Goal: Task Accomplishment & Management: Manage account settings

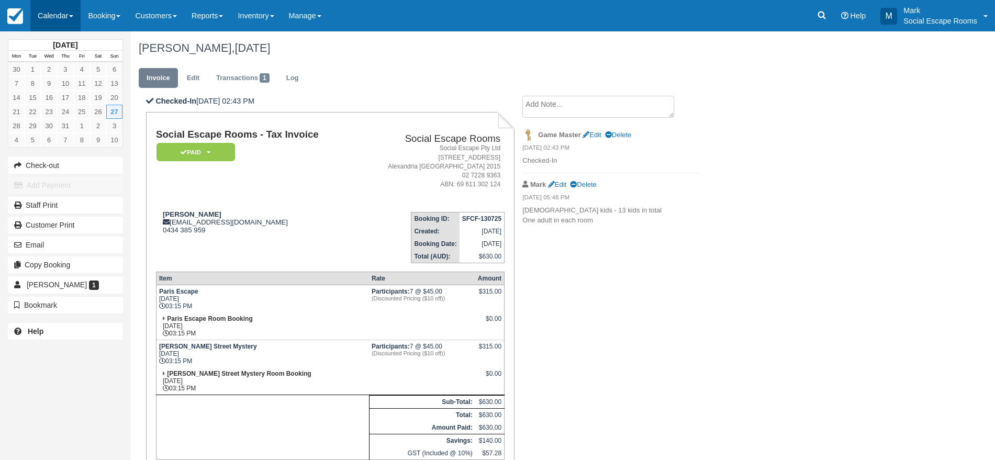
click at [70, 16] on link "Calendar" at bounding box center [55, 15] width 50 height 31
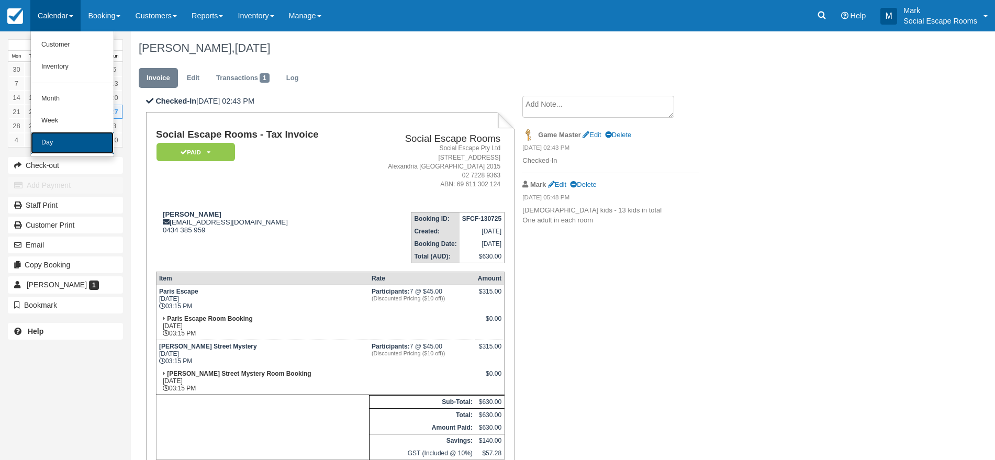
click at [78, 151] on link "Day" at bounding box center [72, 143] width 83 height 22
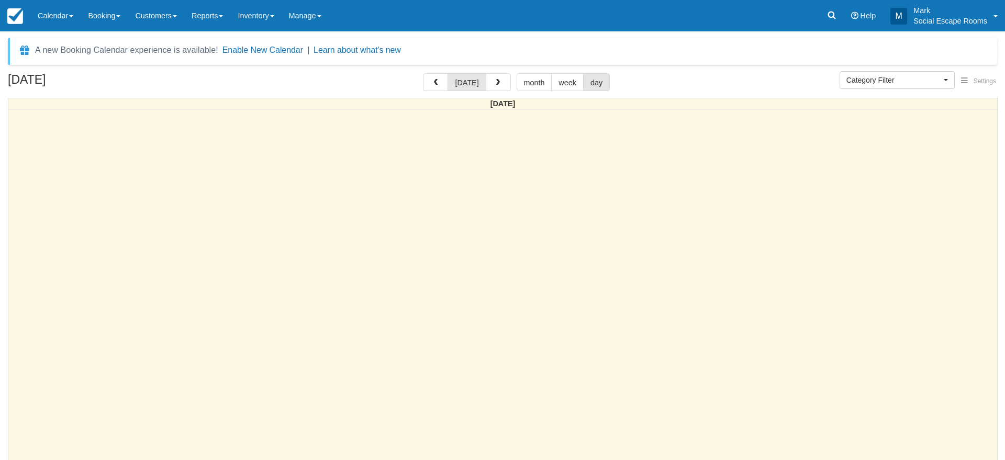
select select
click at [258, 19] on link "Inventory" at bounding box center [255, 15] width 51 height 31
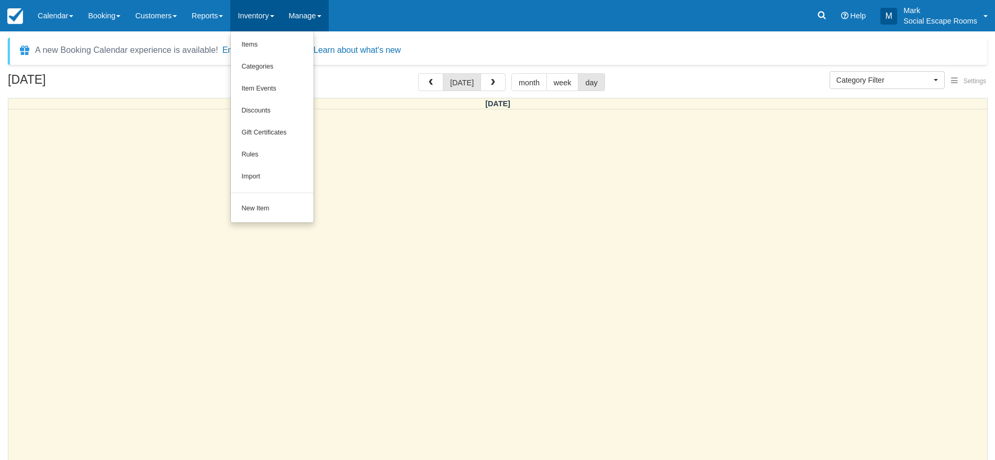
drag, startPoint x: 331, startPoint y: 20, endPoint x: 341, endPoint y: 23, distance: 9.8
click at [329, 23] on link "Manage" at bounding box center [305, 15] width 47 height 31
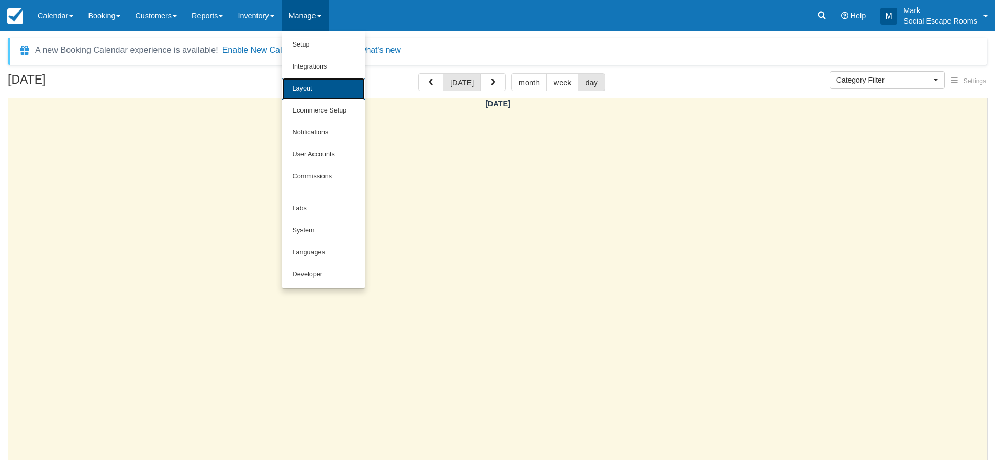
click at [340, 95] on link "Layout" at bounding box center [323, 89] width 83 height 22
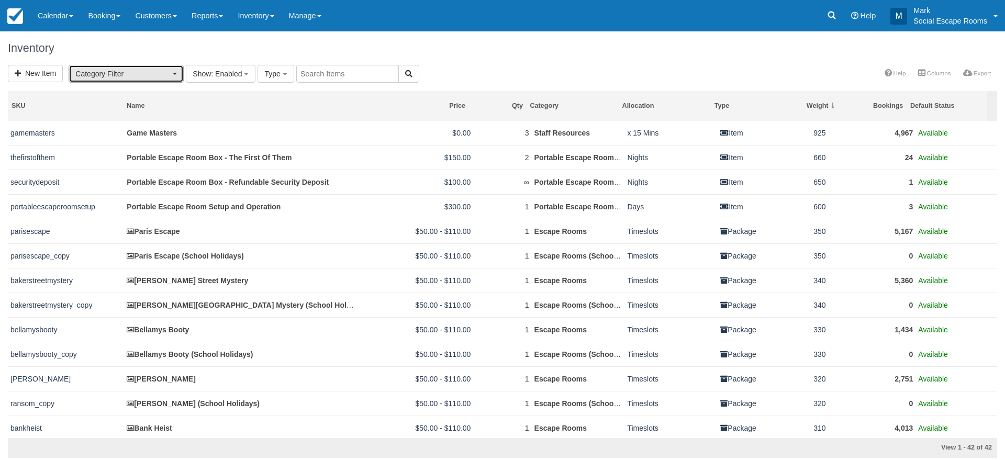
click at [153, 69] on span "Category Filter" at bounding box center [122, 74] width 95 height 10
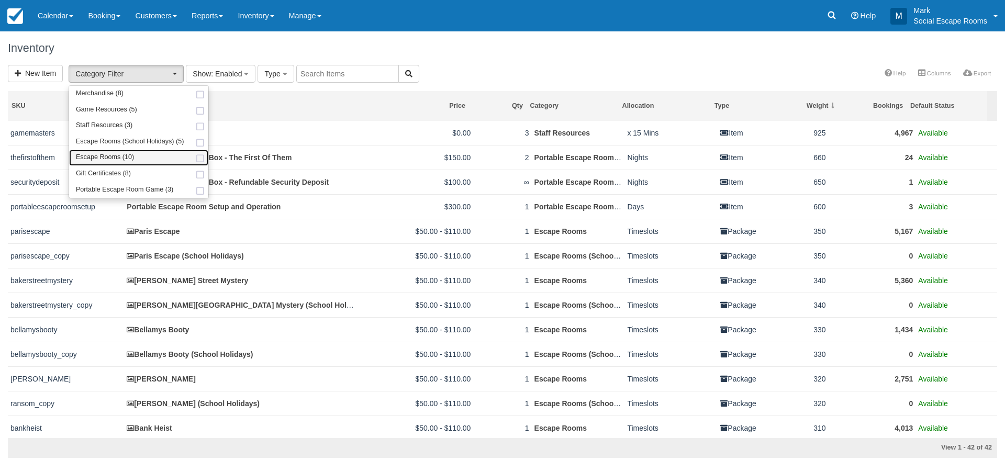
click at [143, 154] on link "Escape Rooms (10)" at bounding box center [138, 158] width 139 height 16
select select "2"
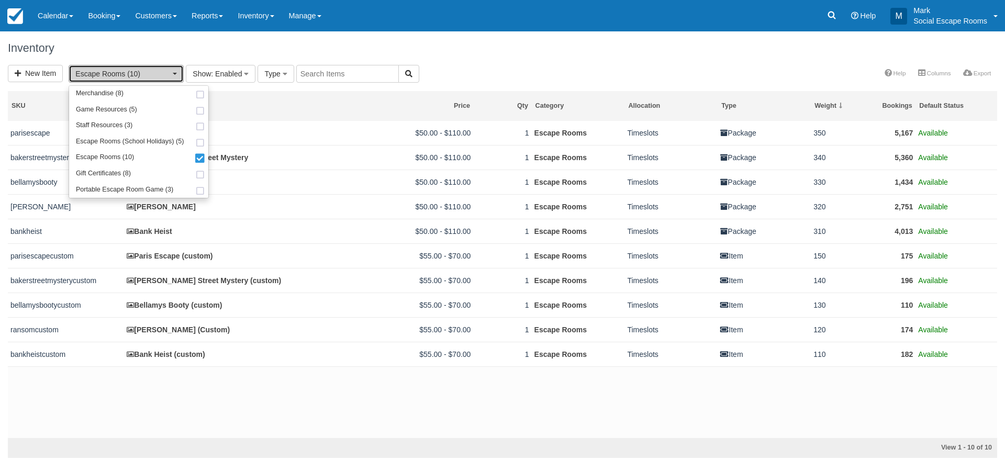
click at [159, 76] on span "Escape Rooms (10)" at bounding box center [122, 74] width 95 height 10
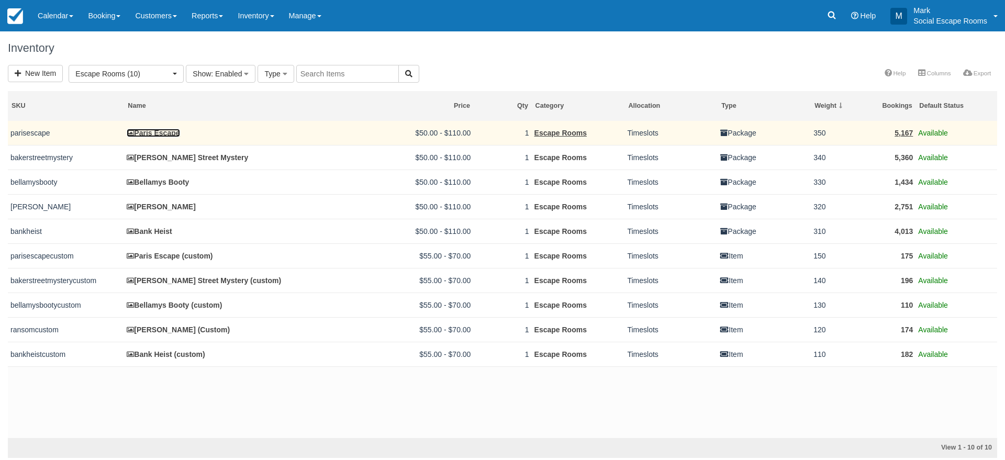
click at [154, 135] on link "Paris Escape" at bounding box center [153, 133] width 53 height 8
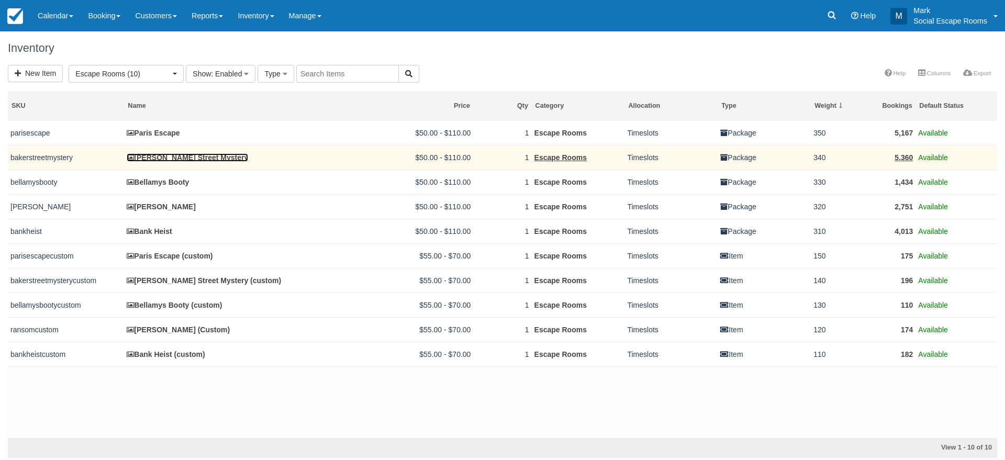
click at [154, 154] on link "[PERSON_NAME] Street Mystery" at bounding box center [187, 157] width 121 height 8
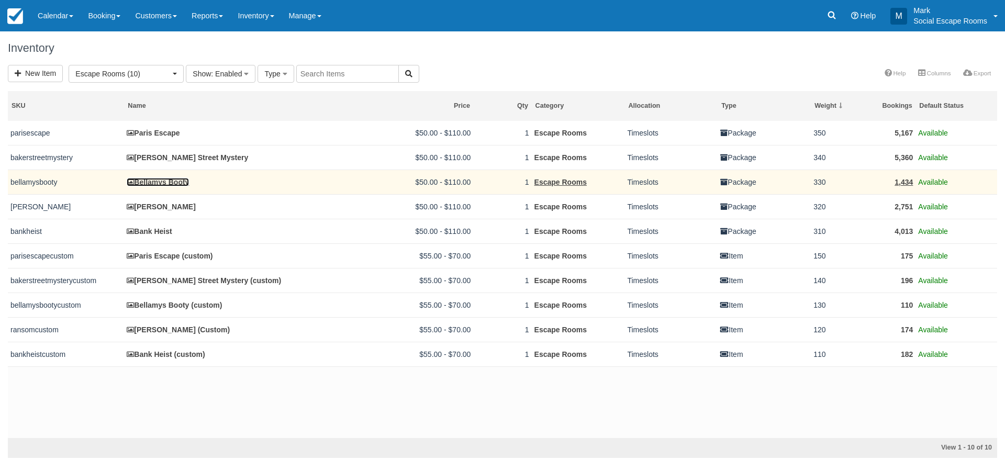
click at [154, 179] on link "Bellamys Booty" at bounding box center [158, 182] width 62 height 8
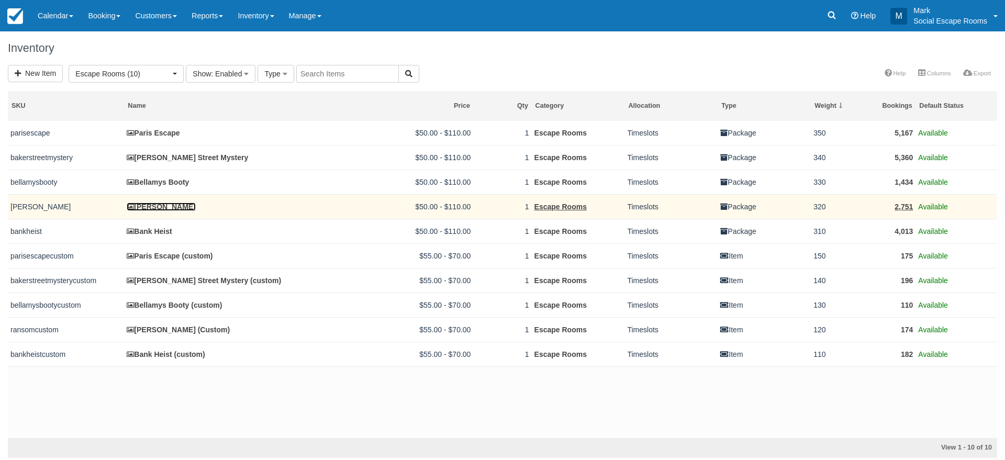
click at [153, 205] on link "[PERSON_NAME]" at bounding box center [161, 207] width 69 height 8
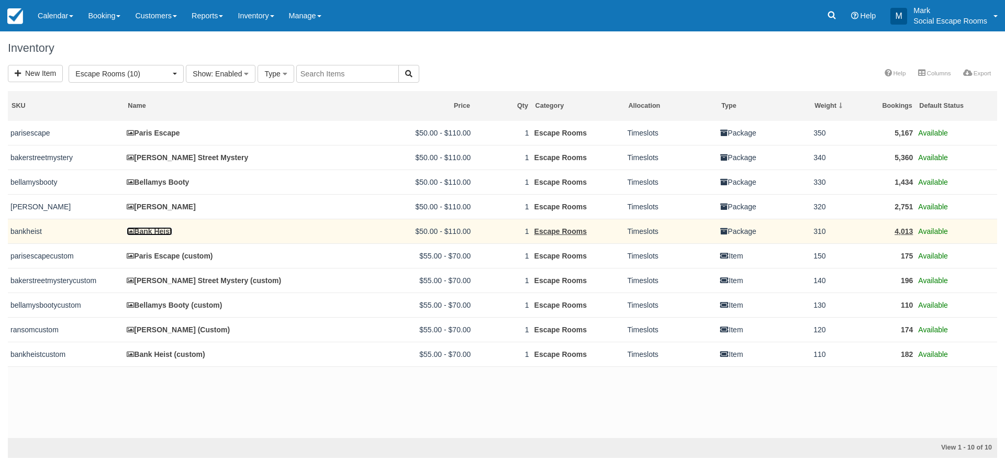
click at [153, 229] on link "Bank Heist" at bounding box center [149, 231] width 45 height 8
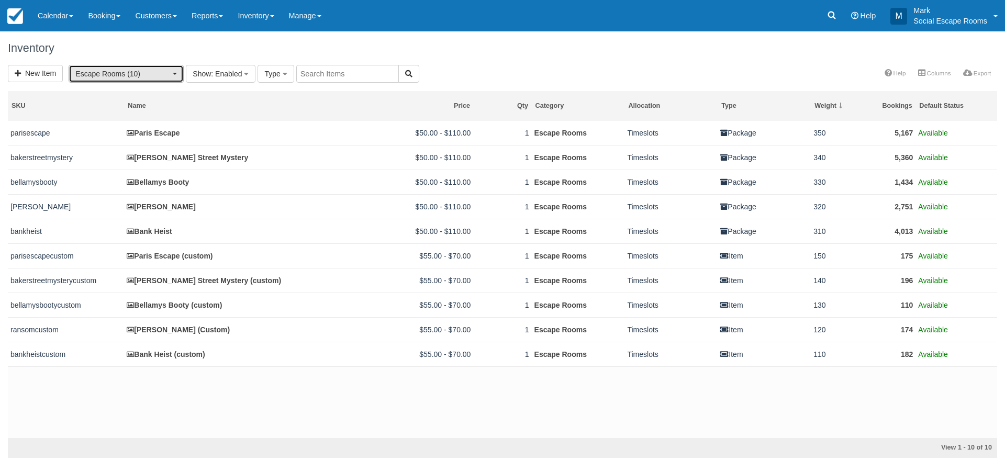
click at [149, 69] on span "Escape Rooms (10)" at bounding box center [122, 74] width 95 height 10
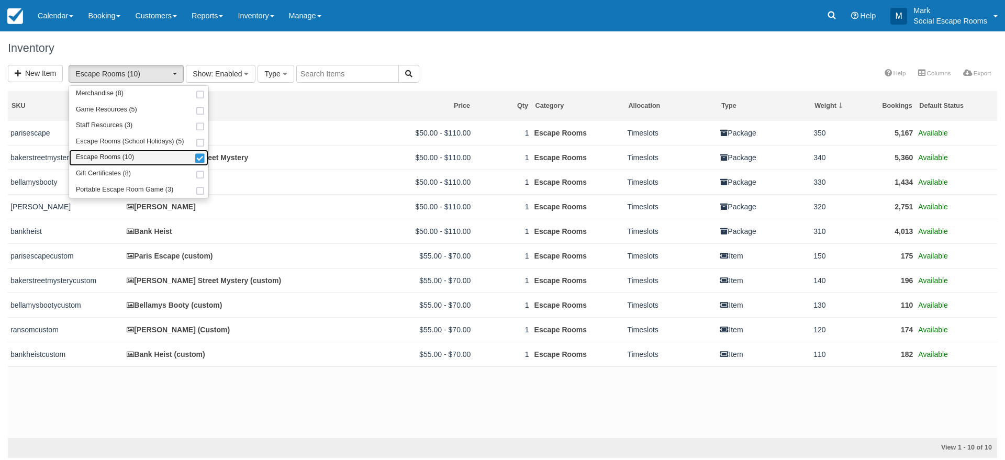
click at [154, 152] on link "Escape Rooms (10)" at bounding box center [138, 158] width 139 height 16
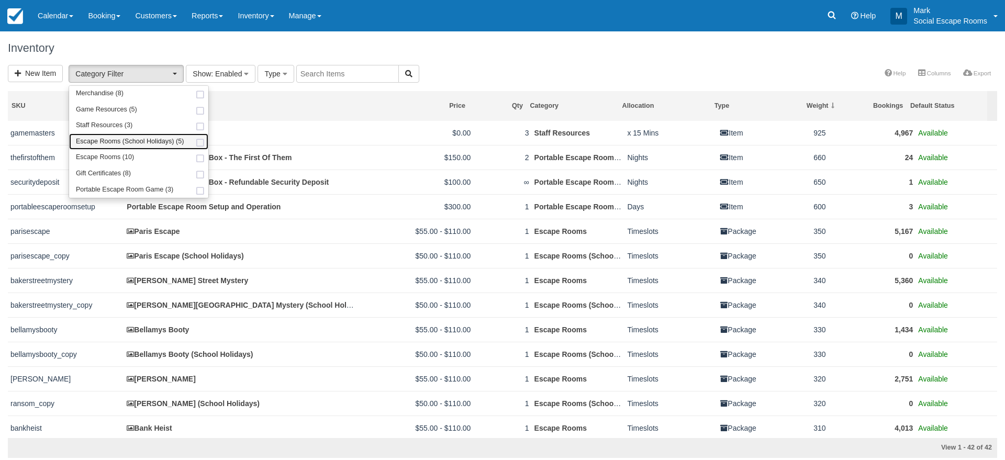
click at [159, 142] on span "Escape Rooms (School Holidays) (5)" at bounding box center [130, 141] width 108 height 9
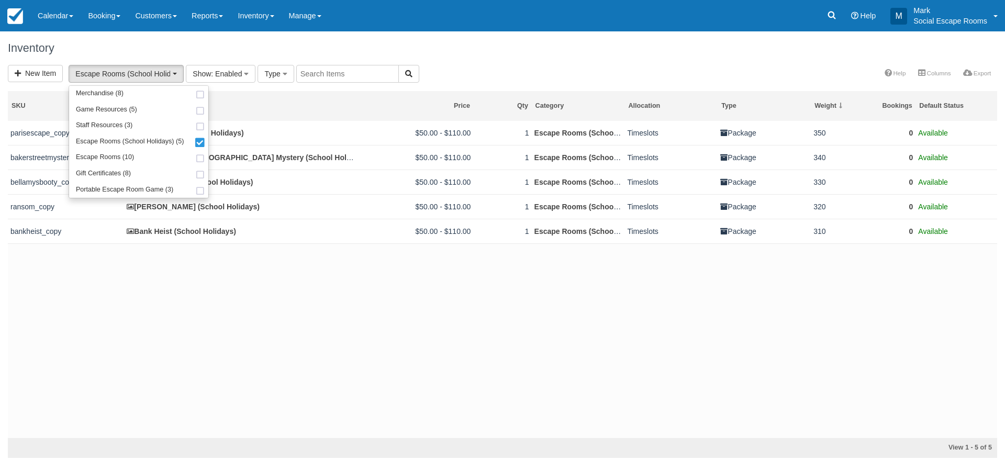
click at [191, 265] on div "parisescape_copy Paris Escape (School Holidays) $50.00 - $110.00 1 Escape Rooms…" at bounding box center [502, 279] width 989 height 317
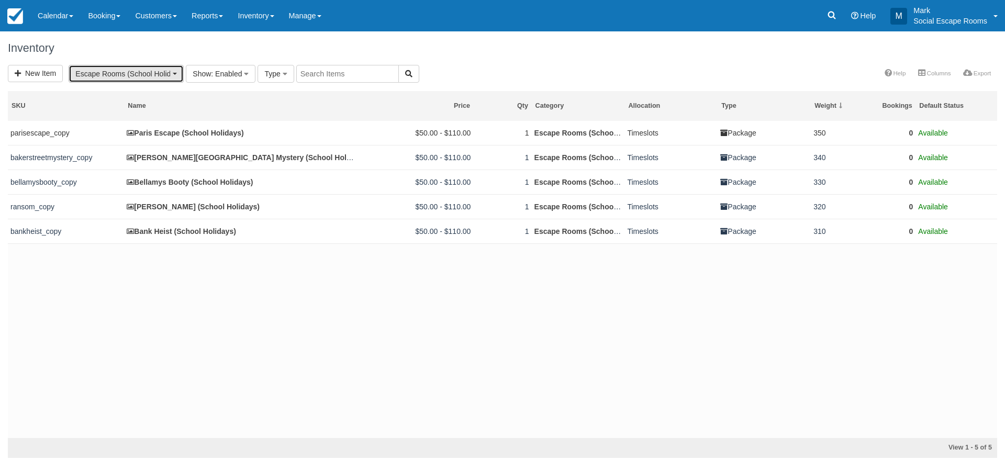
click at [151, 69] on span "Escape Rooms (School Holidays) (5)" at bounding box center [122, 74] width 95 height 10
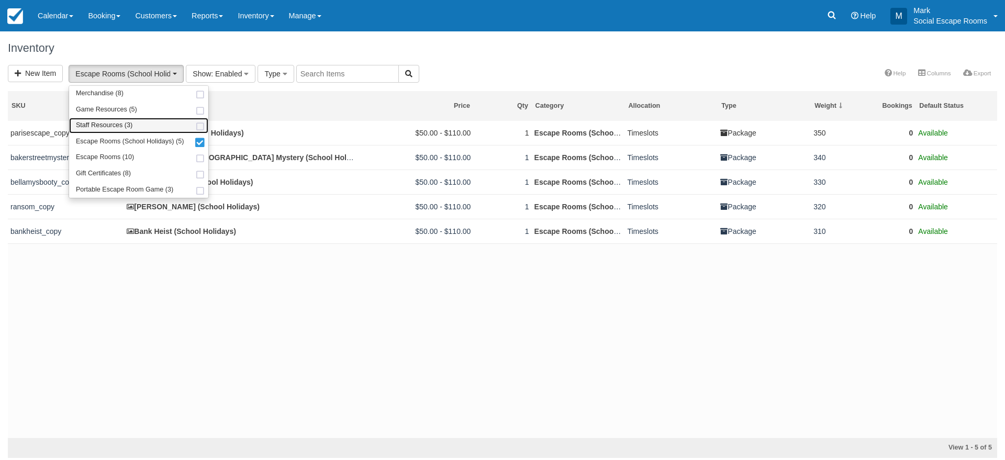
click at [136, 121] on link "Staff Resources (3)" at bounding box center [138, 126] width 139 height 16
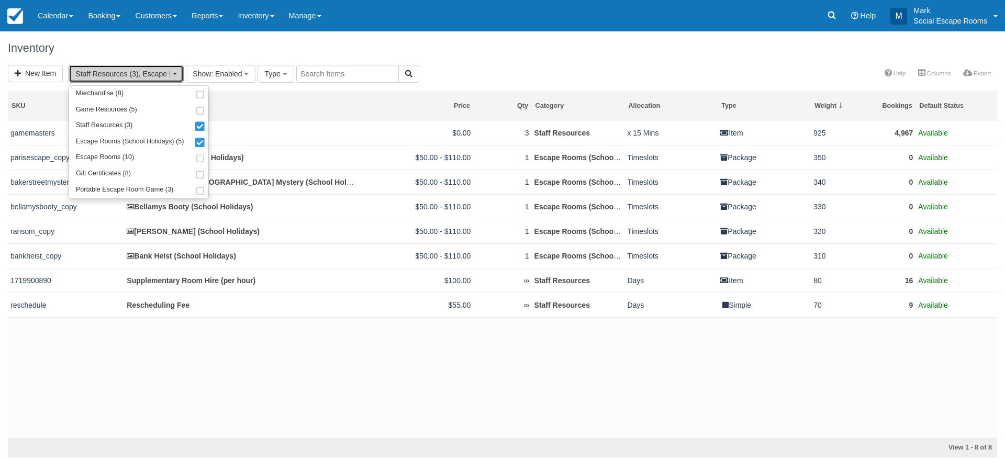
click at [158, 73] on span "Staff Resources (3), Escape Rooms (School Holidays) (5)" at bounding box center [122, 74] width 95 height 10
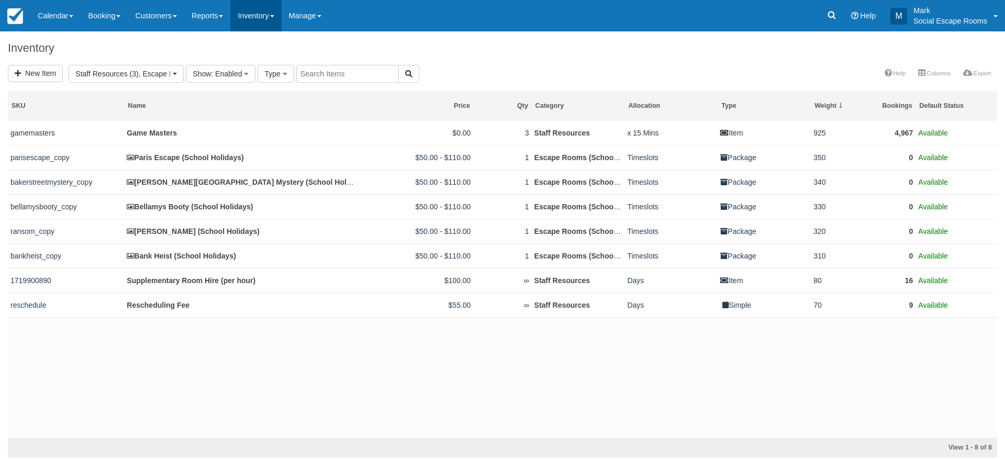
click at [253, 18] on link "Inventory" at bounding box center [255, 15] width 51 height 31
click at [147, 77] on span "Staff Resources (3), Escape Rooms (School Holidays) (5)" at bounding box center [122, 74] width 95 height 10
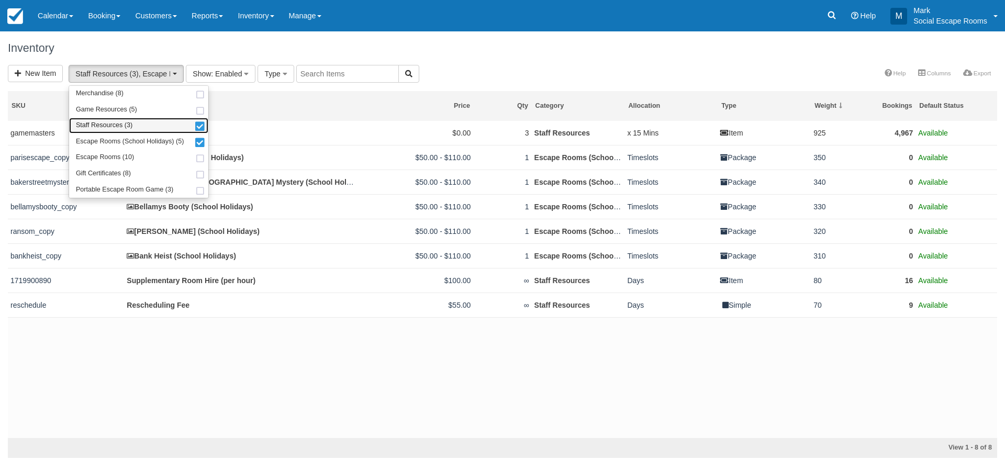
click at [178, 123] on link "Staff Resources (3)" at bounding box center [138, 126] width 139 height 16
select select "41"
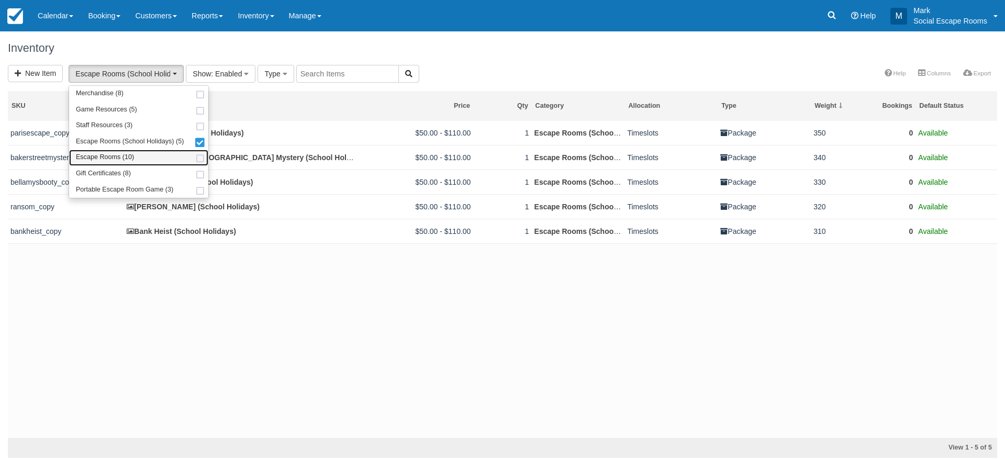
click at [178, 153] on link "Escape Rooms (10)" at bounding box center [138, 158] width 139 height 16
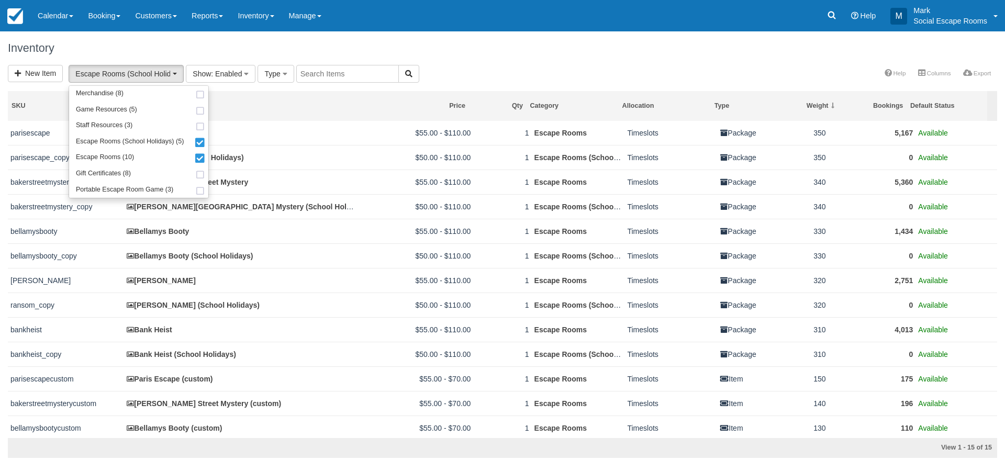
click at [495, 76] on div "New Item Escape Rooms (School Holidays) (5), Escape Rooms (10) Merchandise (8) …" at bounding box center [502, 74] width 1005 height 19
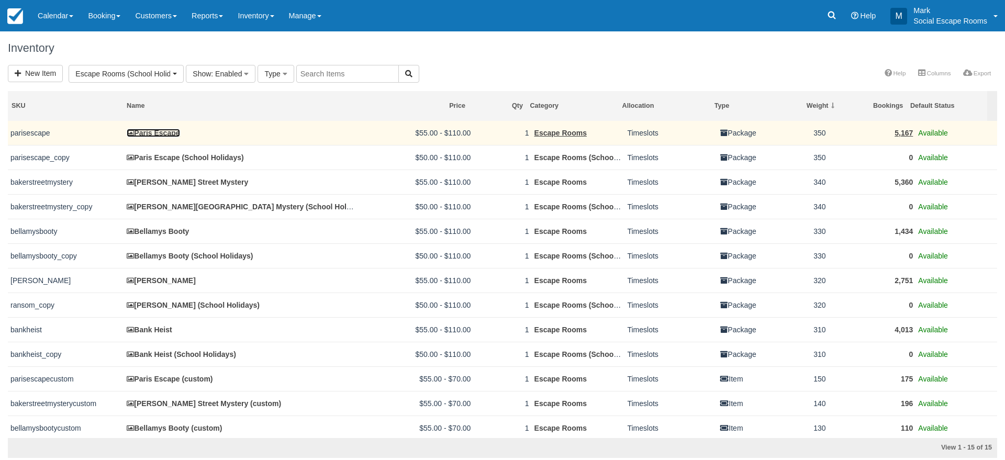
click at [173, 134] on link "Paris Escape" at bounding box center [153, 133] width 53 height 8
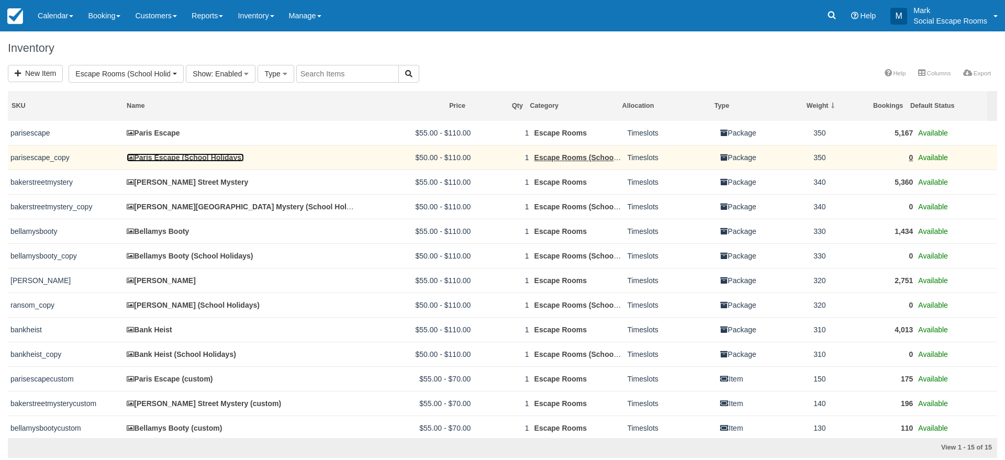
click at [173, 156] on link "Paris Escape (School Holidays)" at bounding box center [185, 157] width 117 height 8
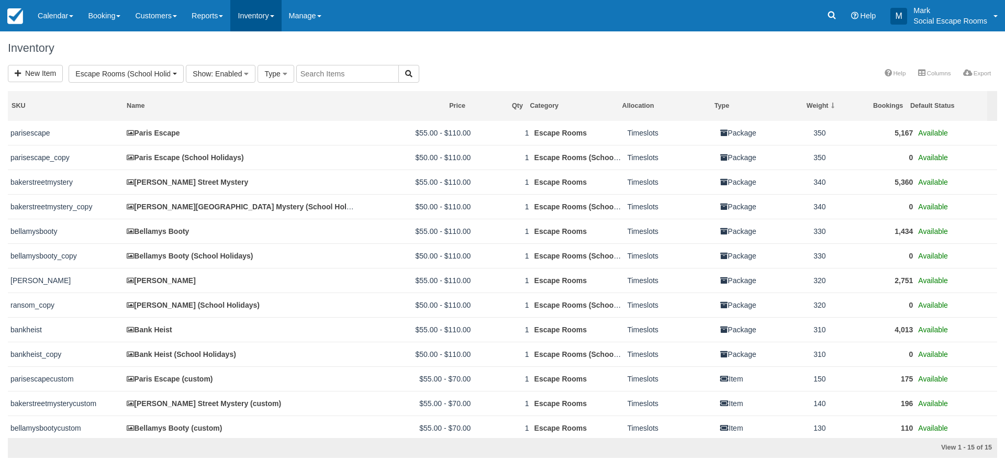
click at [269, 17] on link "Inventory" at bounding box center [255, 15] width 51 height 31
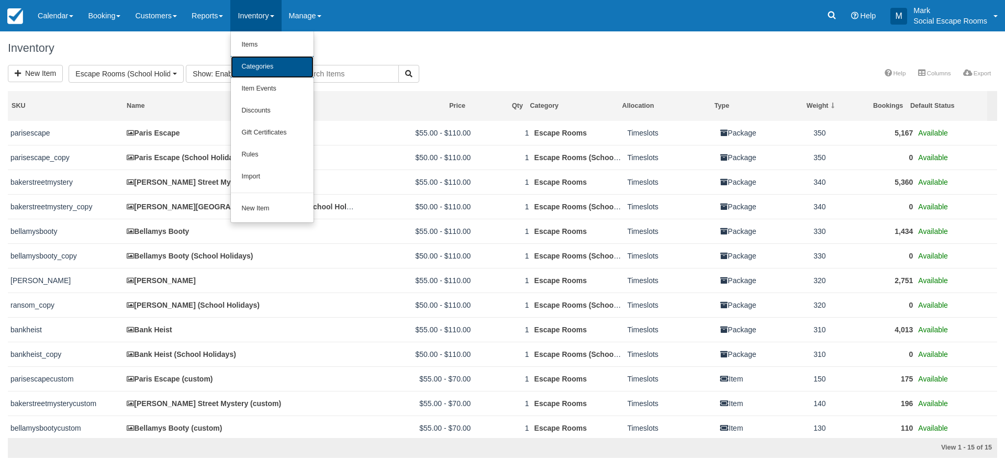
click at [278, 65] on link "Categories" at bounding box center [272, 67] width 83 height 22
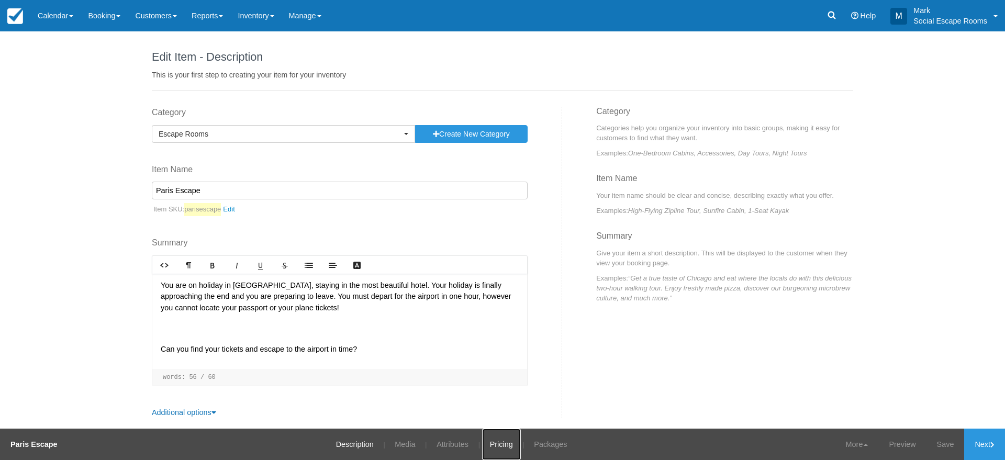
click at [501, 452] on link "Pricing" at bounding box center [501, 444] width 39 height 31
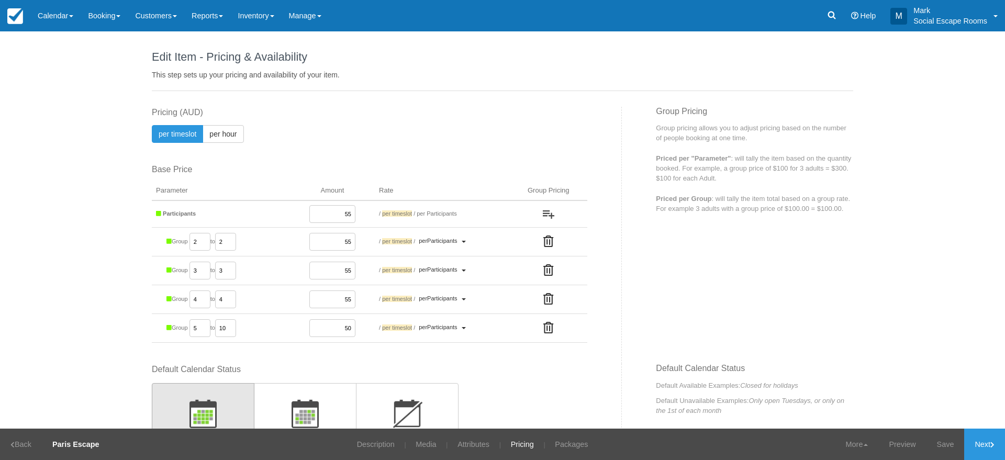
drag, startPoint x: 334, startPoint y: 329, endPoint x: 377, endPoint y: 321, distance: 43.1
click at [377, 321] on tr "Group 5 to 10 50 / per timeslot / per Participants Priced per Participants Pric…" at bounding box center [369, 328] width 435 height 29
click at [405, 358] on div "This item is a Product Grouping Parent, which are priced based on their child i…" at bounding box center [383, 235] width 478 height 257
click at [344, 333] on input "50" at bounding box center [332, 328] width 46 height 18
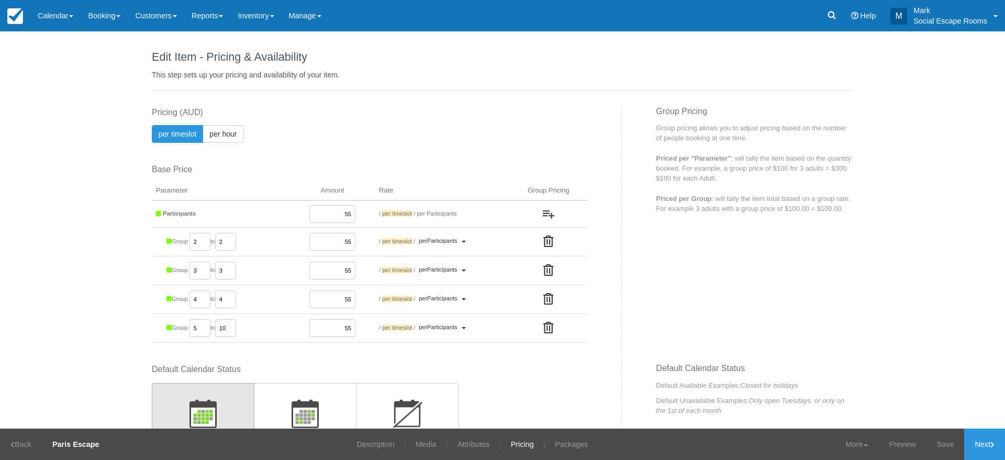
type input "55"
click at [365, 354] on div "This item is a Product Grouping Parent, which are priced based on their child i…" at bounding box center [383, 235] width 478 height 257
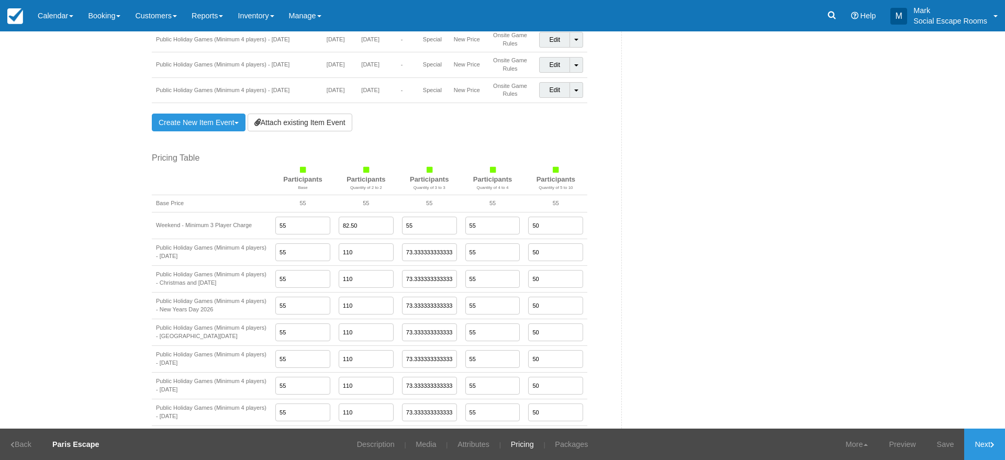
scroll to position [906, 0]
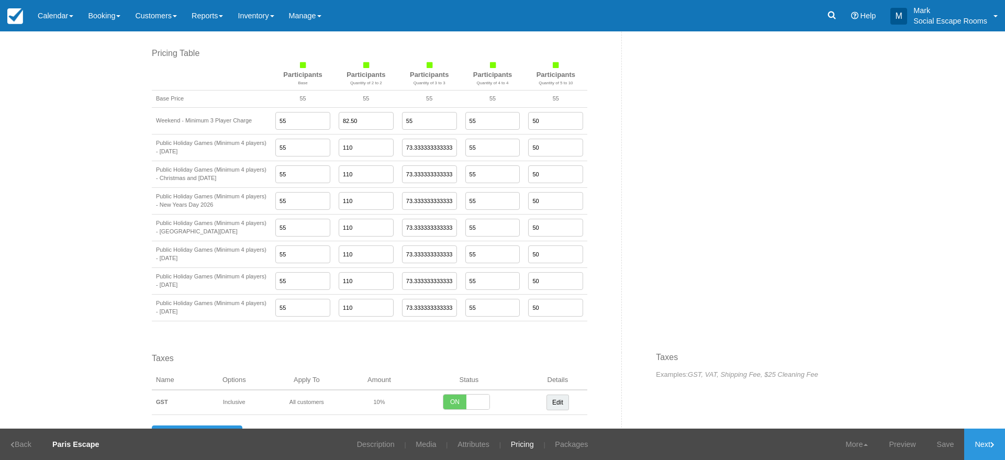
click at [476, 119] on input "55" at bounding box center [492, 121] width 55 height 18
click at [550, 122] on input "50" at bounding box center [555, 121] width 55 height 18
paste input "5"
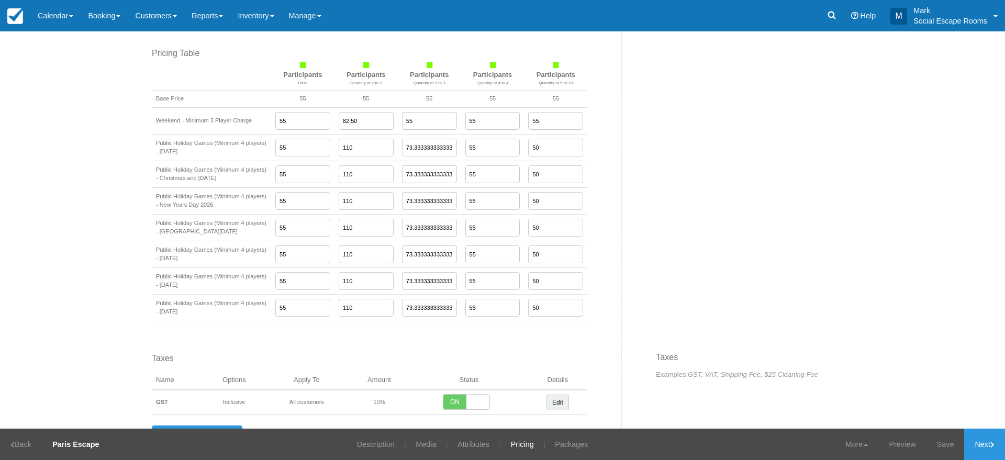
type input "55"
click at [540, 151] on input "50" at bounding box center [555, 148] width 55 height 18
paste input "5"
type input "55"
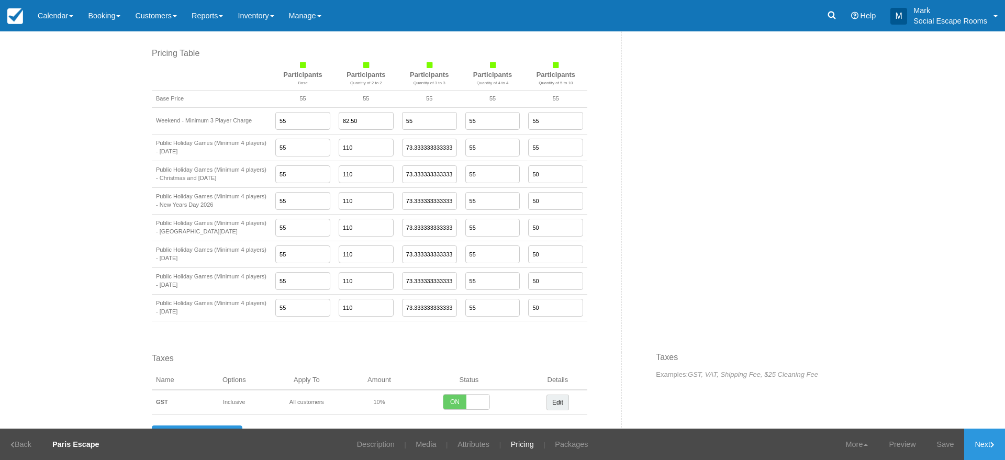
click at [547, 183] on input "50" at bounding box center [555, 174] width 55 height 18
paste input "5"
type input "55"
click at [547, 210] on input "50" at bounding box center [555, 201] width 55 height 18
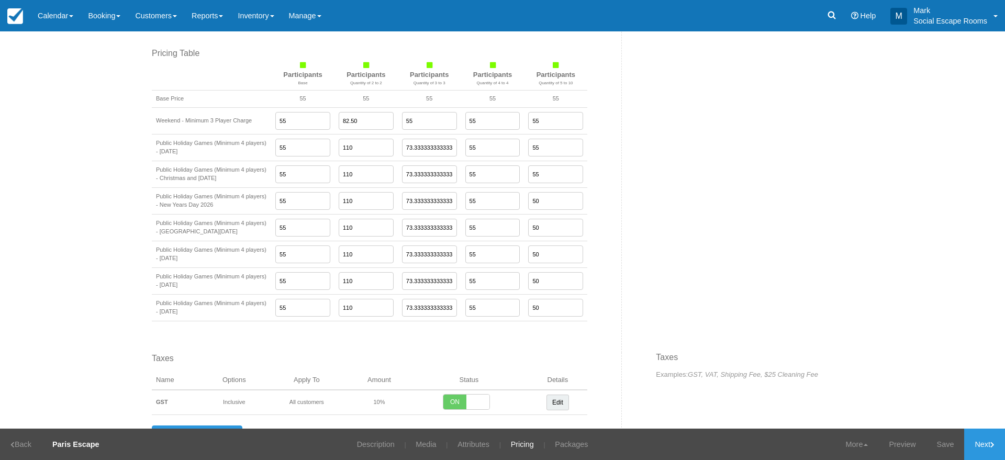
click at [547, 210] on input "50" at bounding box center [555, 201] width 55 height 18
paste input "5"
type input "55"
click at [543, 237] on input "50" at bounding box center [555, 228] width 55 height 18
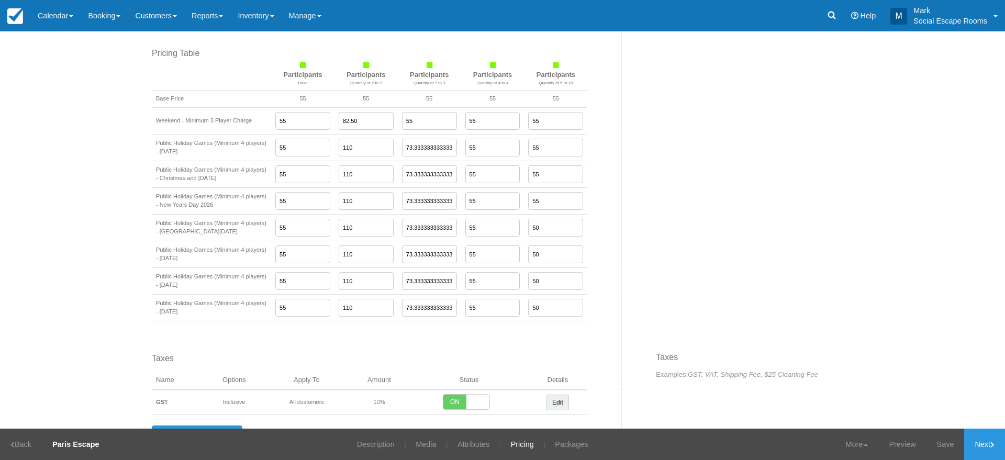
paste input "5"
type input "55"
click at [543, 260] on input "50" at bounding box center [555, 254] width 55 height 18
paste input "5"
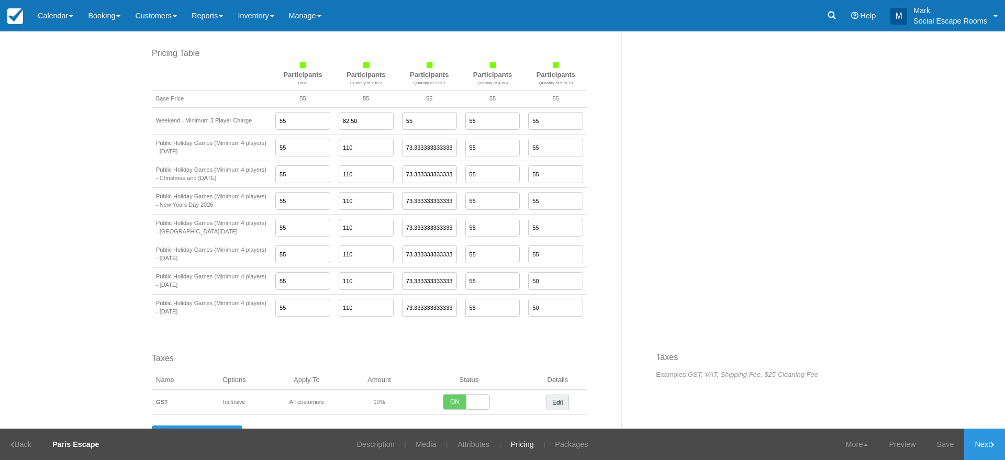
type input "55"
click at [543, 286] on input "50" at bounding box center [555, 281] width 55 height 18
paste input "5"
type input "55"
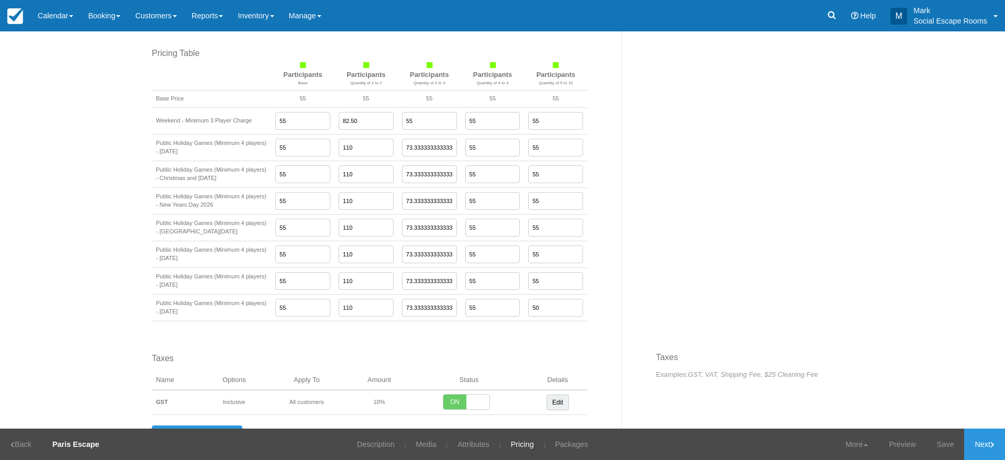
click at [544, 317] on input "50" at bounding box center [555, 308] width 55 height 18
paste input "5"
type input "55"
click at [927, 438] on link "Save" at bounding box center [945, 444] width 38 height 31
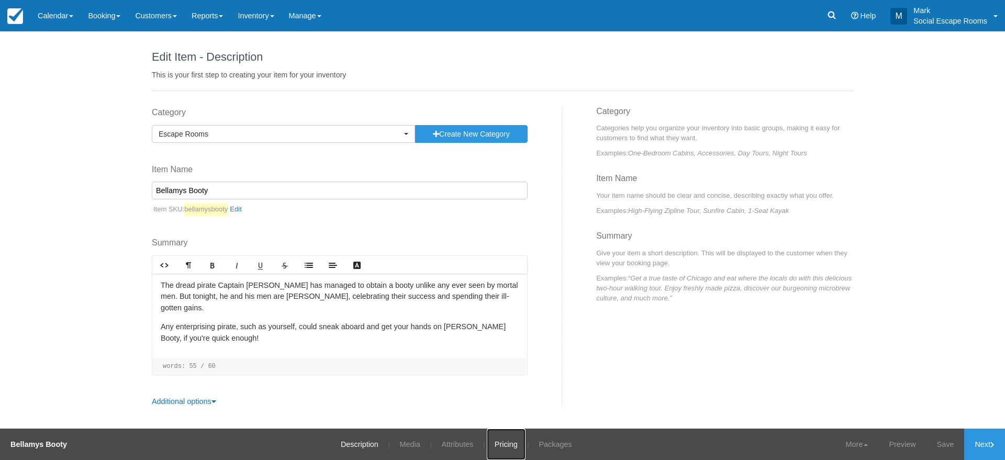
click at [500, 444] on link "Pricing" at bounding box center [506, 444] width 39 height 31
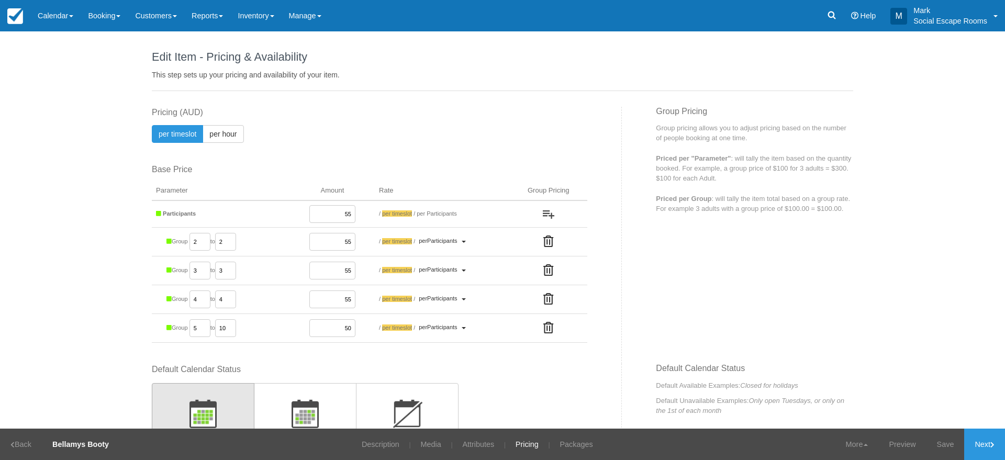
click at [338, 324] on input "50" at bounding box center [332, 328] width 46 height 18
paste input "5"
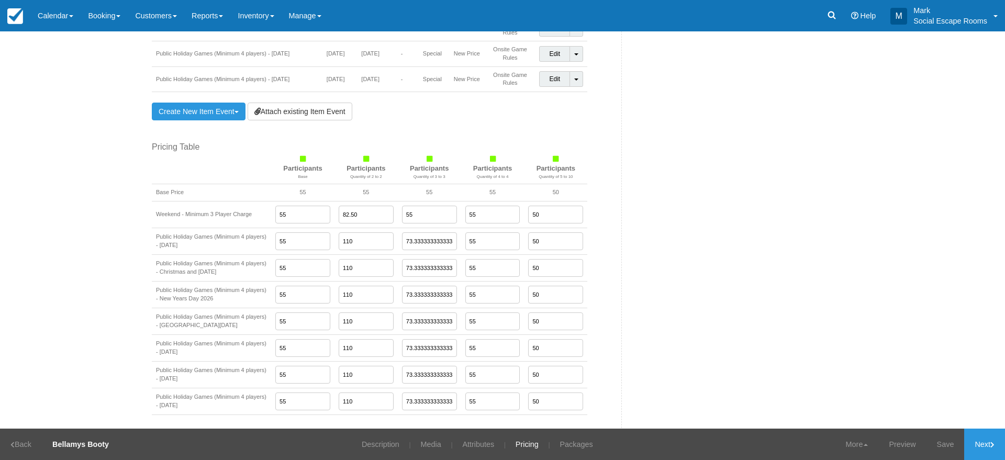
scroll to position [813, 0]
type input "55"
click at [545, 211] on input "50" at bounding box center [555, 214] width 55 height 18
click at [551, 211] on input "50" at bounding box center [555, 214] width 55 height 18
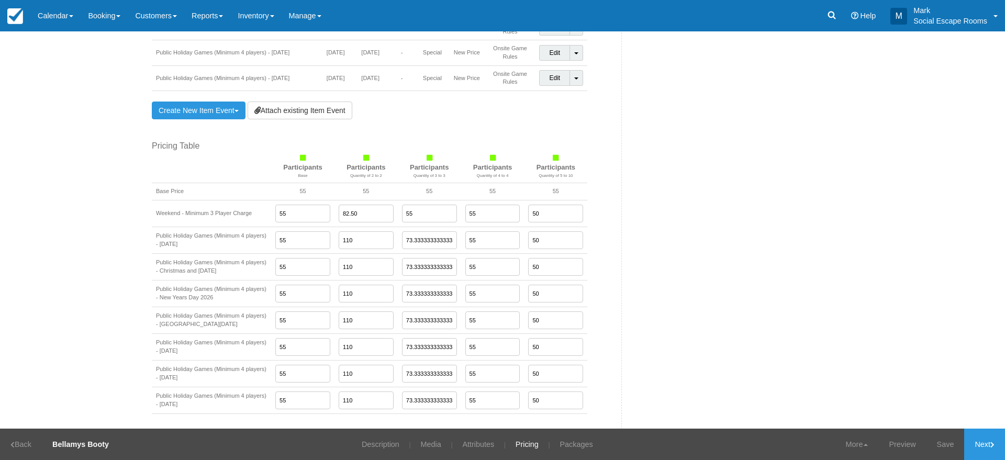
click at [551, 211] on input "50" at bounding box center [555, 214] width 55 height 18
paste input "5"
type input "55"
click at [546, 240] on input "50" at bounding box center [555, 240] width 55 height 18
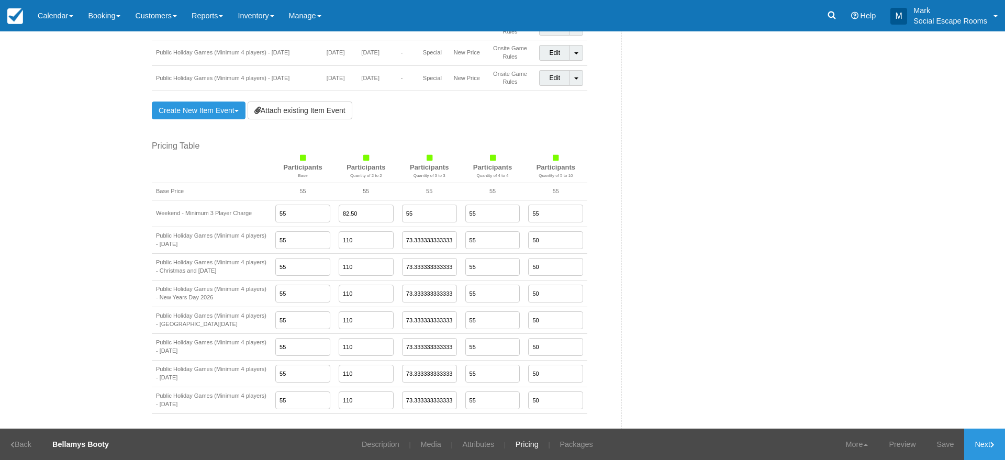
paste input "5"
type input "55"
click at [542, 271] on input "50" at bounding box center [555, 267] width 55 height 18
paste input "5"
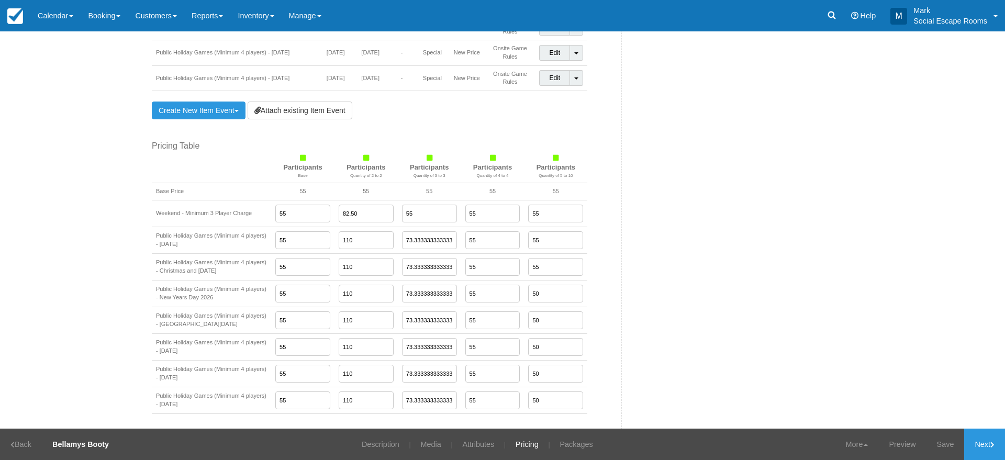
type input "55"
click at [543, 297] on input "50" at bounding box center [555, 294] width 55 height 18
paste input "5"
type input "55"
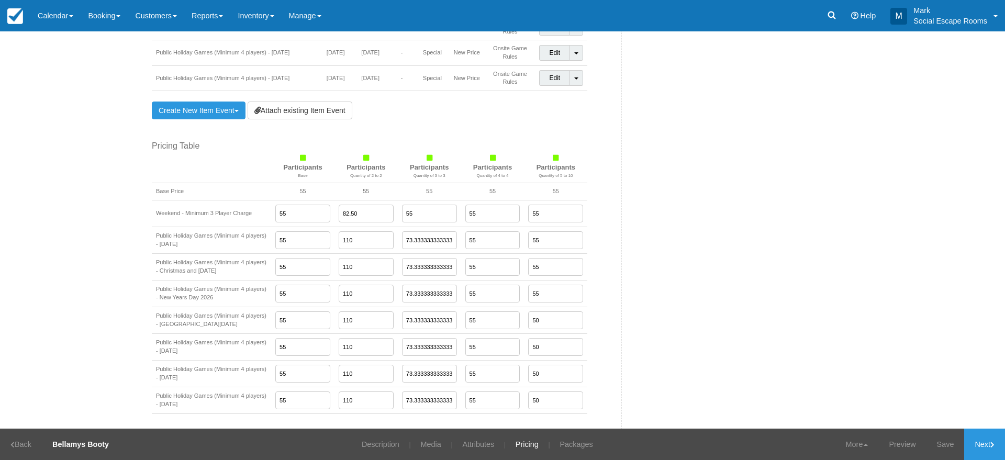
click at [539, 329] on input "50" at bounding box center [555, 320] width 55 height 18
paste input "5"
type input "55"
click at [539, 350] on input "50" at bounding box center [555, 347] width 55 height 18
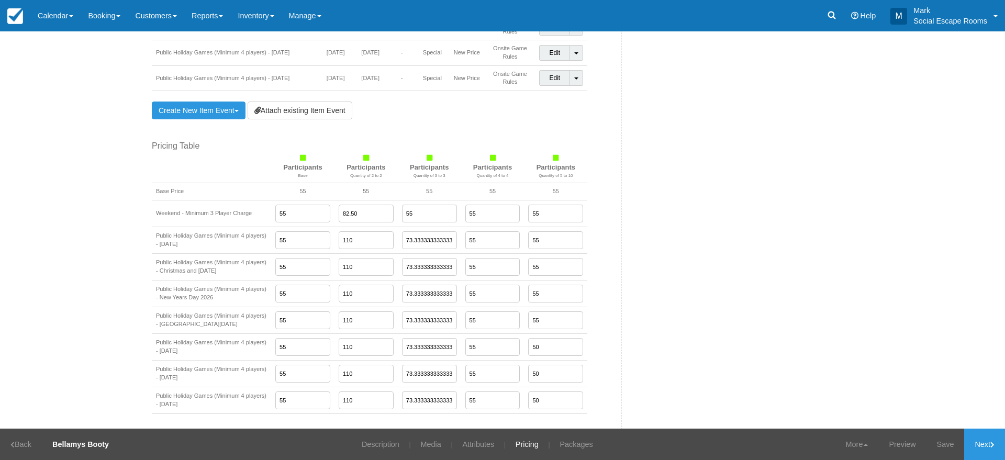
click at [539, 350] on input "50" at bounding box center [555, 347] width 55 height 18
paste input "5"
type input "55"
click at [543, 378] on input "50" at bounding box center [555, 374] width 55 height 18
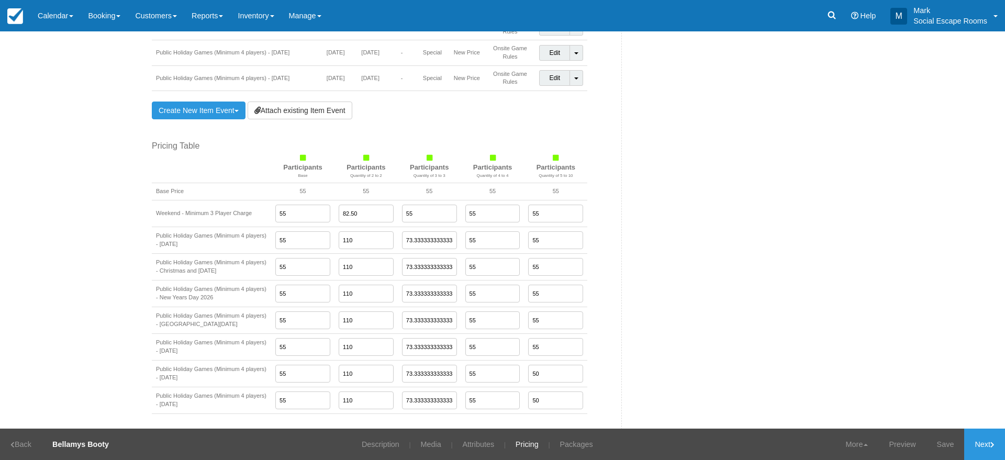
paste input "5"
type input "55"
click at [543, 404] on input "50" at bounding box center [555, 400] width 55 height 18
paste input "5"
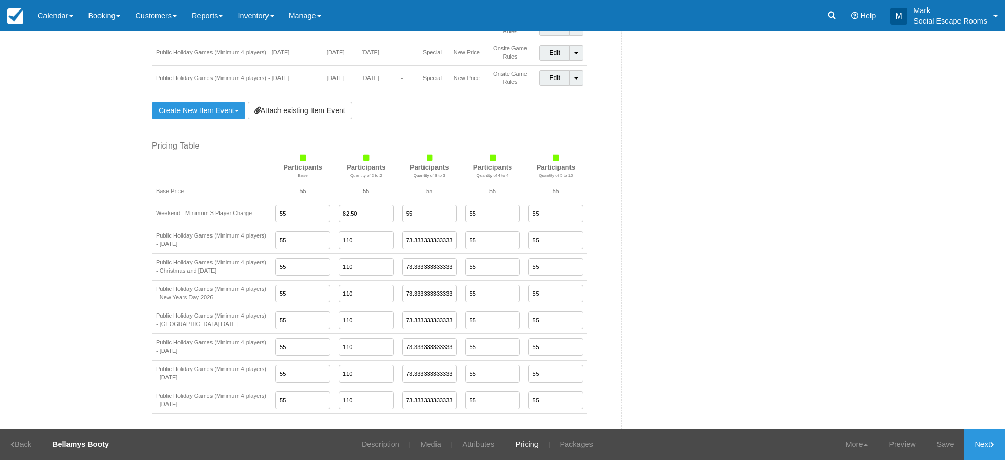
scroll to position [891, 0]
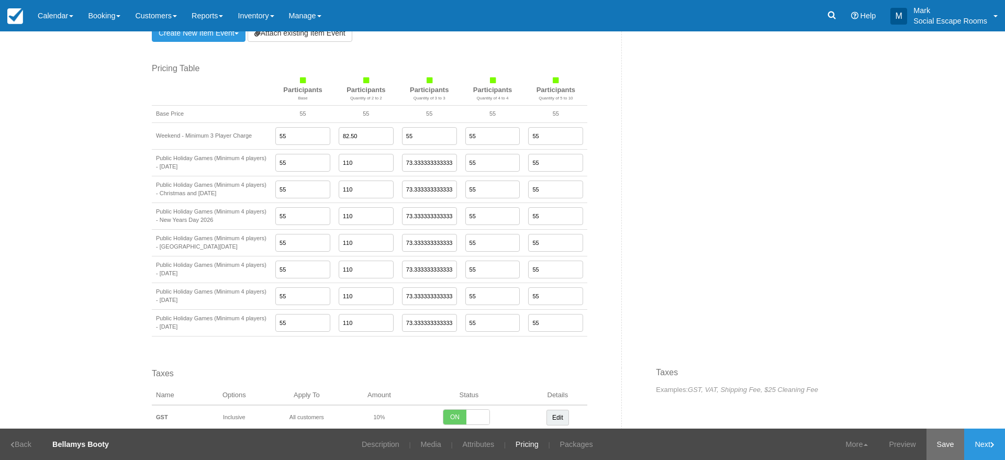
type input "55"
click at [944, 447] on link "Save" at bounding box center [945, 444] width 38 height 31
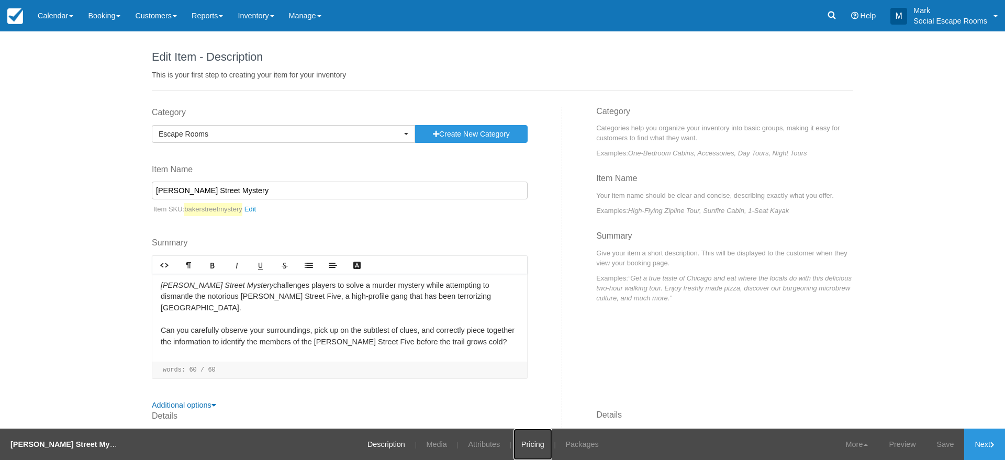
click at [514, 436] on link "Pricing" at bounding box center [532, 444] width 39 height 31
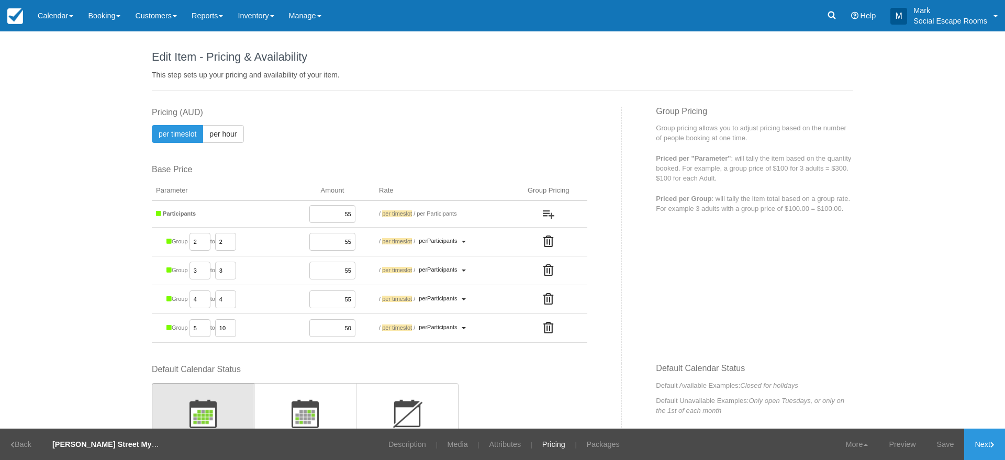
click at [338, 327] on input "50" at bounding box center [332, 328] width 46 height 18
paste input "5"
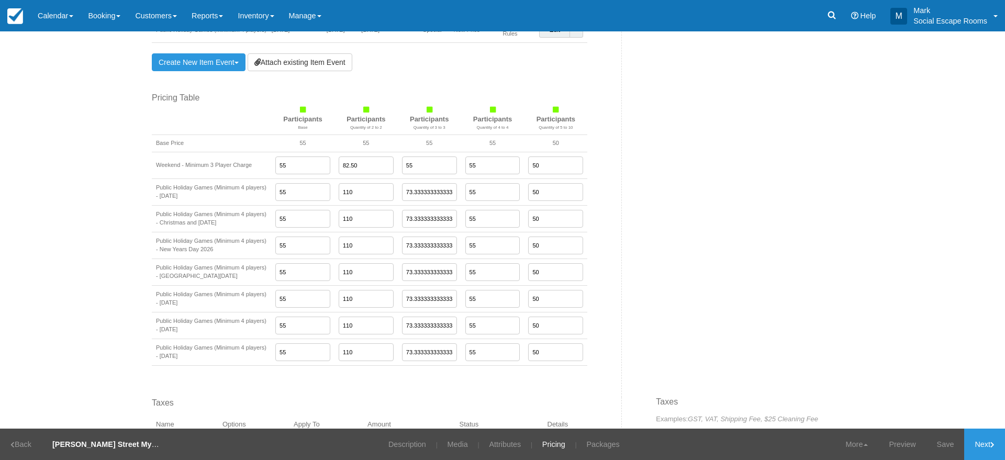
scroll to position [862, 0]
type input "55"
click at [544, 167] on input "50" at bounding box center [555, 165] width 55 height 18
click at [545, 165] on input "50" at bounding box center [555, 165] width 55 height 18
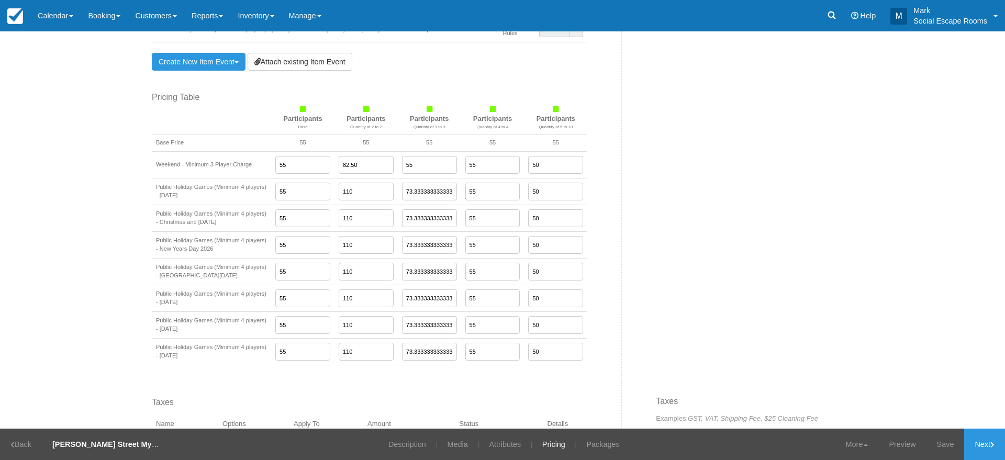
click at [545, 165] on input "50" at bounding box center [555, 165] width 55 height 18
paste input "5"
type input "55"
click at [545, 192] on input "50" at bounding box center [555, 192] width 55 height 18
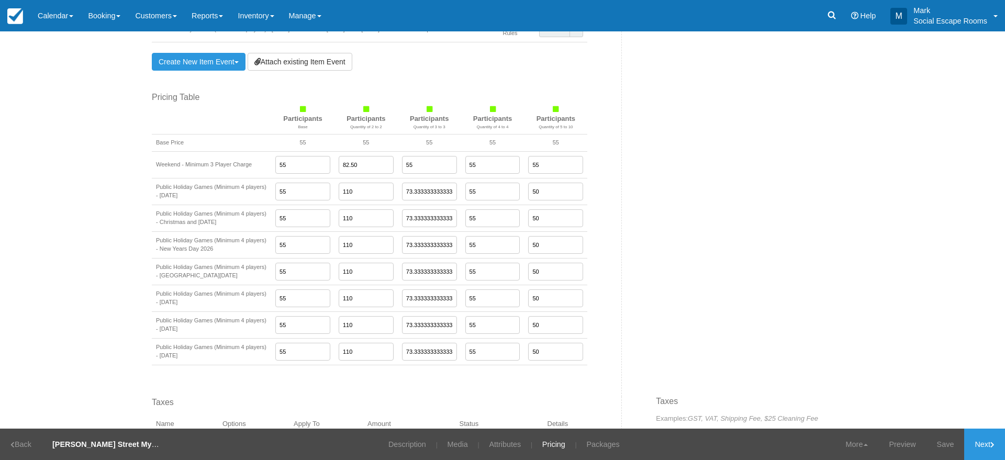
paste input "5"
type input "55"
click at [545, 223] on input "50" at bounding box center [555, 218] width 55 height 18
paste input "5"
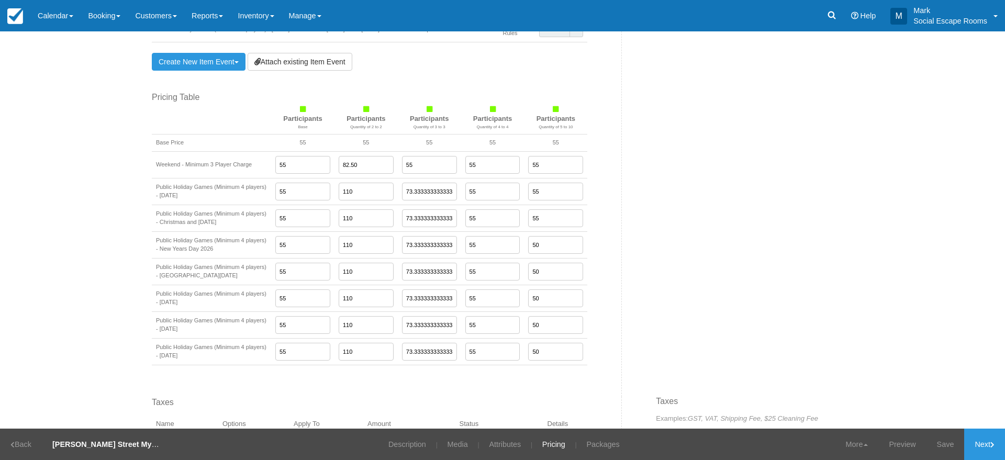
type input "55"
click at [544, 254] on input "50" at bounding box center [555, 245] width 55 height 18
paste input "5"
type input "55"
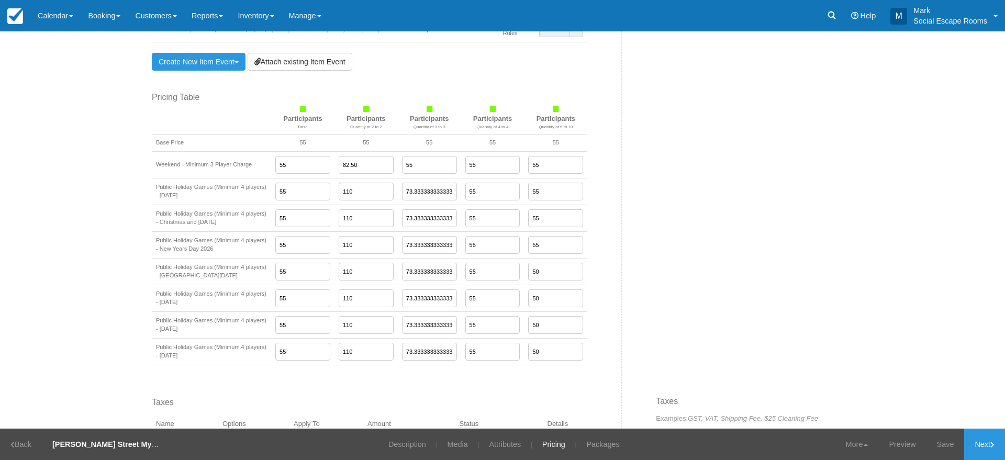
click at [544, 281] on input "50" at bounding box center [555, 272] width 55 height 18
paste input "5"
type input "55"
click at [544, 306] on input "50" at bounding box center [555, 298] width 55 height 18
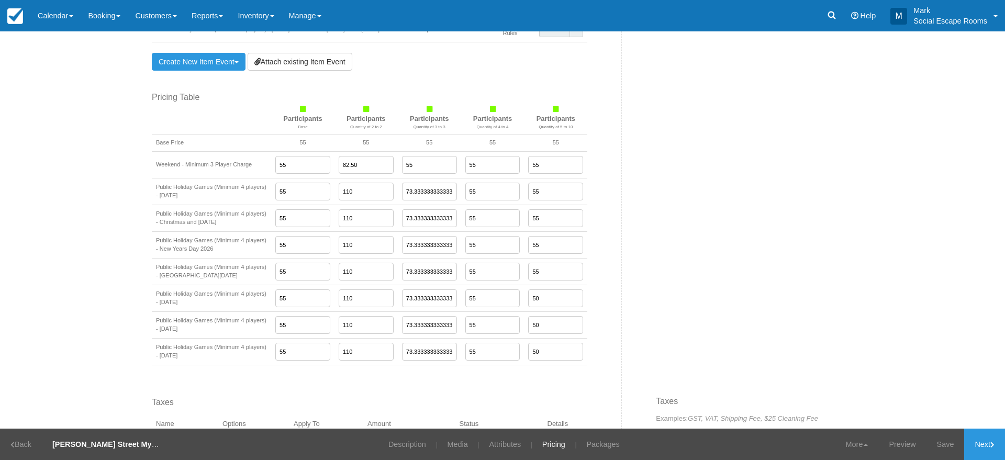
click at [544, 306] on input "50" at bounding box center [555, 298] width 55 height 18
paste input "5"
type input "55"
click at [543, 330] on input "50" at bounding box center [555, 325] width 55 height 18
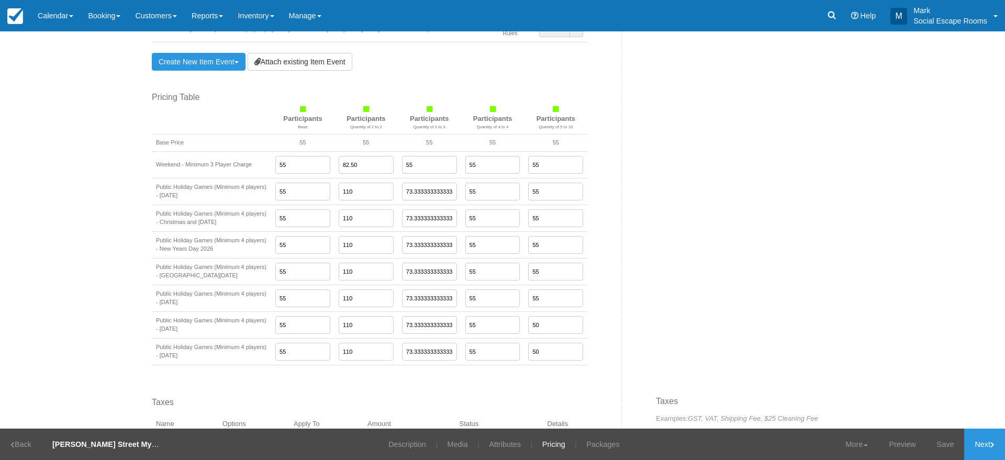
paste input "5"
type input "55"
click at [540, 360] on input "50" at bounding box center [555, 352] width 55 height 18
paste input "5"
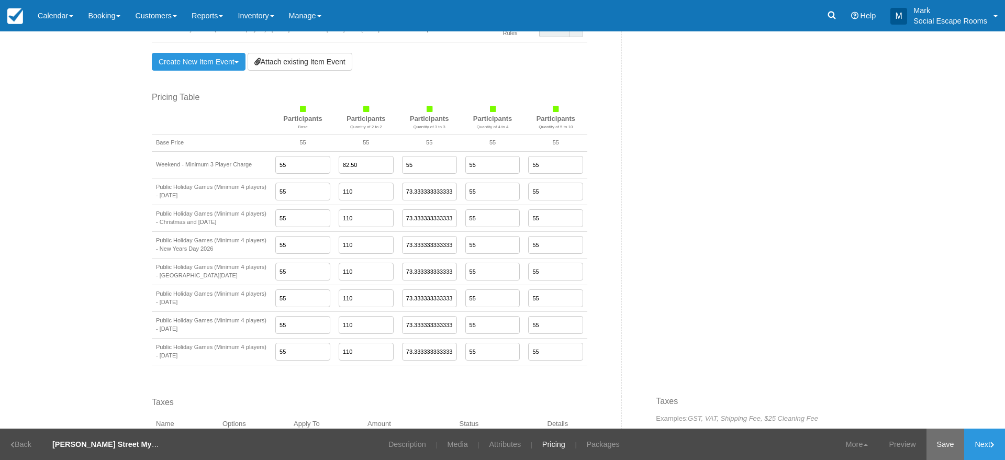
type input "55"
click at [940, 441] on link "Save" at bounding box center [945, 444] width 38 height 31
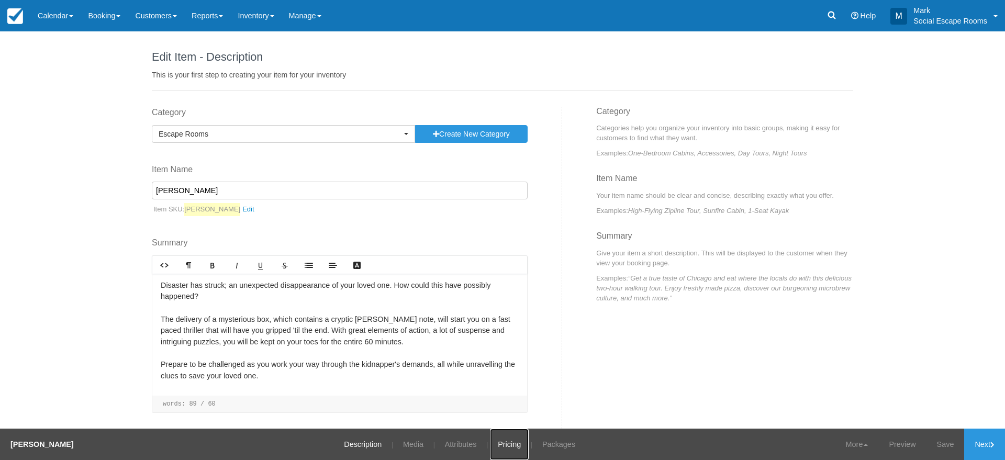
drag, startPoint x: 489, startPoint y: 446, endPoint x: 485, endPoint y: 435, distance: 11.8
click at [490, 435] on link "Pricing" at bounding box center [509, 444] width 39 height 31
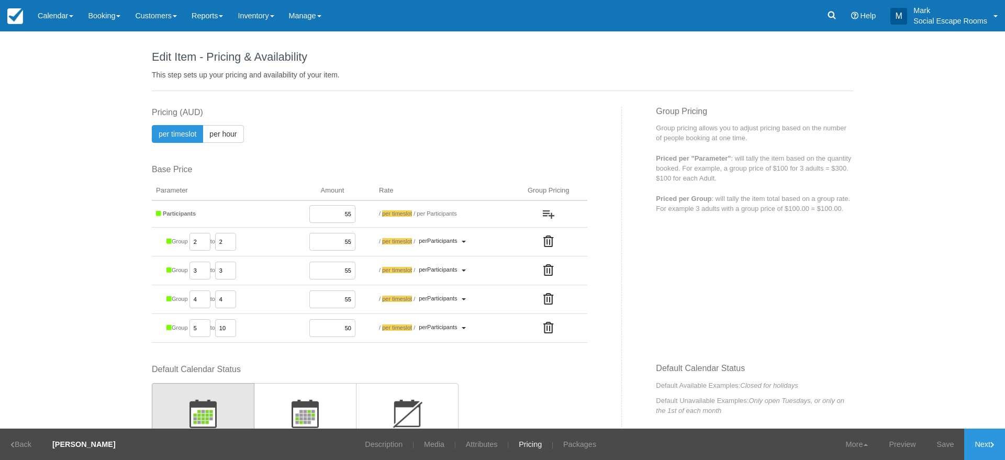
click at [338, 325] on input "50" at bounding box center [332, 328] width 46 height 18
paste input "5"
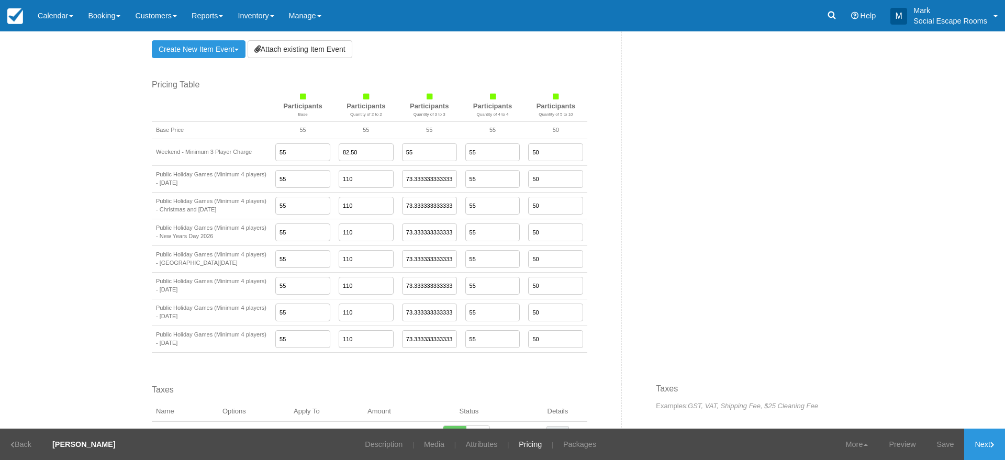
scroll to position [884, 0]
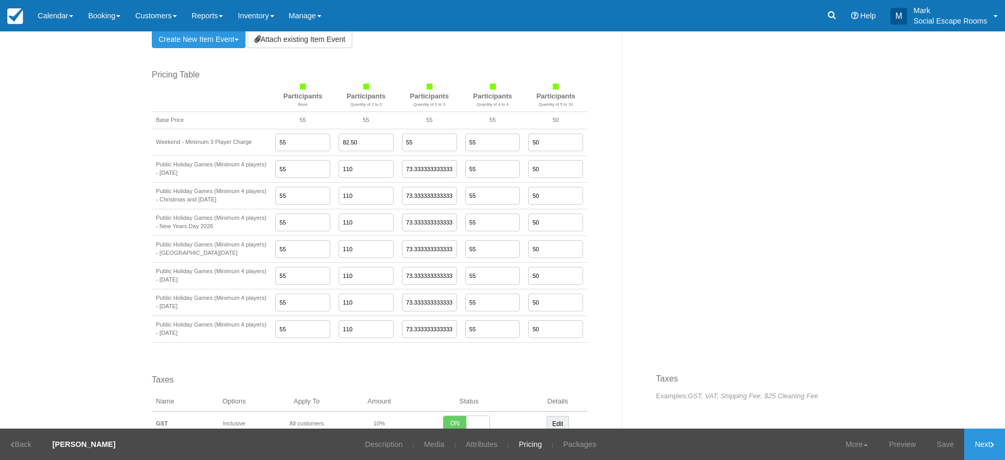
type input "55"
click at [544, 150] on input "50" at bounding box center [555, 142] width 55 height 18
click at [544, 146] on input "50" at bounding box center [555, 142] width 55 height 18
paste input "5"
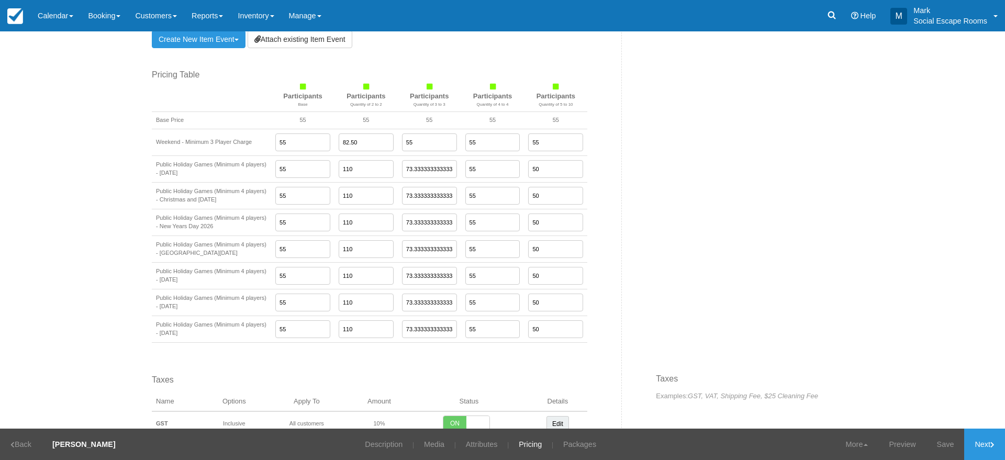
type input "55"
click at [544, 164] on input "50" at bounding box center [555, 169] width 55 height 18
paste input "5"
type input "55"
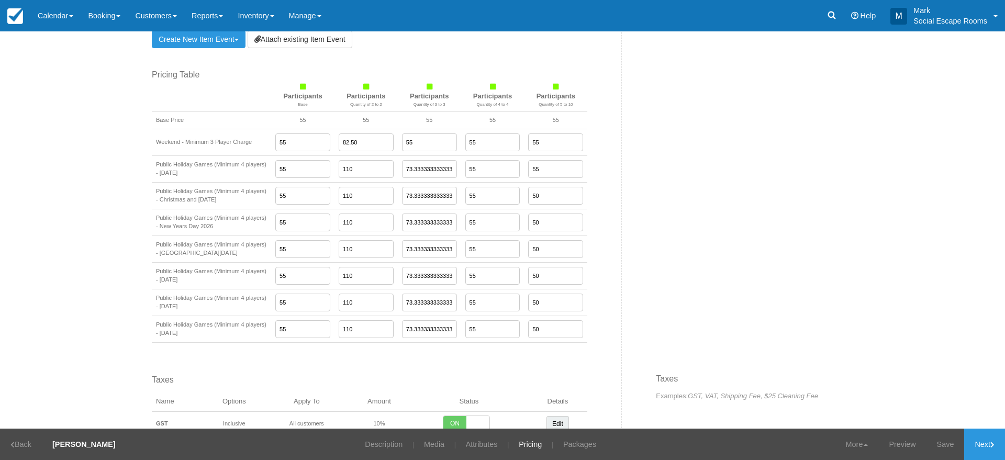
click at [547, 203] on input "50" at bounding box center [555, 196] width 55 height 18
paste input "5"
type input "55"
click at [546, 228] on input "50" at bounding box center [555, 223] width 55 height 18
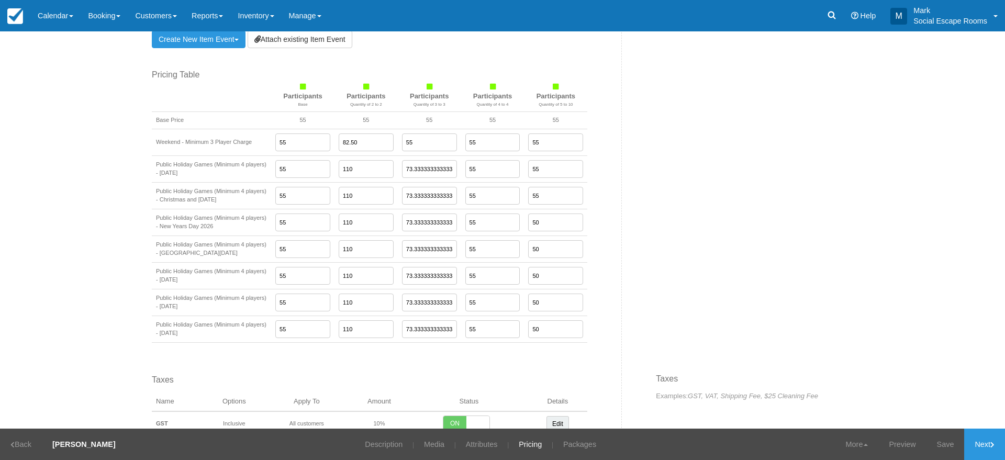
click at [546, 228] on input "50" at bounding box center [555, 223] width 55 height 18
paste input "5"
type input "55"
click at [546, 253] on input "50" at bounding box center [555, 249] width 55 height 18
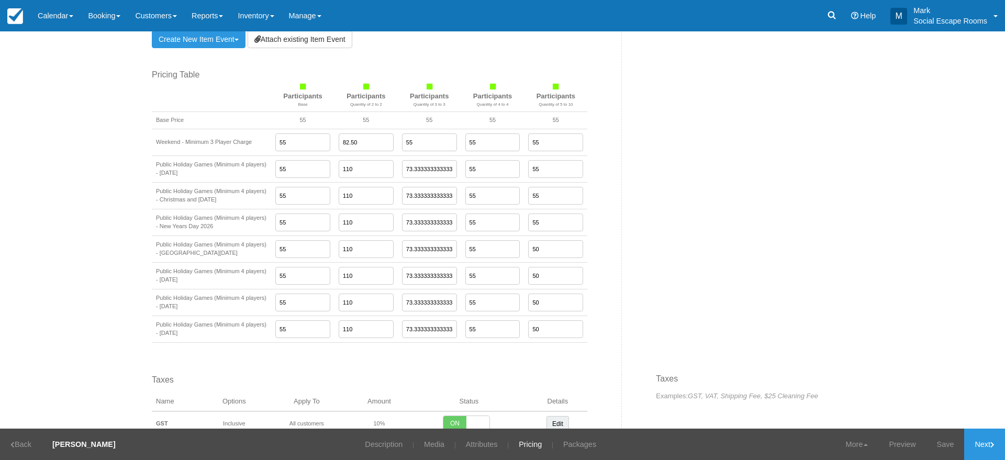
paste input "5"
type input "55"
click at [546, 282] on input "50" at bounding box center [555, 276] width 55 height 18
paste input "5"
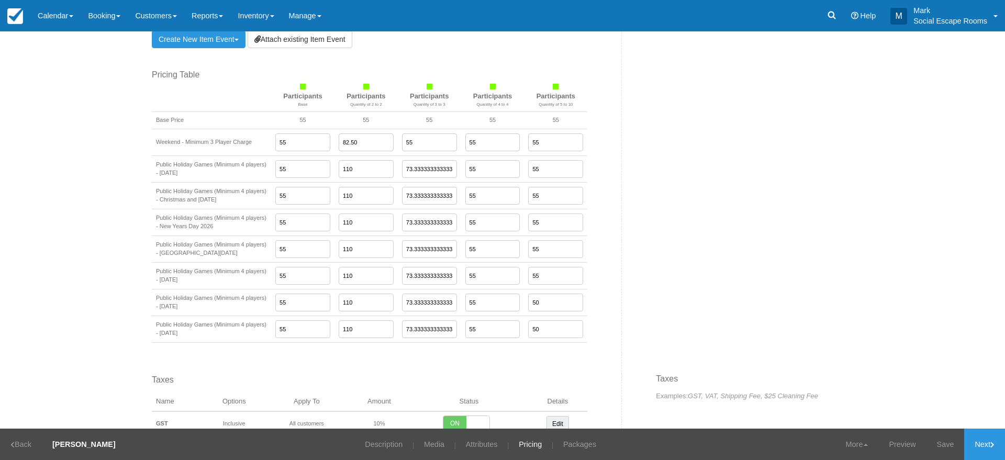
type input "55"
click at [546, 307] on input "50" at bounding box center [555, 303] width 55 height 18
paste input "5"
type input "55"
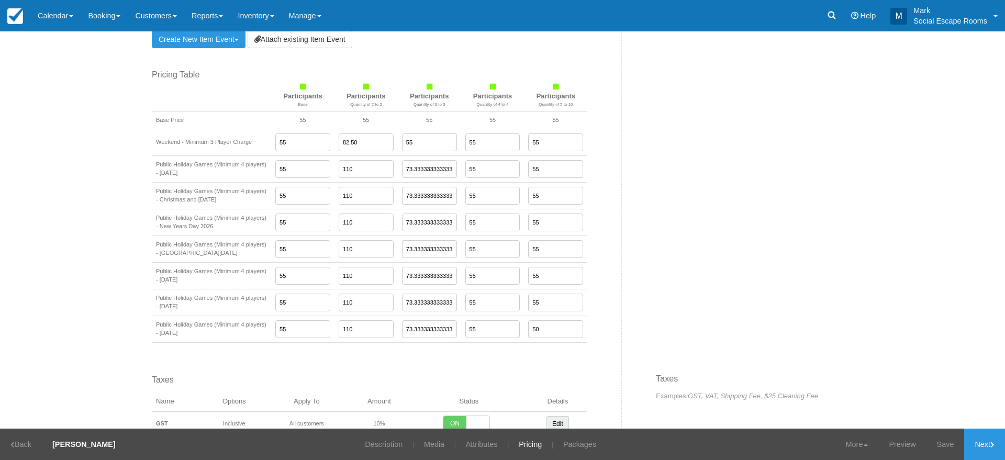
click at [545, 330] on input "50" at bounding box center [555, 329] width 55 height 18
paste input "5"
type input "55"
click at [932, 445] on link "Save" at bounding box center [945, 444] width 38 height 31
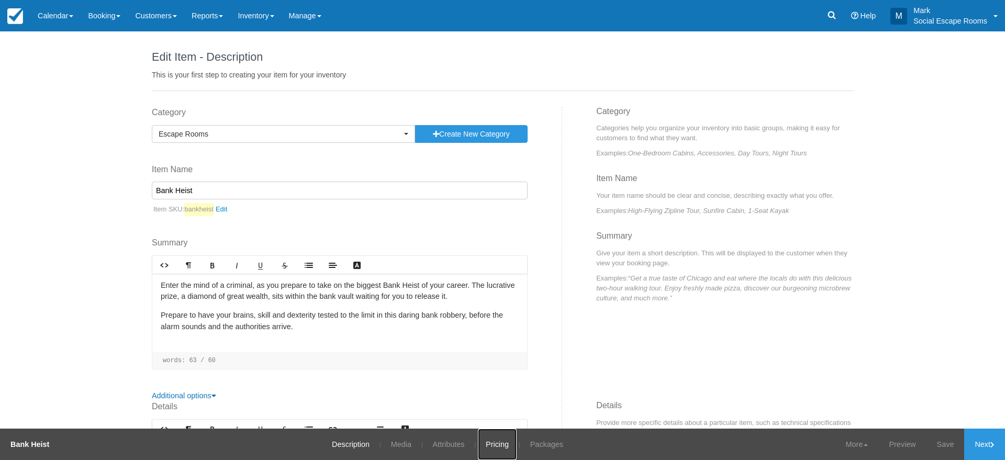
click at [506, 448] on link "Pricing" at bounding box center [497, 444] width 39 height 31
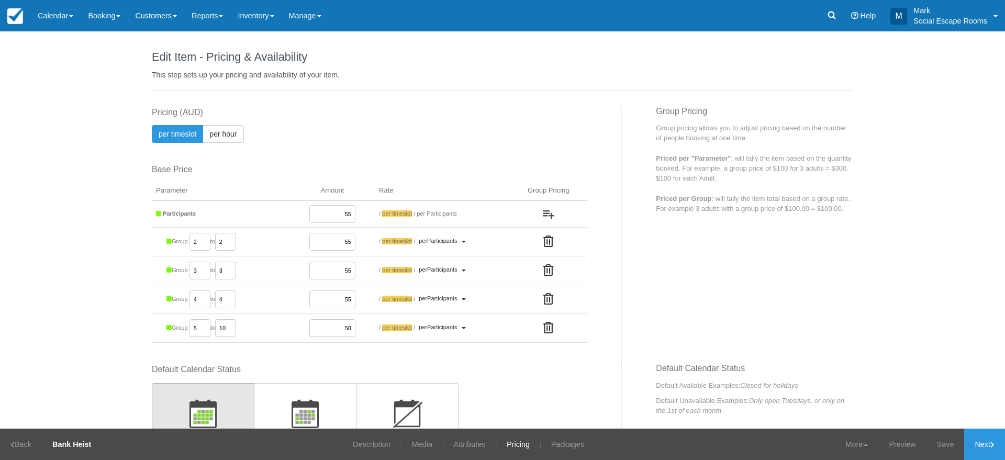
click at [329, 329] on input "50" at bounding box center [332, 328] width 46 height 18
paste input "5"
type input "55"
click at [488, 355] on div "This item is a Product Grouping Parent, which are priced based on their child i…" at bounding box center [383, 235] width 478 height 257
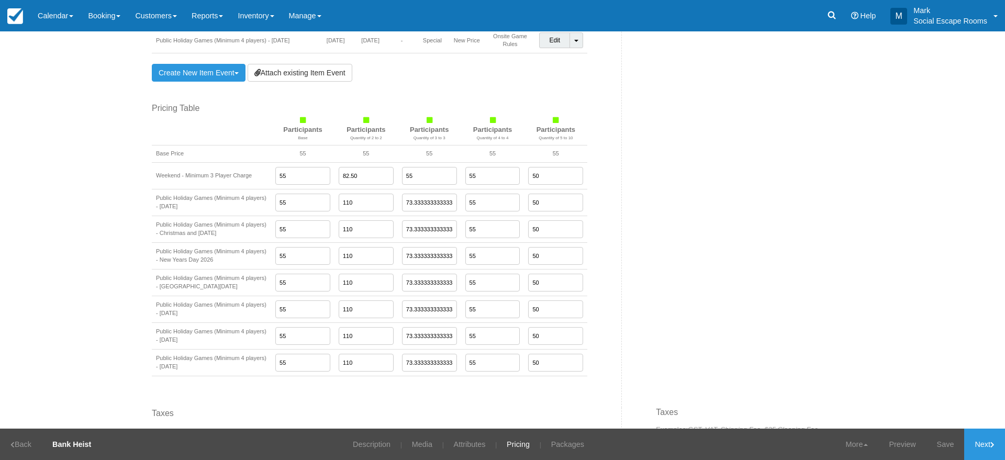
scroll to position [852, 0]
click at [548, 181] on input "50" at bounding box center [555, 175] width 55 height 18
paste input "5"
type input "55"
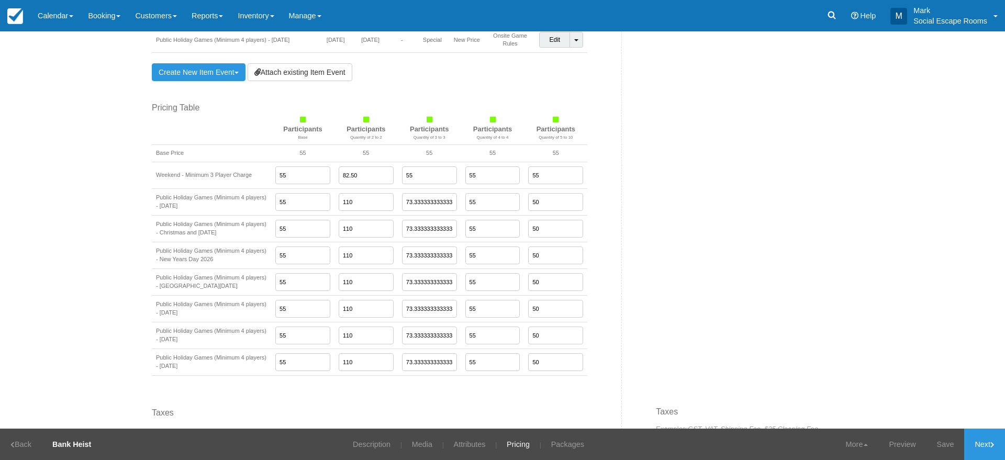
click at [546, 210] on input "50" at bounding box center [555, 202] width 55 height 18
paste input "5"
type input "55"
click at [546, 231] on input "50" at bounding box center [555, 229] width 55 height 18
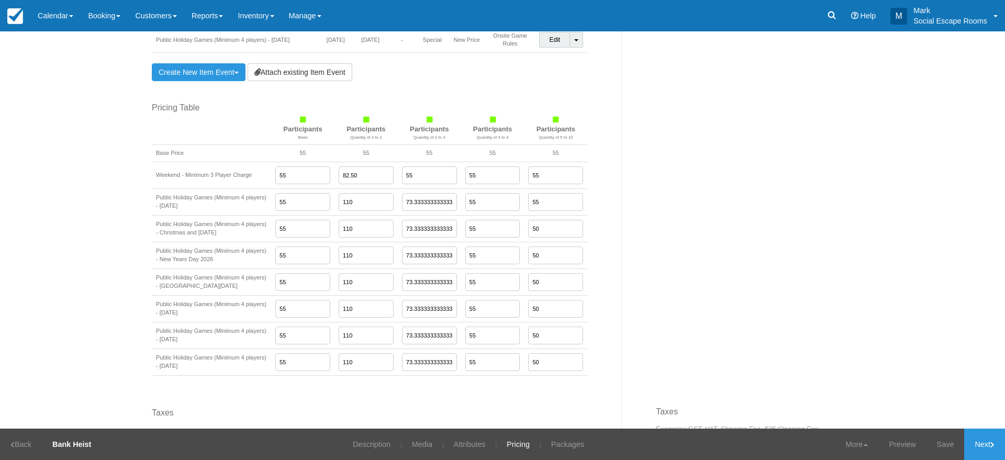
click at [546, 231] on input "50" at bounding box center [555, 229] width 55 height 18
paste input "5"
type input "55"
click at [545, 263] on input "50" at bounding box center [555, 256] width 55 height 18
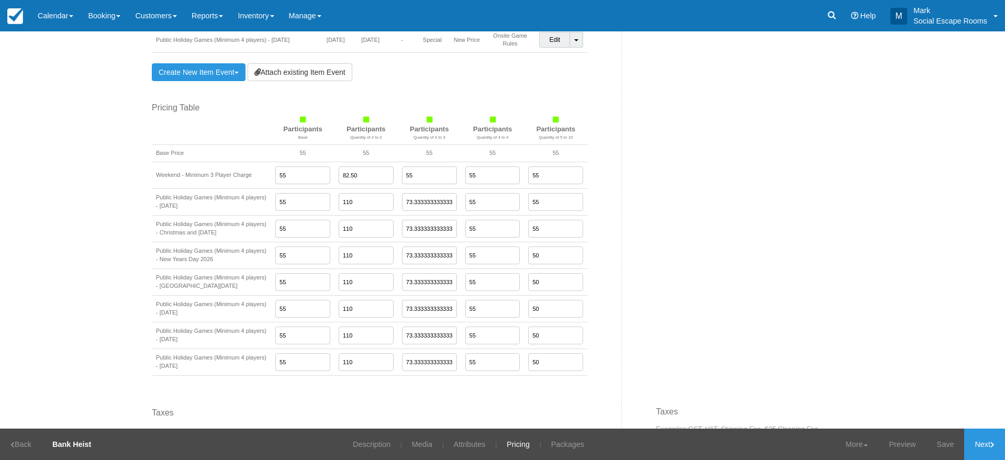
paste input "5"
type input "55"
click at [543, 288] on input "50" at bounding box center [555, 282] width 55 height 18
paste input "5"
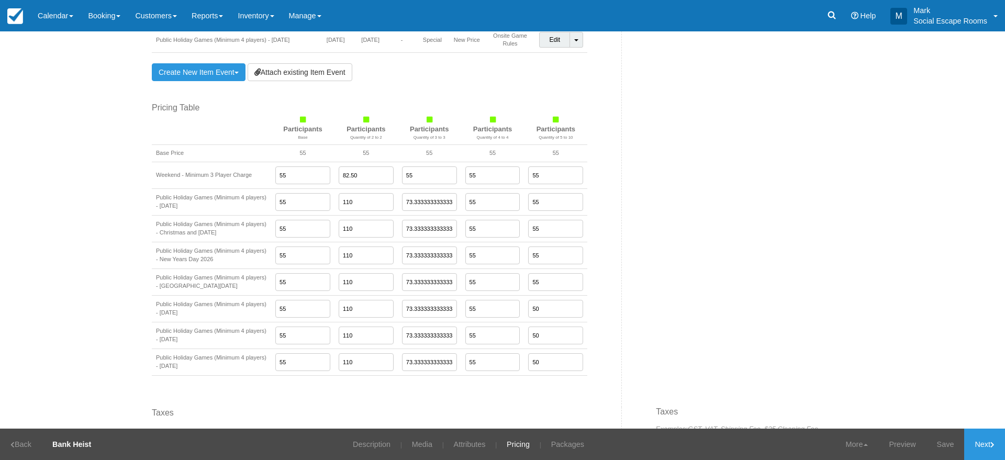
type input "55"
click at [542, 313] on input "50" at bounding box center [555, 309] width 55 height 18
paste input "5"
type input "55"
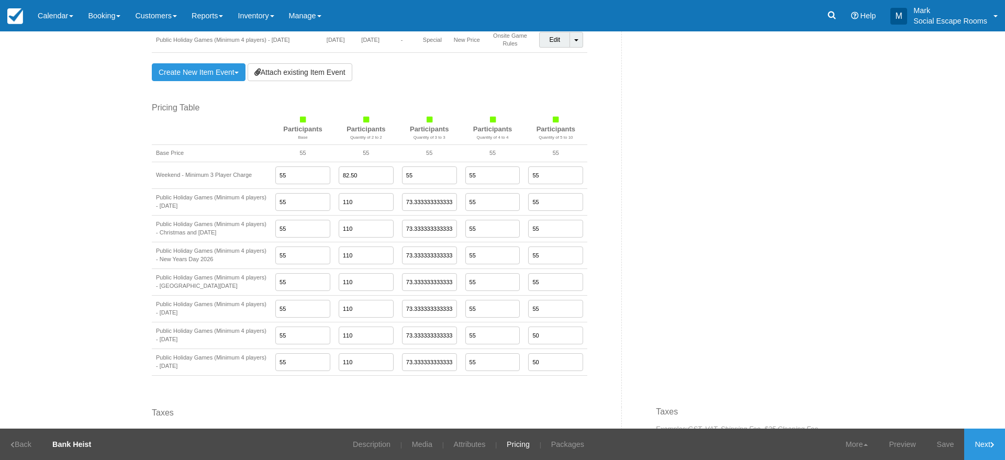
click at [541, 342] on input "50" at bounding box center [555, 336] width 55 height 18
paste input "5"
type input "55"
click at [541, 368] on input "50" at bounding box center [555, 362] width 55 height 18
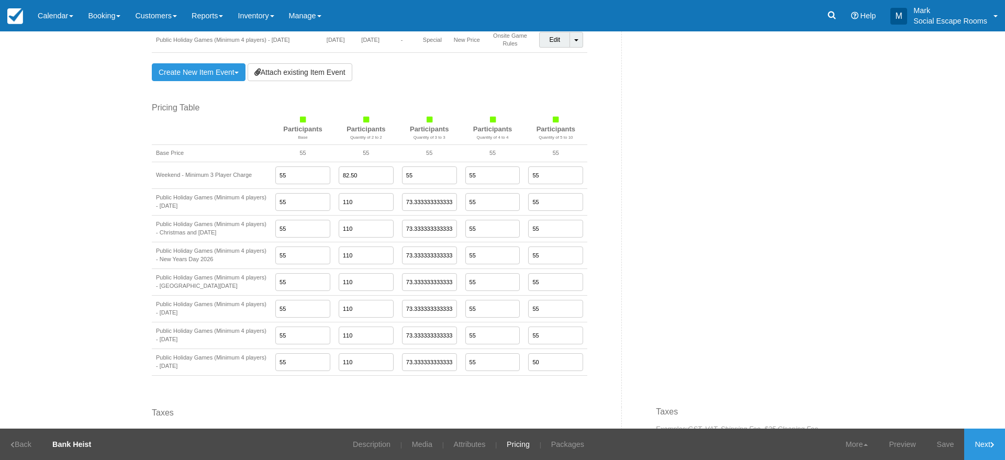
click at [541, 368] on input "50" at bounding box center [555, 362] width 55 height 18
paste input "5"
type input "55"
click at [938, 446] on link "Save" at bounding box center [945, 444] width 38 height 31
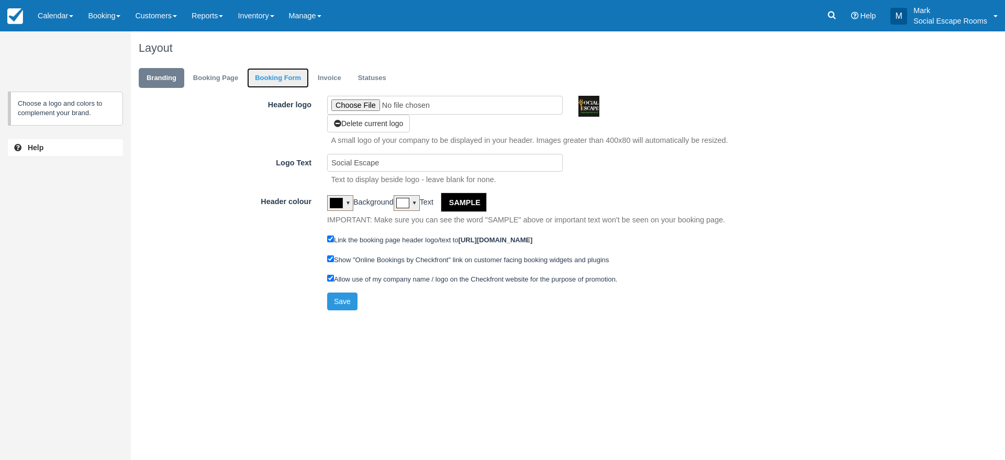
click at [297, 77] on link "Booking Form" at bounding box center [278, 78] width 62 height 20
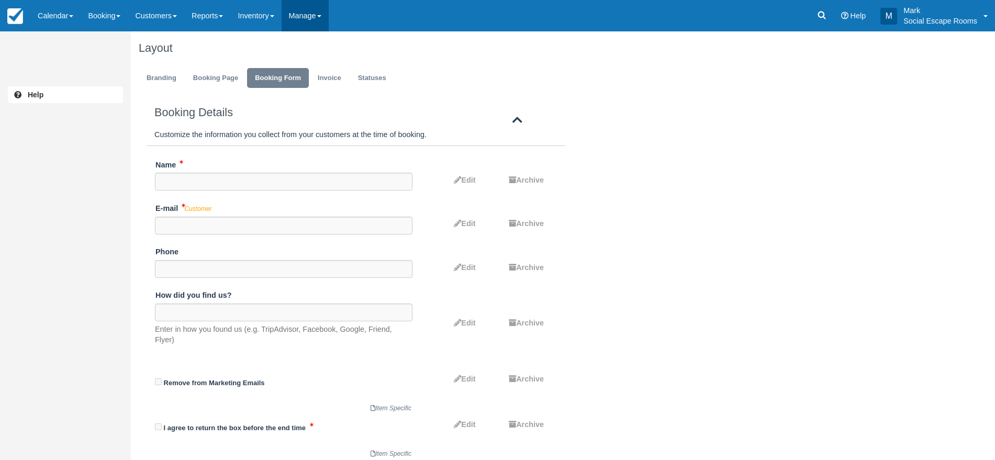
click at [306, 14] on link "Manage" at bounding box center [305, 15] width 47 height 31
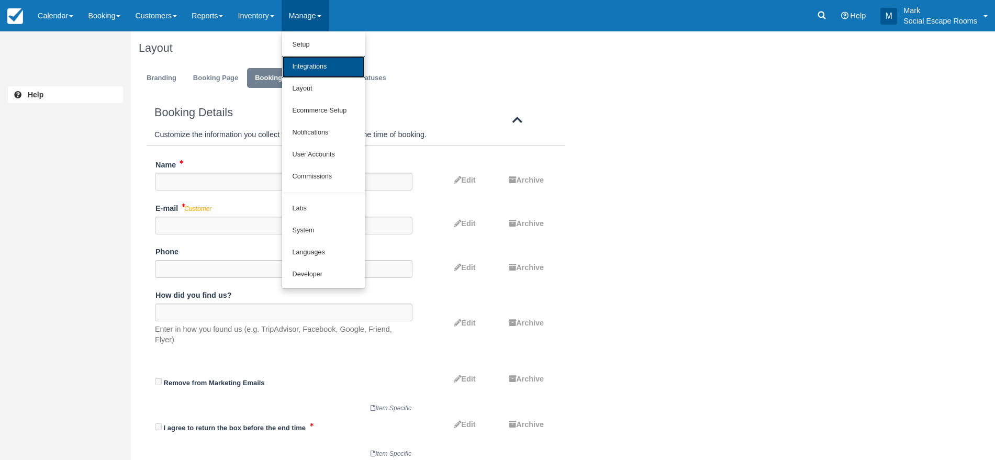
click at [341, 68] on link "Integrations" at bounding box center [323, 67] width 83 height 22
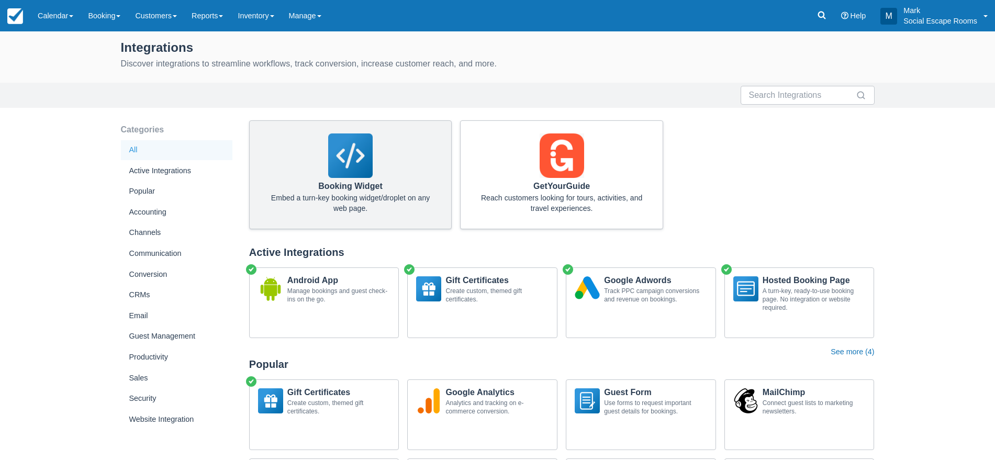
click at [352, 161] on img at bounding box center [350, 155] width 44 height 44
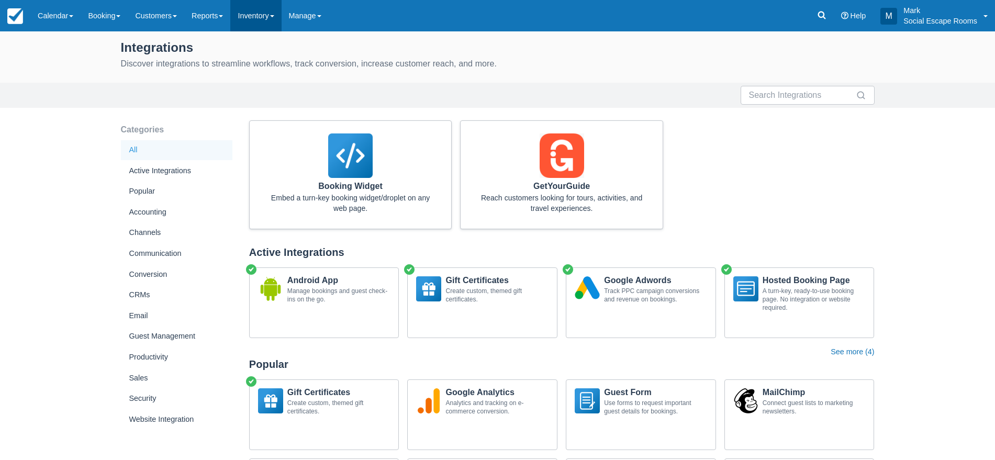
click at [258, 15] on link "Inventory" at bounding box center [255, 15] width 51 height 31
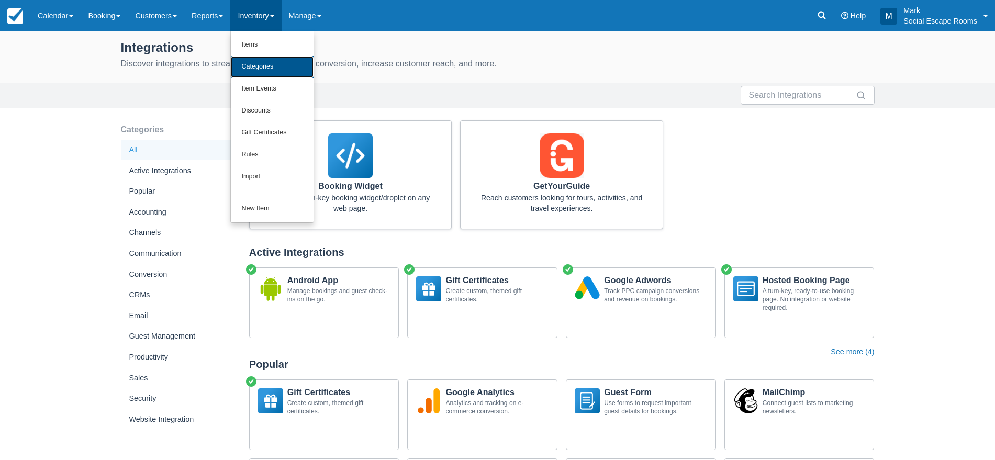
click at [261, 63] on link "Categories" at bounding box center [272, 67] width 83 height 22
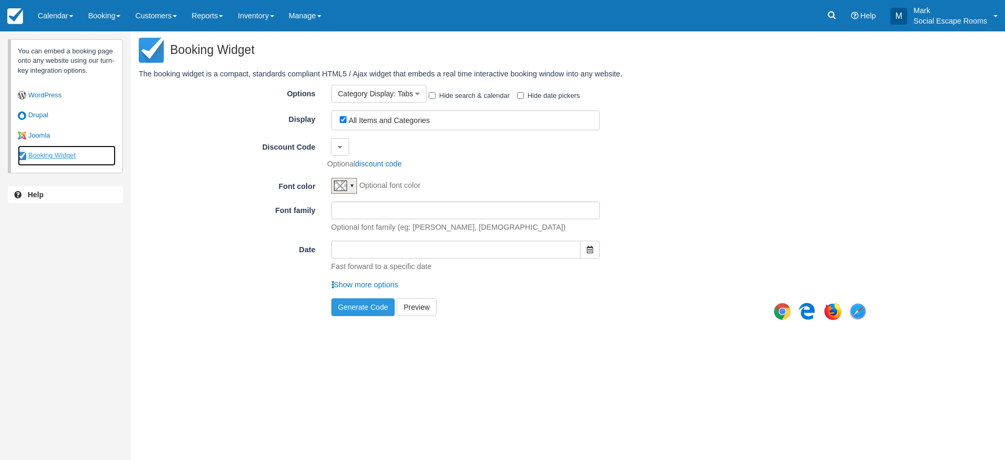
click at [70, 154] on link "Booking Widget" at bounding box center [67, 155] width 98 height 20
click at [390, 122] on label "All Items and Categories" at bounding box center [389, 120] width 81 height 8
click at [346, 122] on input "All Items and Categories" at bounding box center [343, 119] width 7 height 7
checkbox input "false"
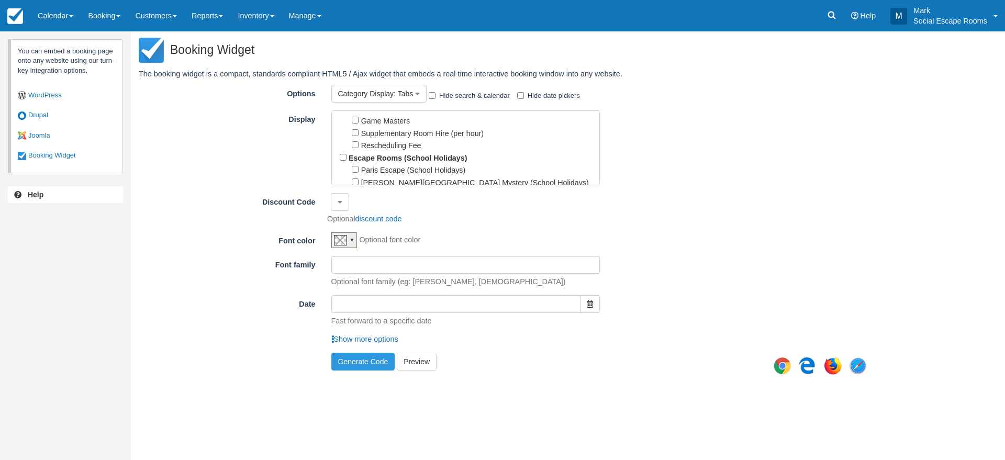
scroll to position [212, 0]
click at [340, 151] on input "Escape Rooms (School Holidays)" at bounding box center [343, 154] width 7 height 7
checkbox input "true"
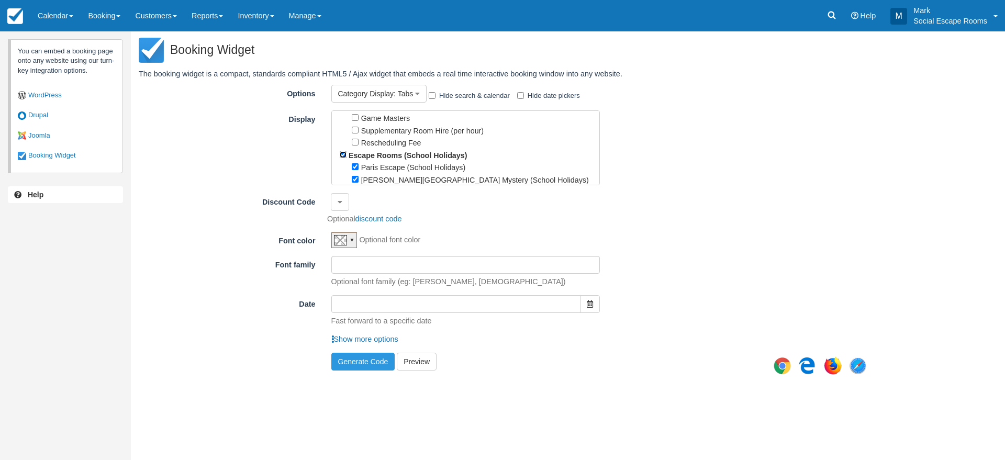
checkbox input "true"
click at [264, 159] on div "Display All Items and Categories Merchandise Puzzle Card - Escape the Video Sto…" at bounding box center [508, 147] width 738 height 75
click at [359, 356] on button "Generate Code" at bounding box center [363, 362] width 64 height 18
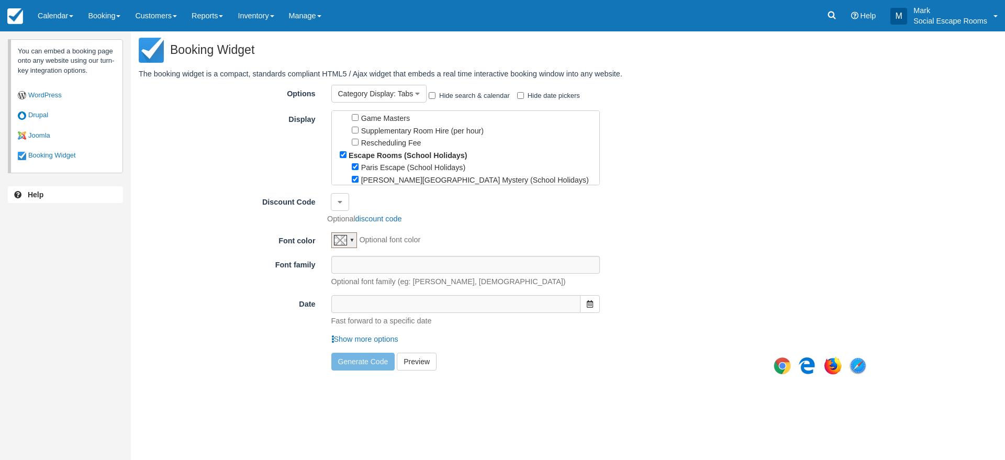
type textarea "<script type="text/javascript" src="//[DOMAIN_NAME][URL]"></script> <!-- CHECKF…"
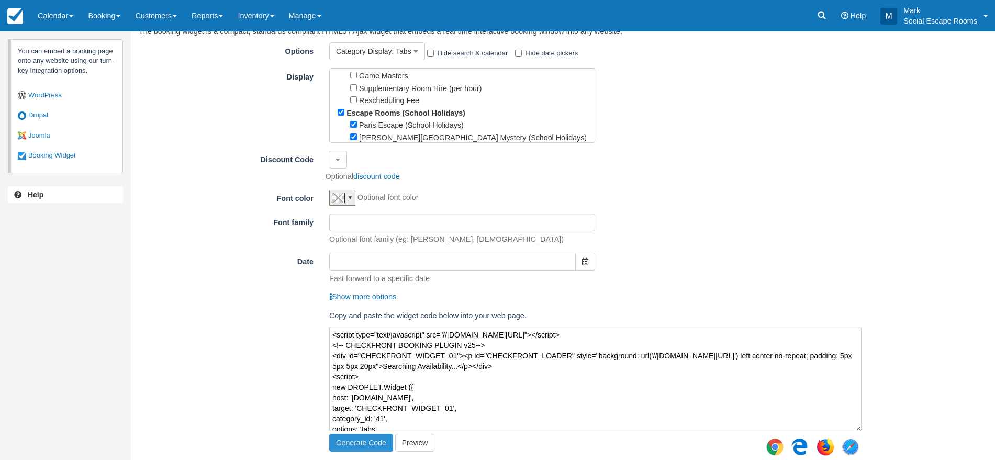
scroll to position [48, 0]
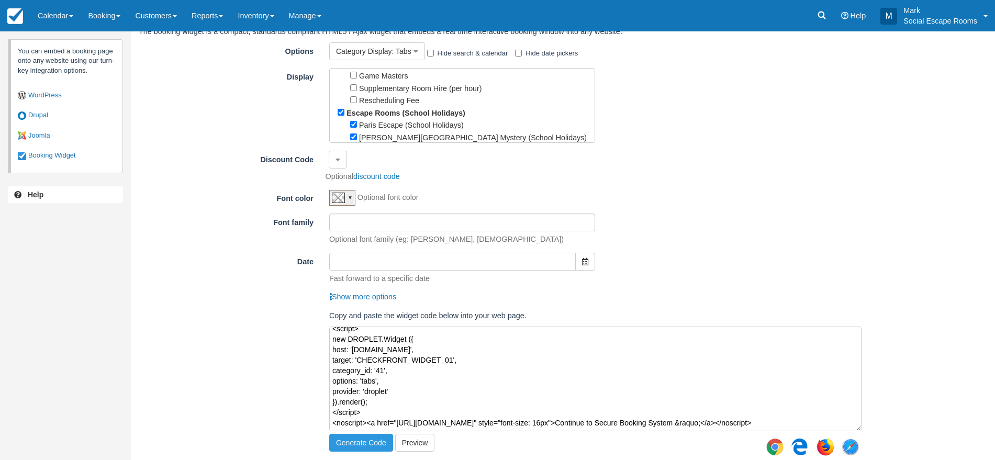
drag, startPoint x: 474, startPoint y: 362, endPoint x: 474, endPoint y: 369, distance: 7.3
click at [474, 369] on textarea "<script type="text/javascript" src="//[DOMAIN_NAME][URL]"></script> <!-- CHECKF…" at bounding box center [595, 379] width 532 height 105
click at [464, 358] on textarea "<script type="text/javascript" src="//[DOMAIN_NAME][URL]"></script> <!-- CHECKF…" at bounding box center [595, 379] width 532 height 105
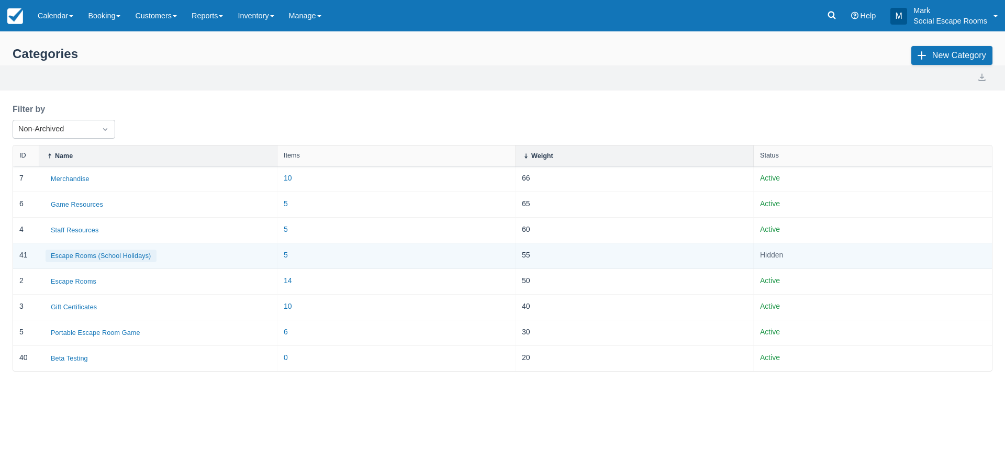
click at [122, 253] on button "Escape Rooms (School Holidays)" at bounding box center [101, 256] width 111 height 13
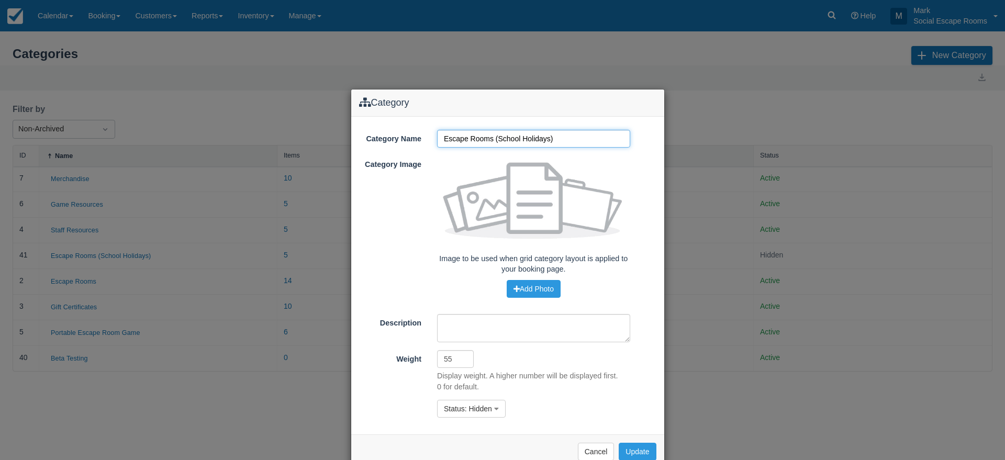
scroll to position [24, 0]
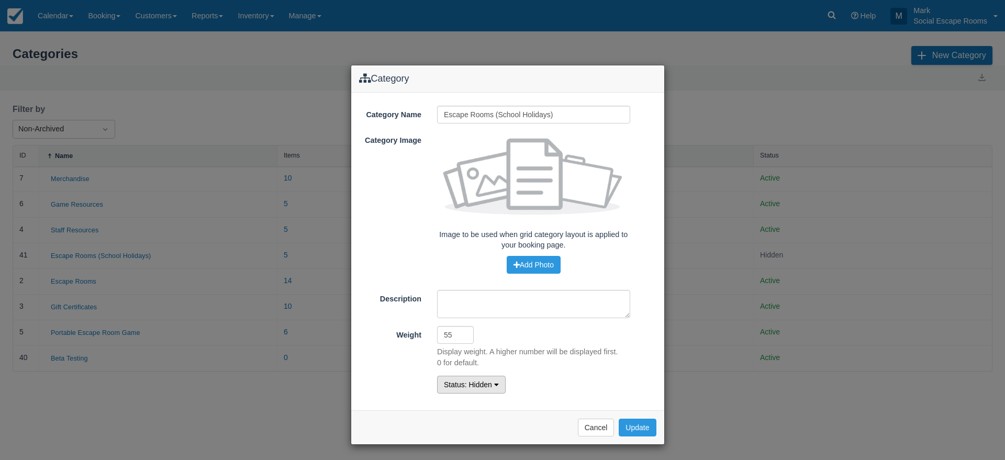
click at [484, 382] on span ": Hidden" at bounding box center [478, 384] width 27 height 8
click at [464, 398] on link "Active" at bounding box center [479, 405] width 83 height 15
click at [625, 423] on button "Update" at bounding box center [637, 428] width 37 height 18
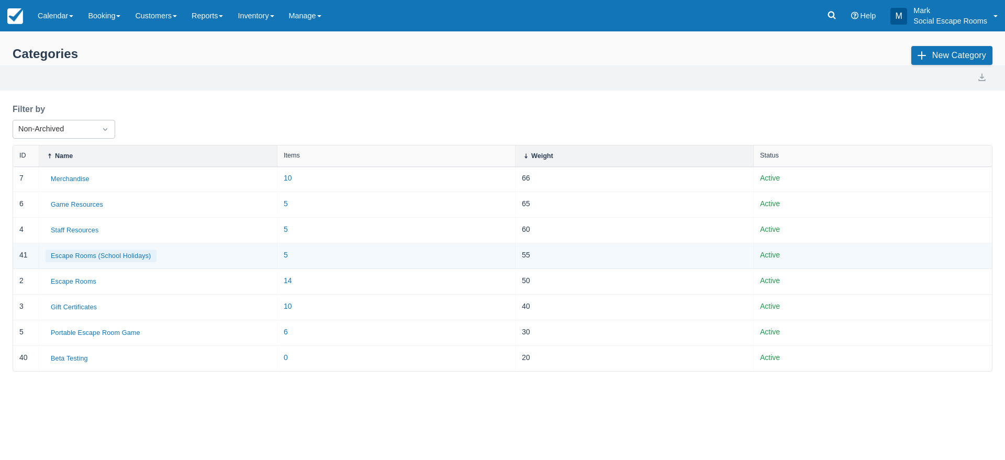
click at [141, 254] on button "Escape Rooms (School Holidays)" at bounding box center [101, 256] width 111 height 13
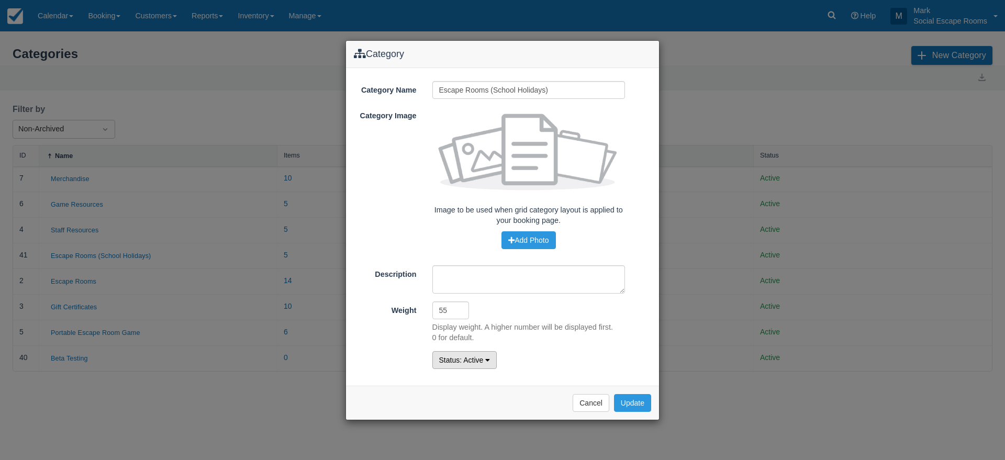
click at [463, 357] on span ": Active" at bounding box center [472, 360] width 24 height 8
click at [463, 391] on link "Hidden" at bounding box center [474, 395] width 83 height 15
click at [635, 406] on button "Update" at bounding box center [632, 403] width 37 height 18
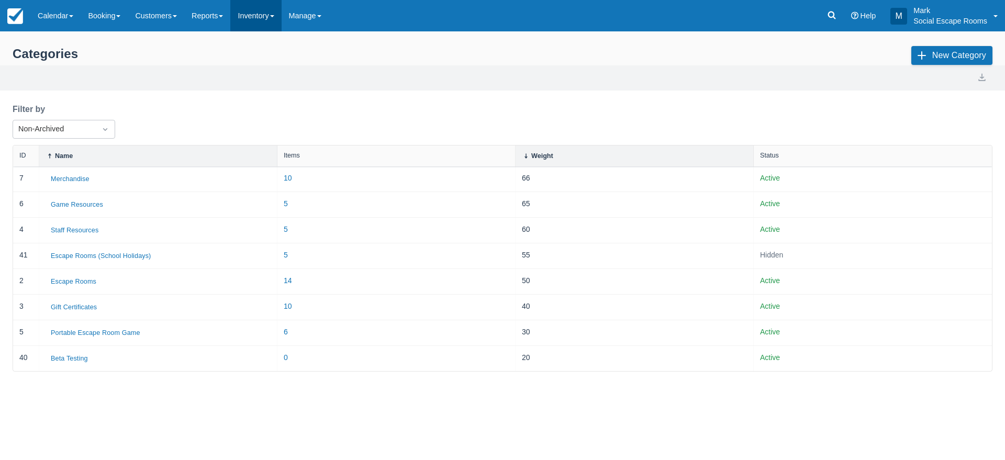
click at [257, 18] on link "Inventory" at bounding box center [255, 15] width 51 height 31
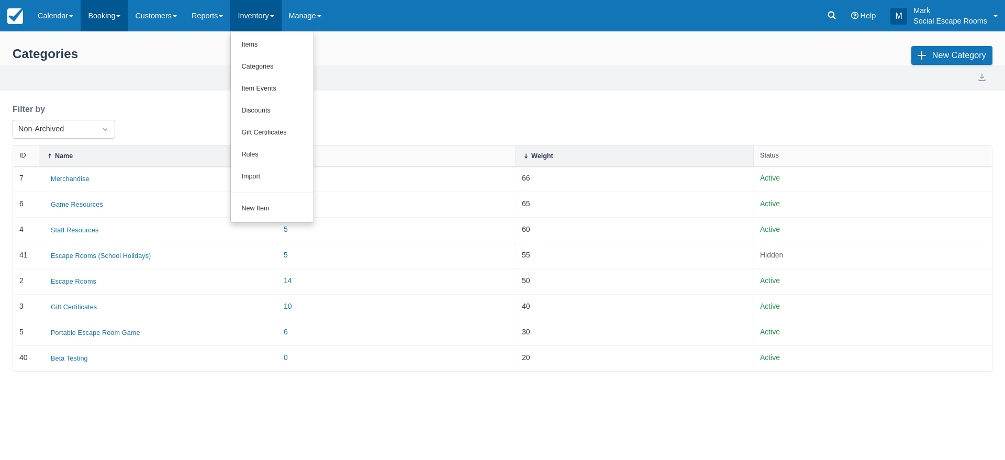
click at [100, 13] on link "Booking" at bounding box center [104, 15] width 47 height 31
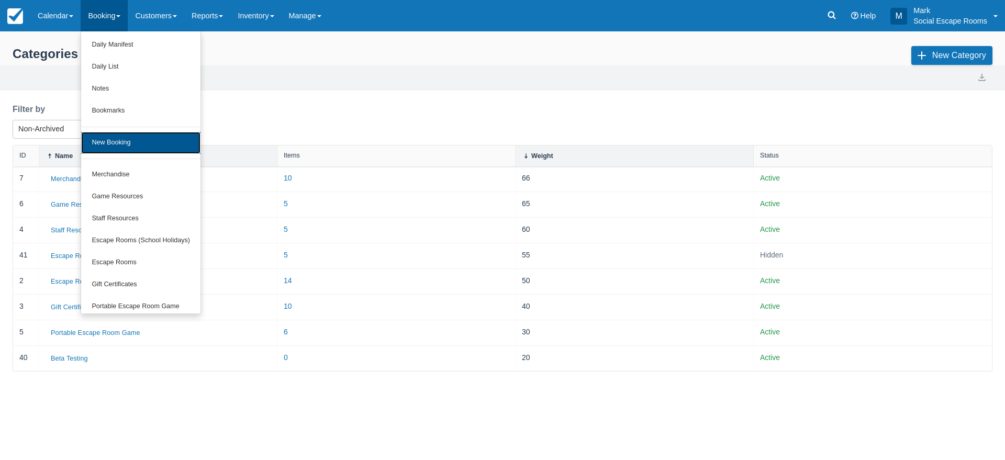
click at [120, 138] on link "New Booking" at bounding box center [140, 143] width 119 height 22
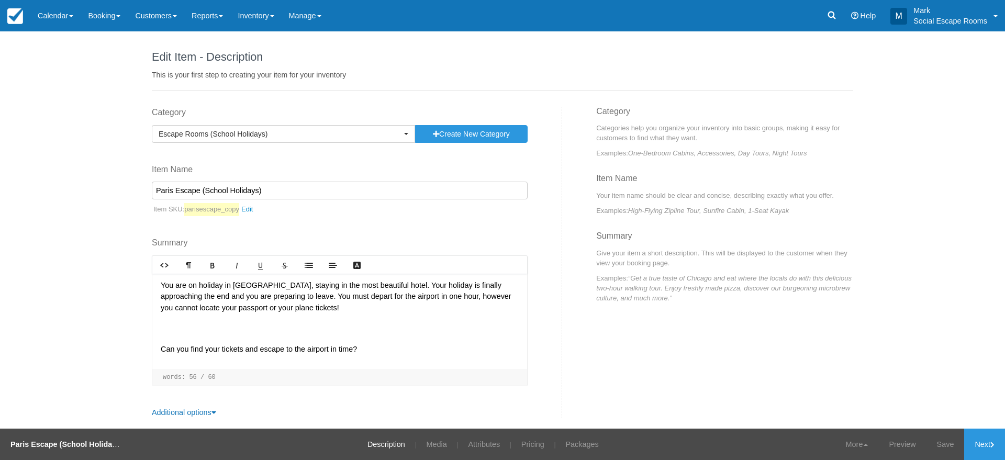
scroll to position [5, 0]
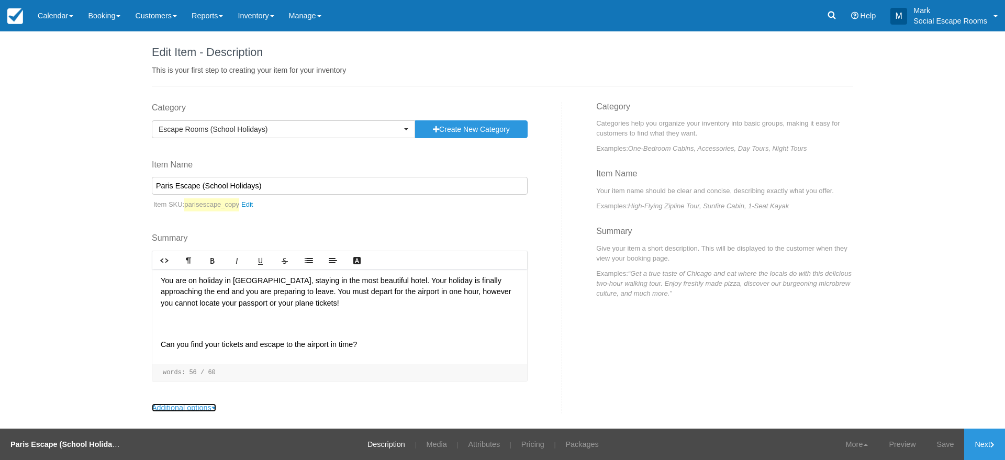
click at [170, 406] on link "Additional options" at bounding box center [184, 408] width 64 height 8
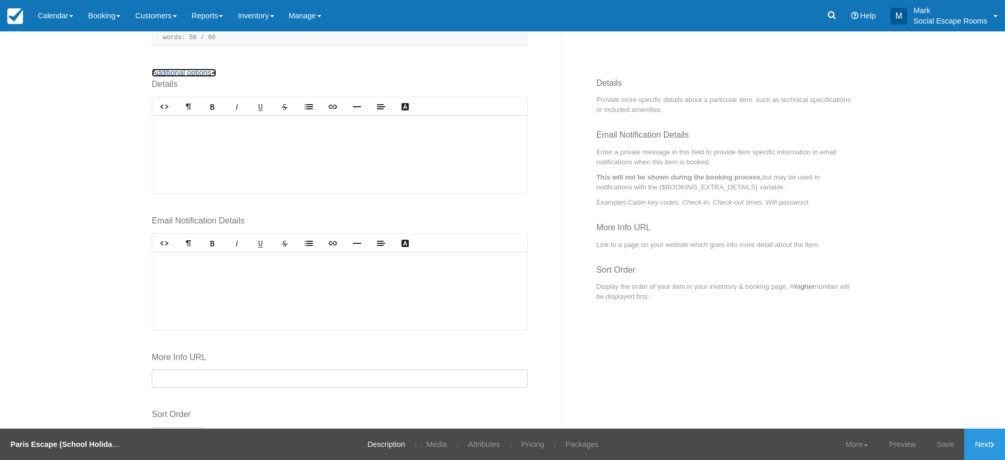
scroll to position [391, 0]
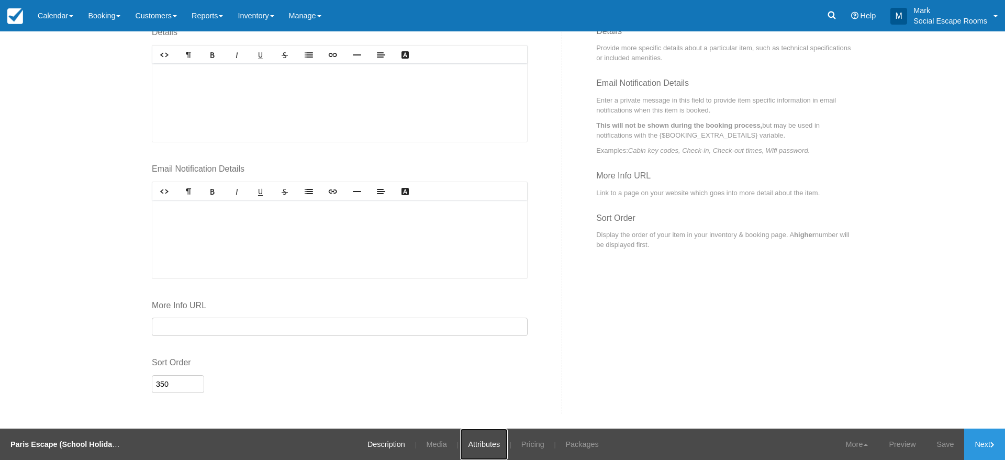
click at [478, 452] on link "Attributes" at bounding box center [484, 444] width 48 height 31
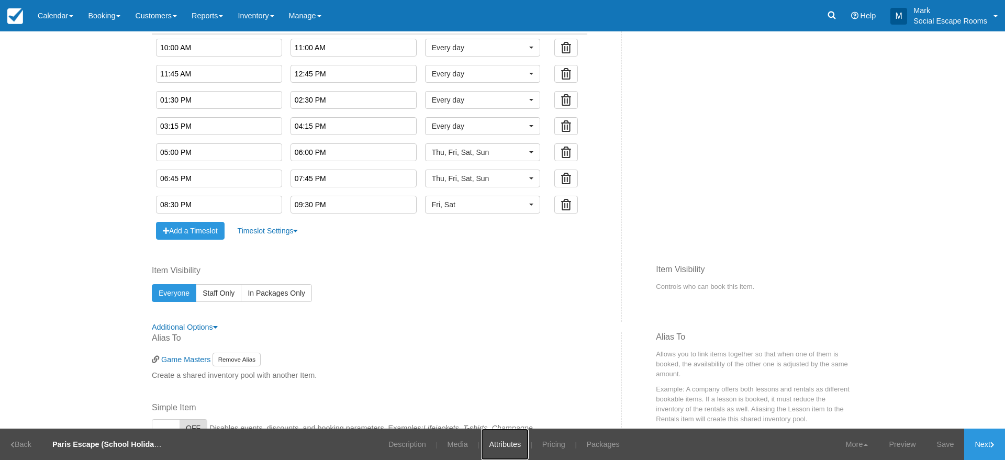
scroll to position [626, 0]
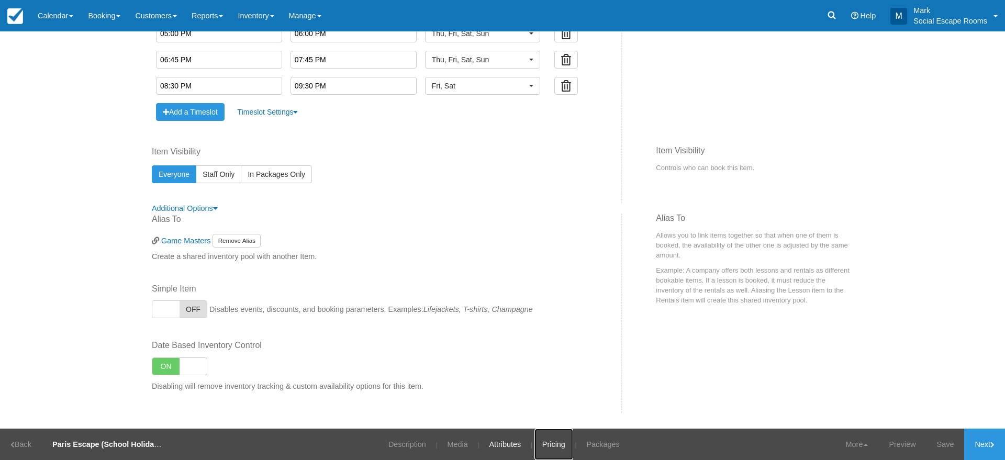
click at [553, 447] on link "Pricing" at bounding box center [553, 444] width 39 height 31
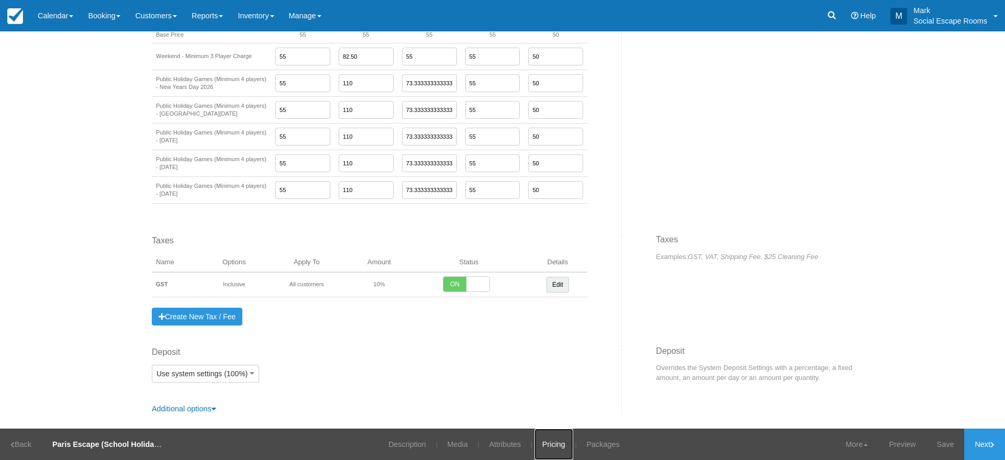
scroll to position [922, 0]
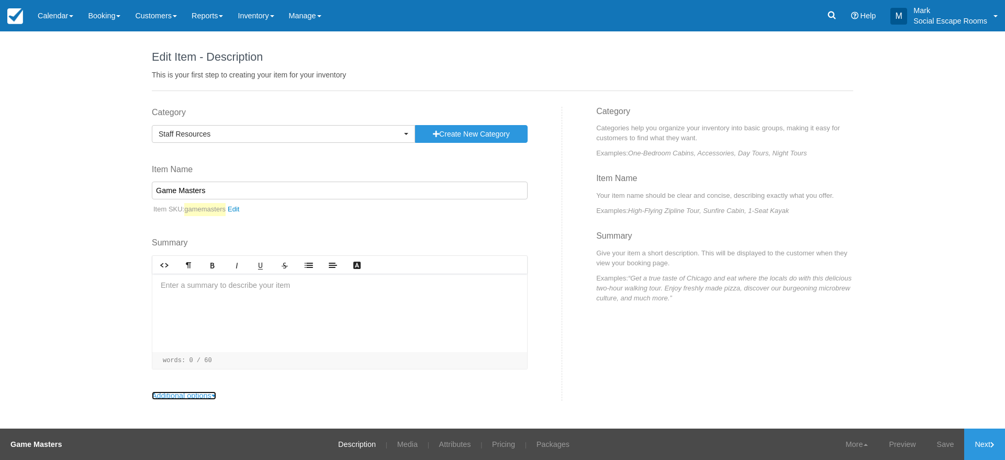
click at [165, 394] on link "Additional options" at bounding box center [184, 395] width 64 height 8
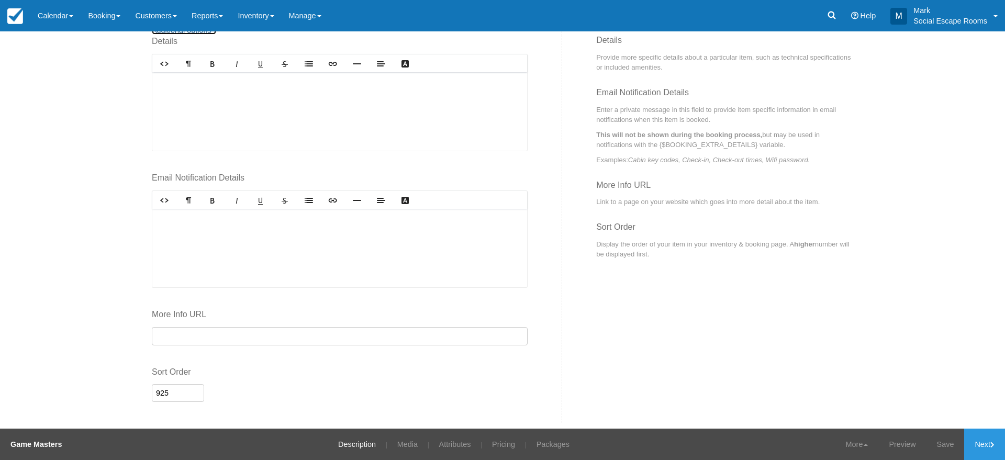
scroll to position [375, 0]
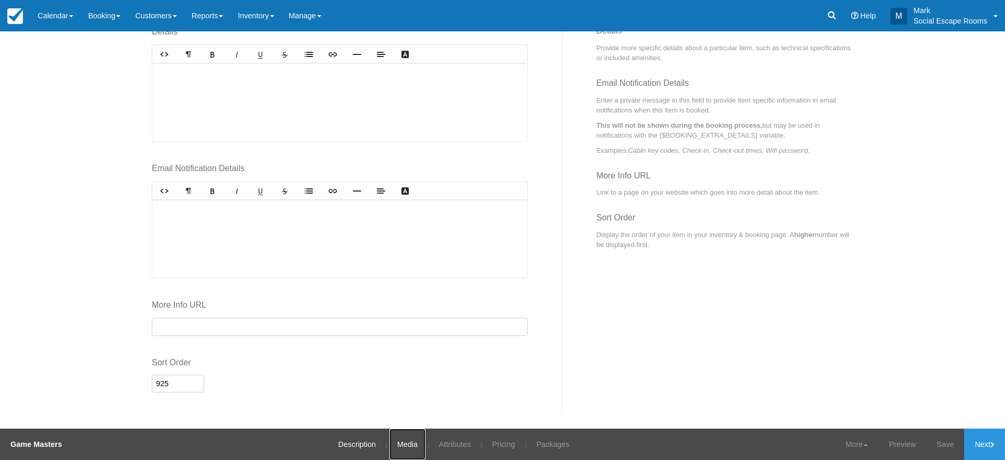
click at [406, 444] on link "Media" at bounding box center [407, 444] width 36 height 31
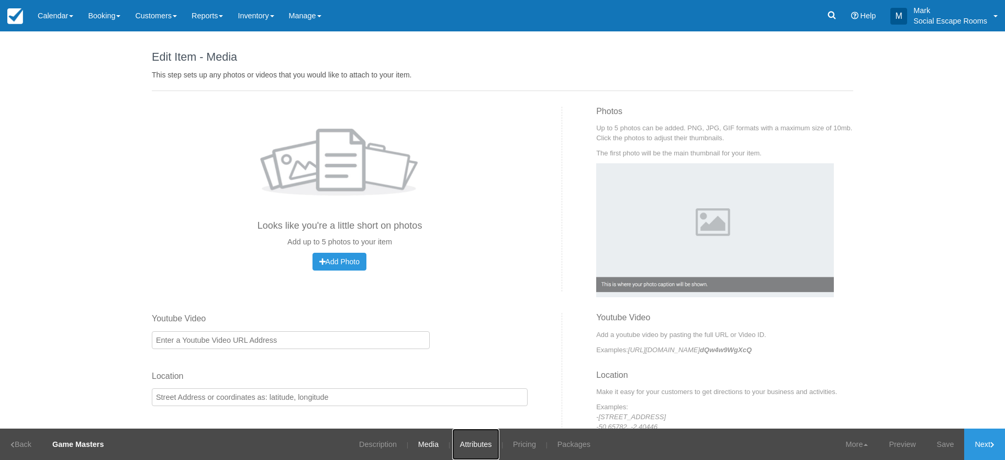
click at [472, 445] on link "Attributes" at bounding box center [476, 444] width 48 height 31
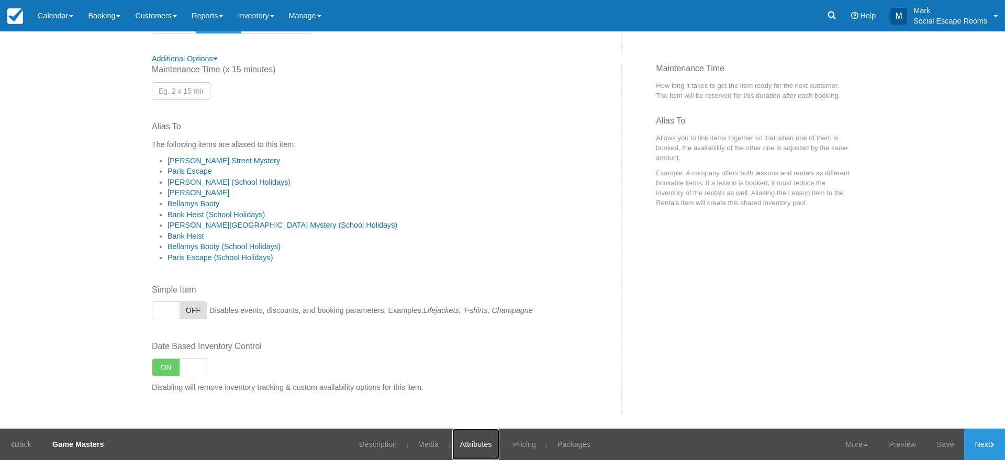
scroll to position [602, 0]
click at [527, 443] on link "Pricing" at bounding box center [524, 444] width 39 height 31
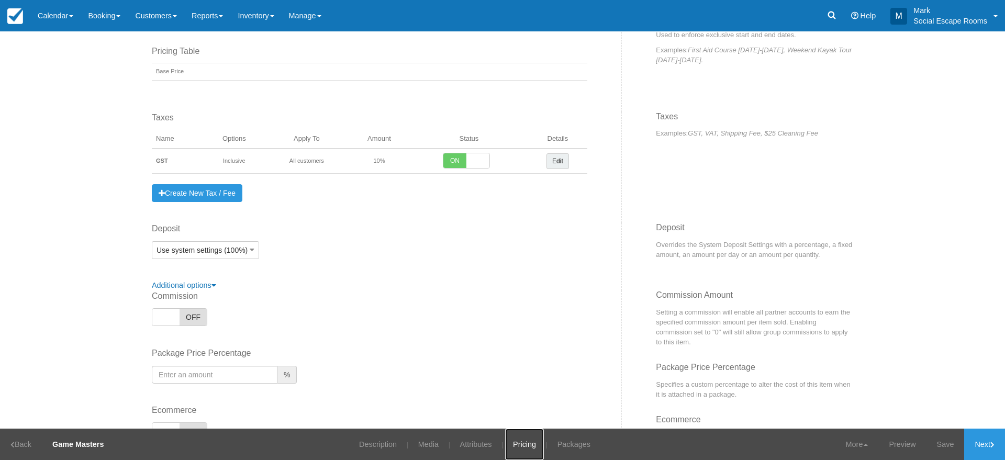
scroll to position [625, 0]
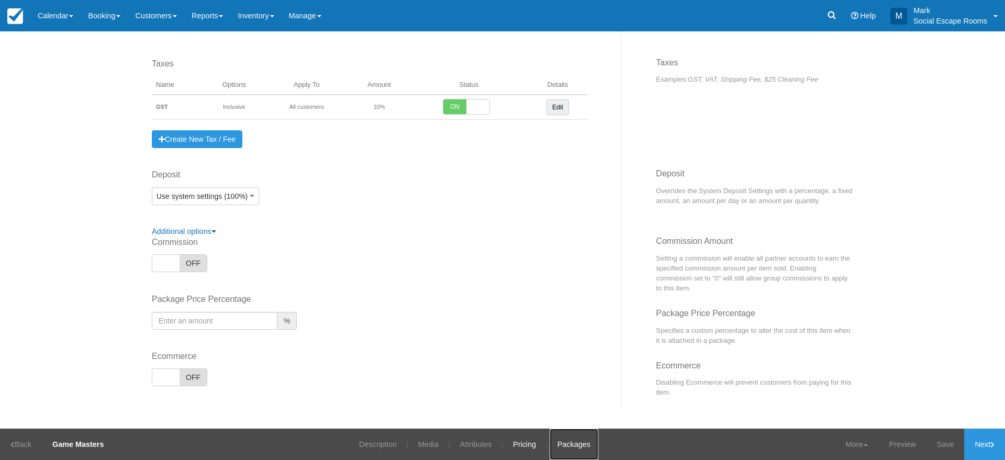
click at [564, 440] on link "Packages" at bounding box center [574, 444] width 49 height 31
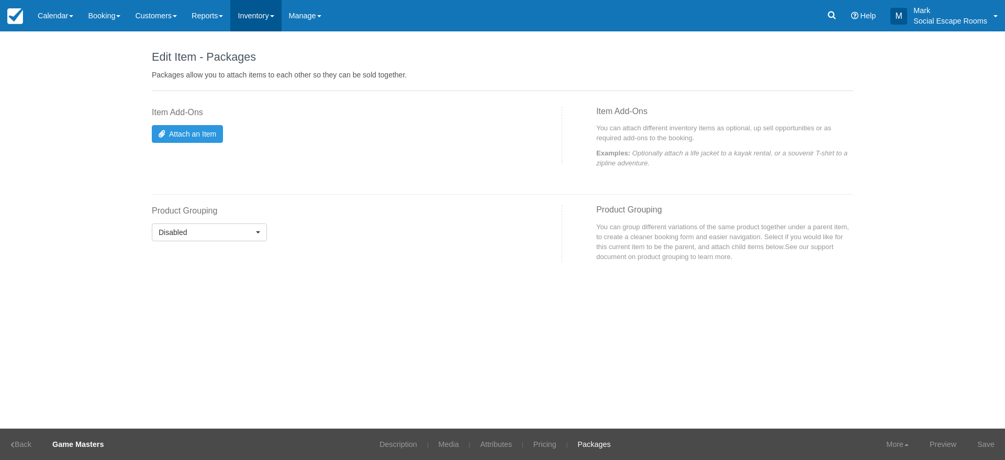
click at [266, 16] on link "Inventory" at bounding box center [255, 15] width 51 height 31
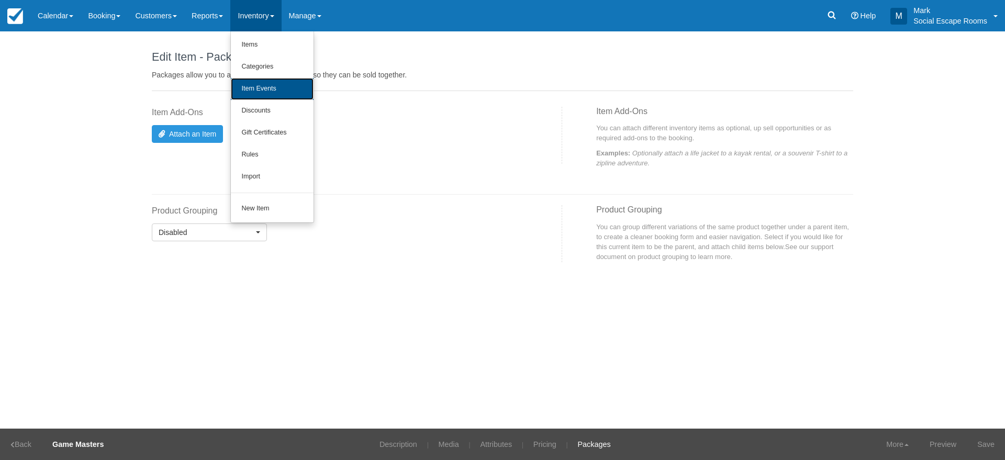
click at [274, 83] on link "Item Events" at bounding box center [272, 89] width 83 height 22
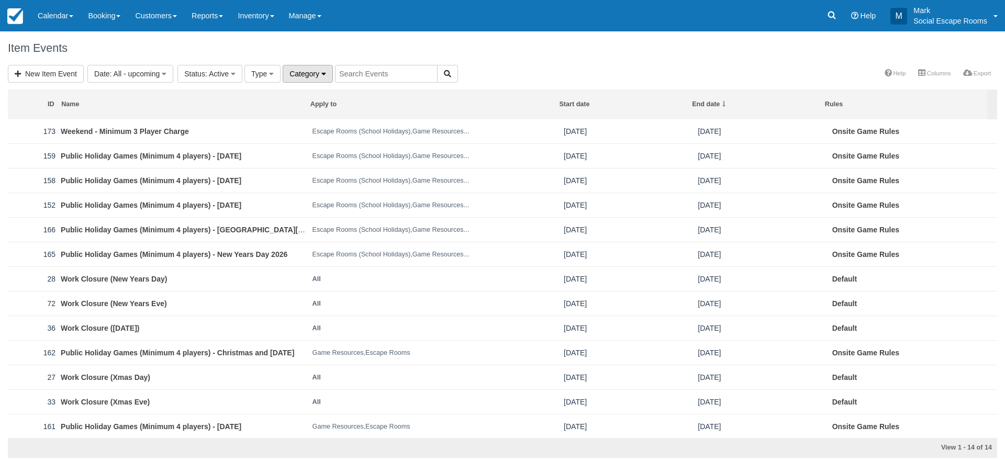
click at [313, 76] on span "Category" at bounding box center [304, 74] width 30 height 8
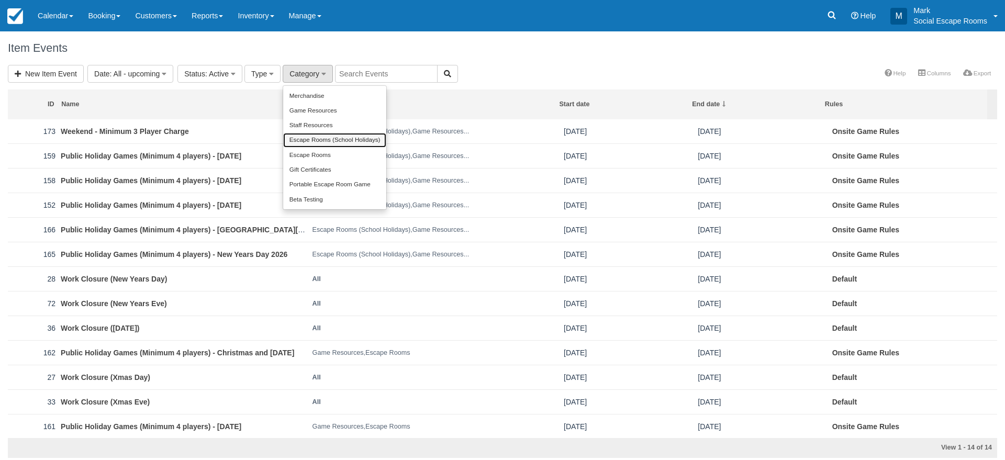
click at [324, 147] on link "Escape Rooms (School Holidays)" at bounding box center [334, 140] width 103 height 15
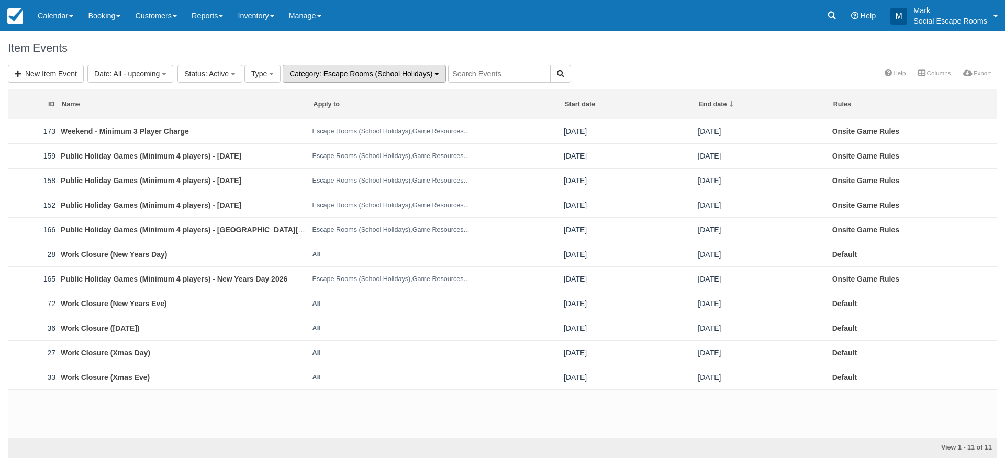
click at [322, 72] on span ": Escape Rooms (School Holidays)" at bounding box center [375, 74] width 113 height 8
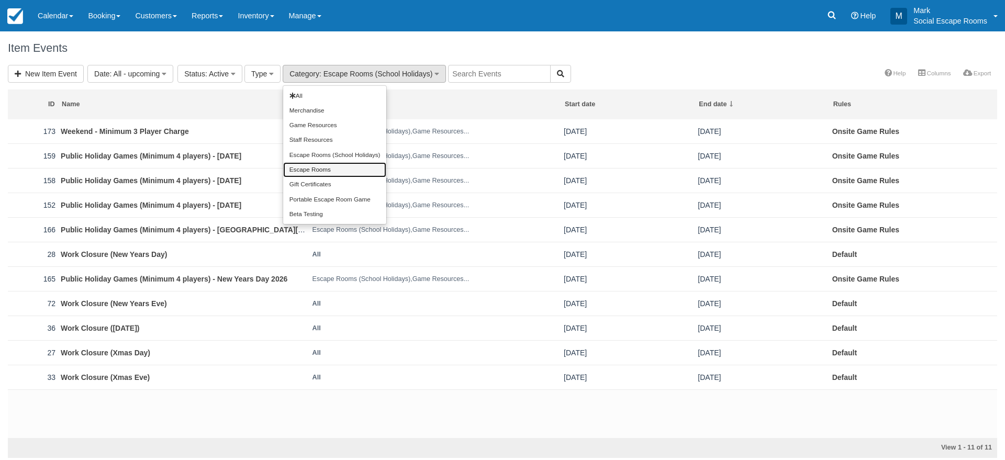
click at [331, 162] on link "Escape Rooms" at bounding box center [334, 169] width 103 height 15
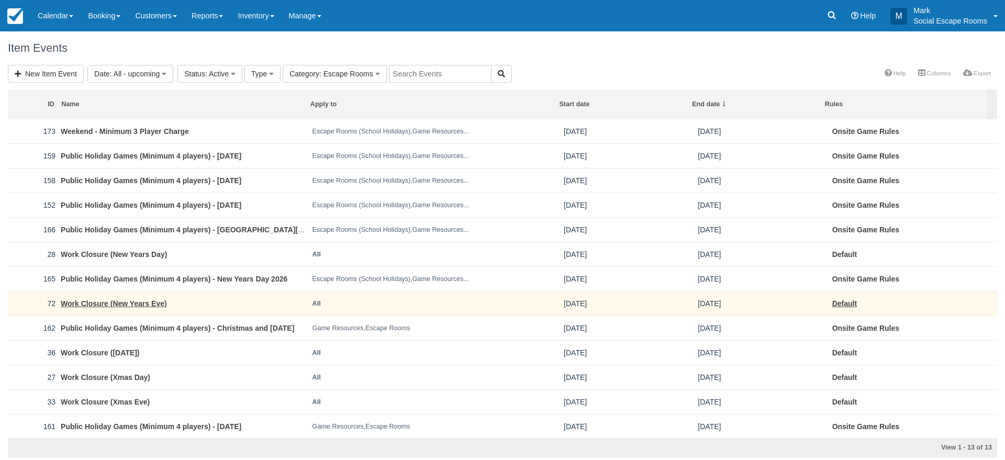
scroll to position [1, 0]
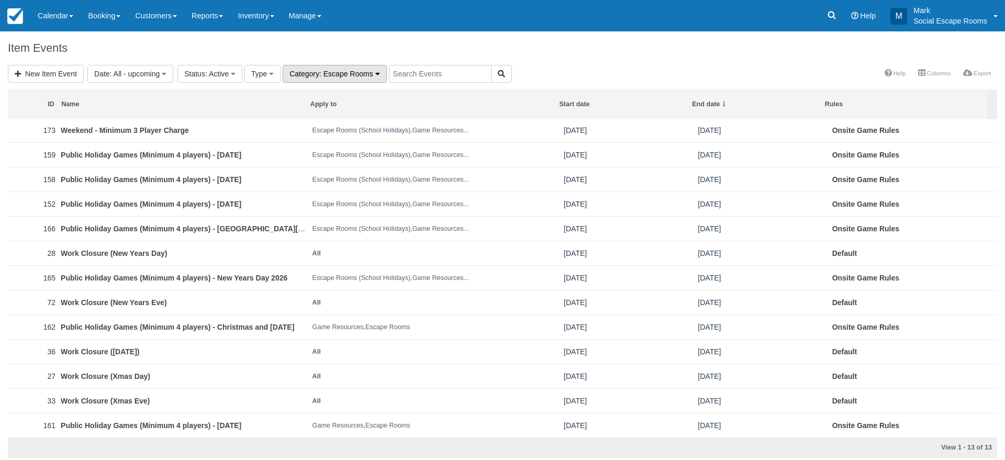
click at [378, 72] on icon "button" at bounding box center [377, 73] width 5 height 7
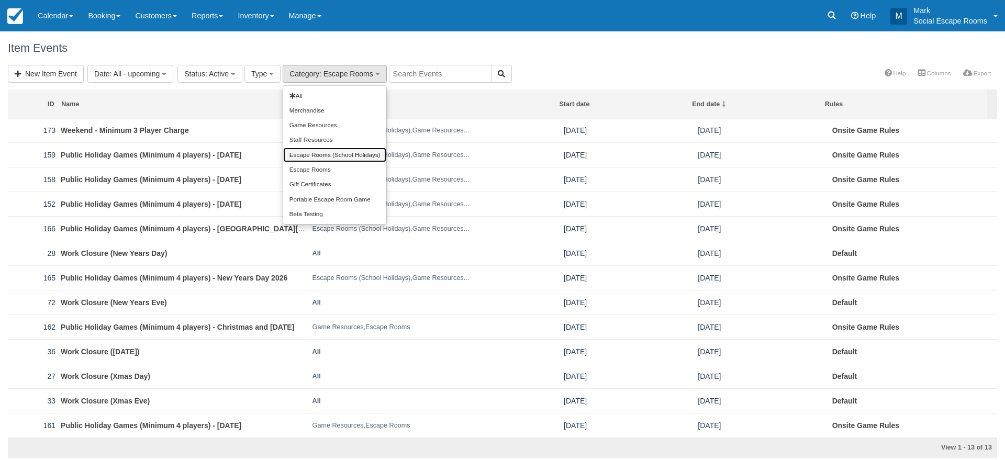
click at [363, 151] on link "Escape Rooms (School Holidays)" at bounding box center [334, 155] width 103 height 15
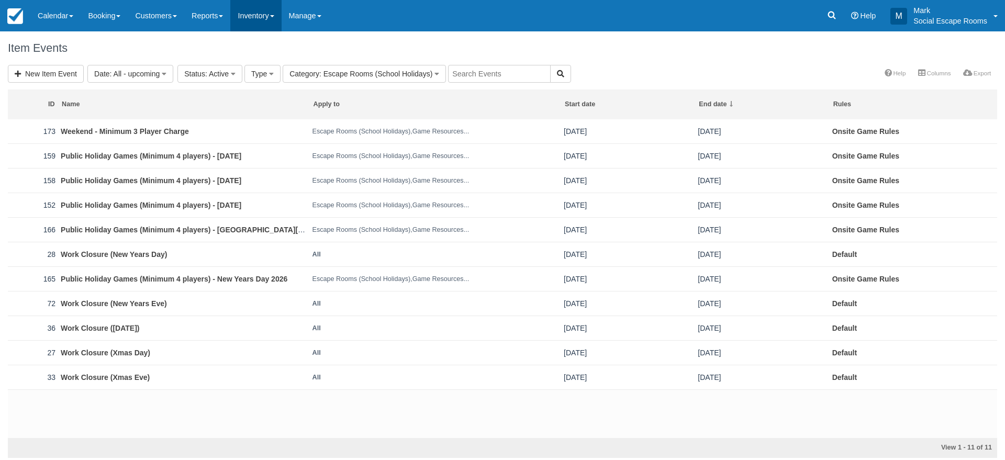
click at [269, 19] on link "Inventory" at bounding box center [255, 15] width 51 height 31
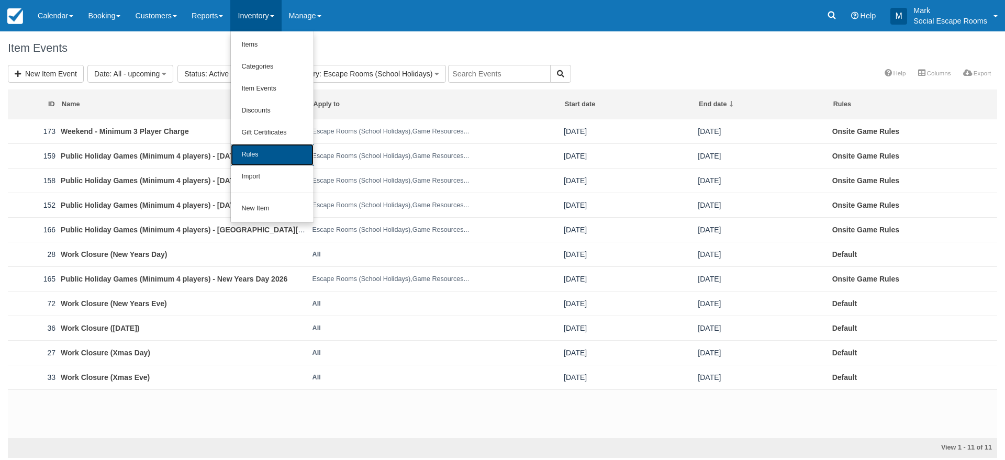
click at [275, 155] on link "Rules" at bounding box center [272, 155] width 83 height 22
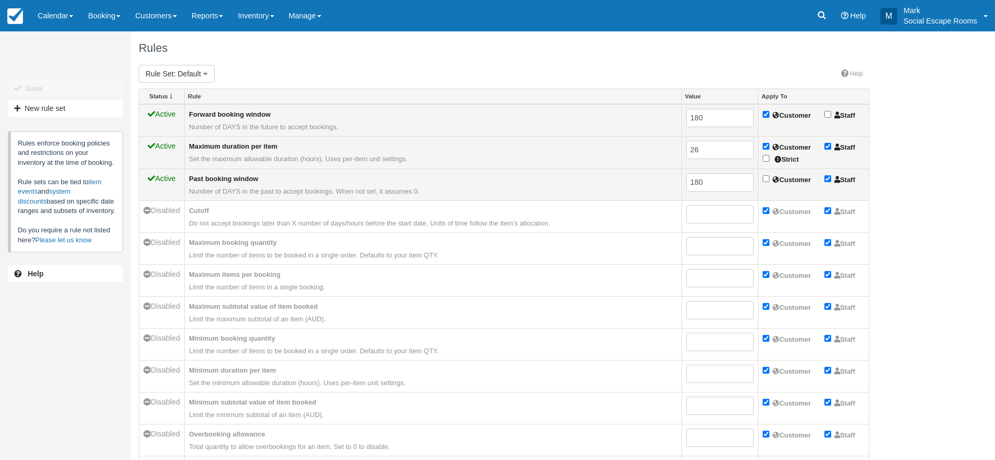
click at [913, 203] on div "Unsaved Changes Save New rule set Rules enforce booking policies and restrictio…" at bounding box center [497, 245] width 995 height 429
click at [185, 69] on button "Rule Set : Default" at bounding box center [177, 74] width 76 height 18
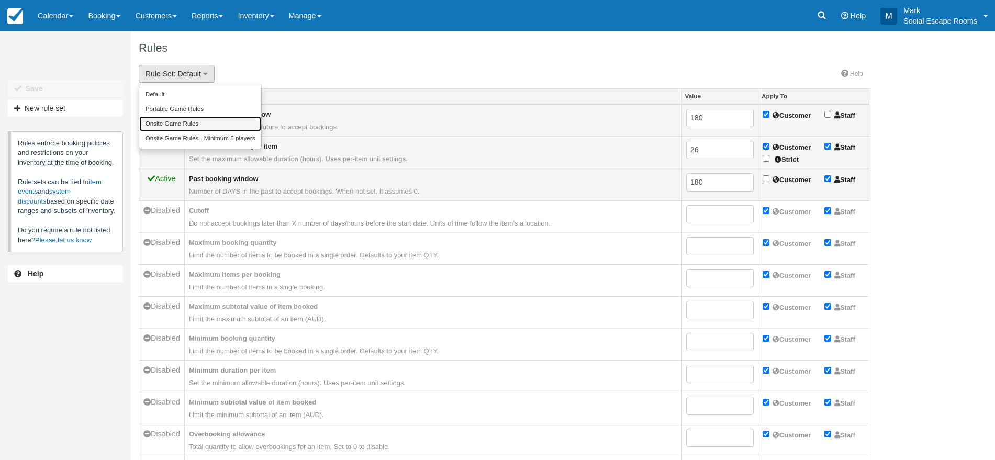
click at [186, 116] on link "Onsite Game Rules" at bounding box center [200, 123] width 122 height 15
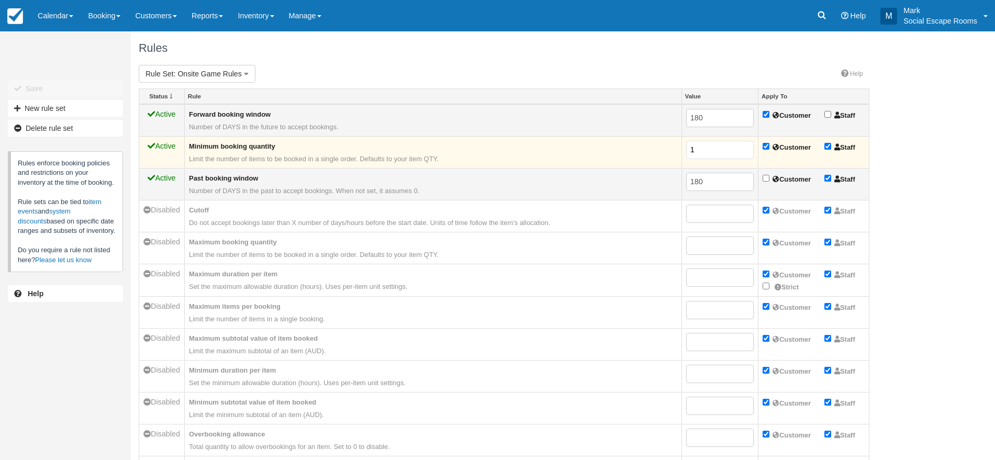
drag, startPoint x: 702, startPoint y: 147, endPoint x: 680, endPoint y: 148, distance: 22.0
click at [681, 148] on td "1" at bounding box center [719, 153] width 77 height 32
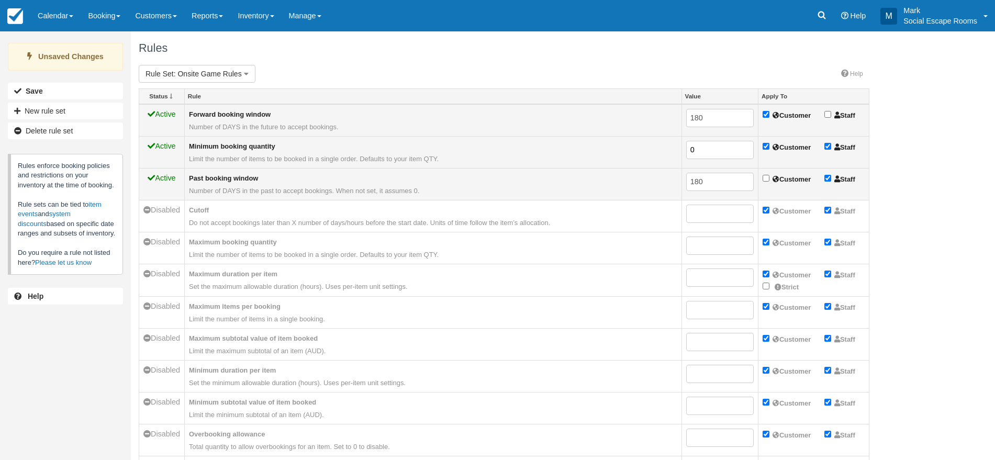
type input "0"
click at [898, 167] on div "Unsaved Changes Save New rule set Delete rule set Rules enforce booking policie…" at bounding box center [497, 245] width 995 height 429
click at [72, 89] on button "Save" at bounding box center [65, 91] width 115 height 17
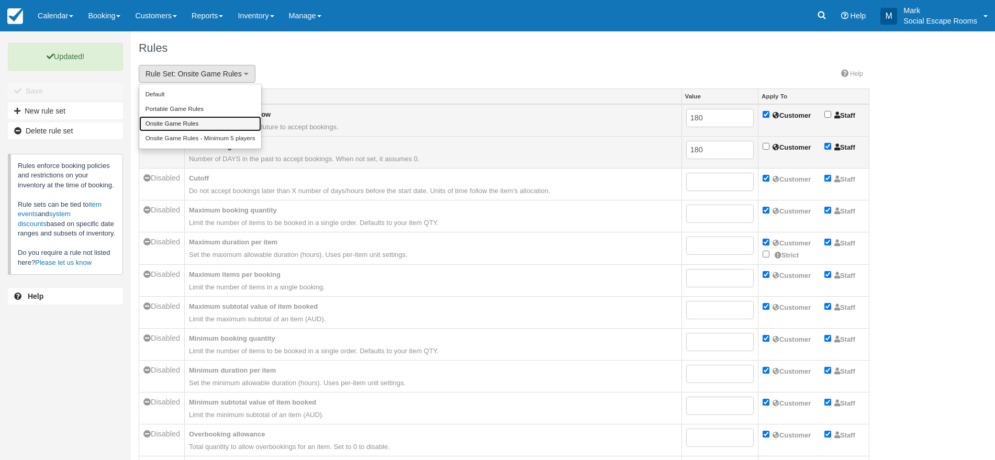
click at [188, 129] on link "Onsite Game Rules" at bounding box center [200, 123] width 122 height 15
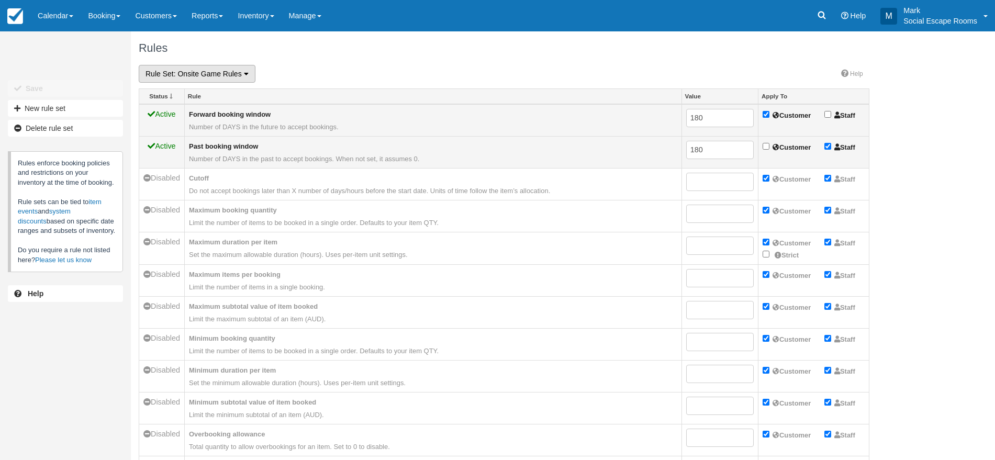
click at [208, 74] on span ": Onsite Game Rules" at bounding box center [208, 74] width 68 height 8
click at [199, 133] on link "Onsite Game Rules - Minimum 5 players" at bounding box center [200, 138] width 122 height 15
click at [210, 74] on span ": Onsite Game Rules - Minimum 5 players" at bounding box center [242, 74] width 136 height 8
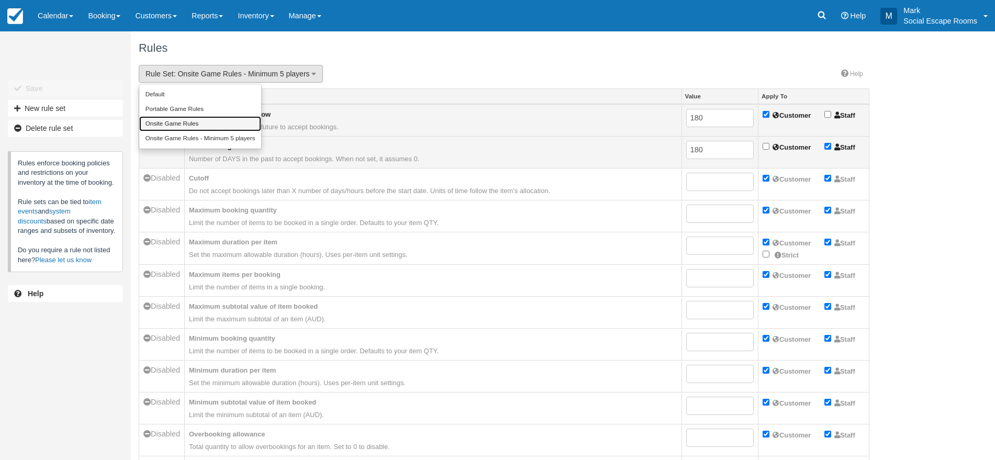
click at [208, 124] on link "Onsite Game Rules" at bounding box center [200, 123] width 122 height 15
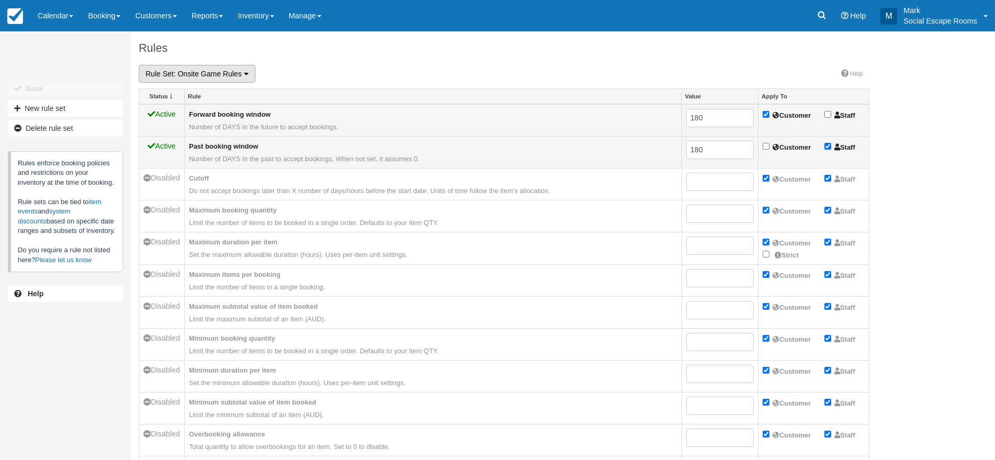
click at [219, 72] on span ": Onsite Game Rules" at bounding box center [208, 74] width 68 height 8
click at [219, 107] on link "Portable Game Rules" at bounding box center [200, 109] width 122 height 15
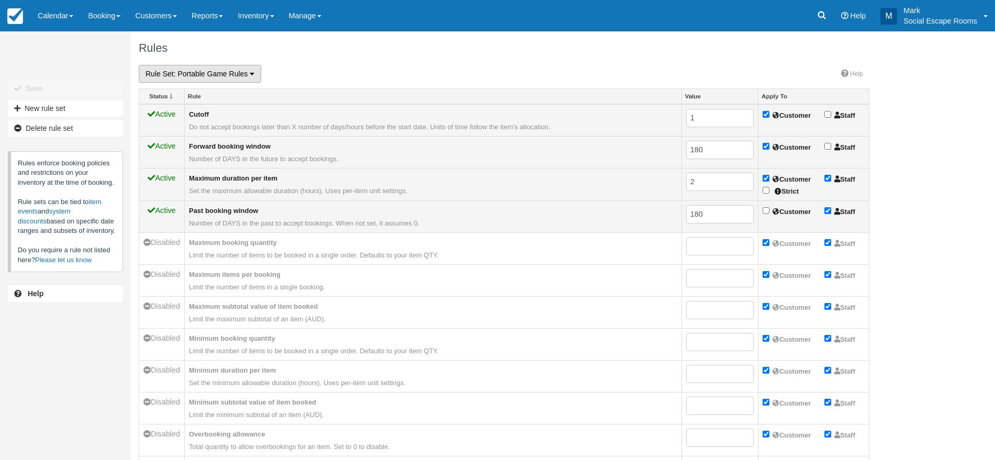
click at [215, 74] on span ": Portable Game Rules" at bounding box center [211, 74] width 74 height 8
click at [200, 92] on link "Default" at bounding box center [200, 94] width 122 height 15
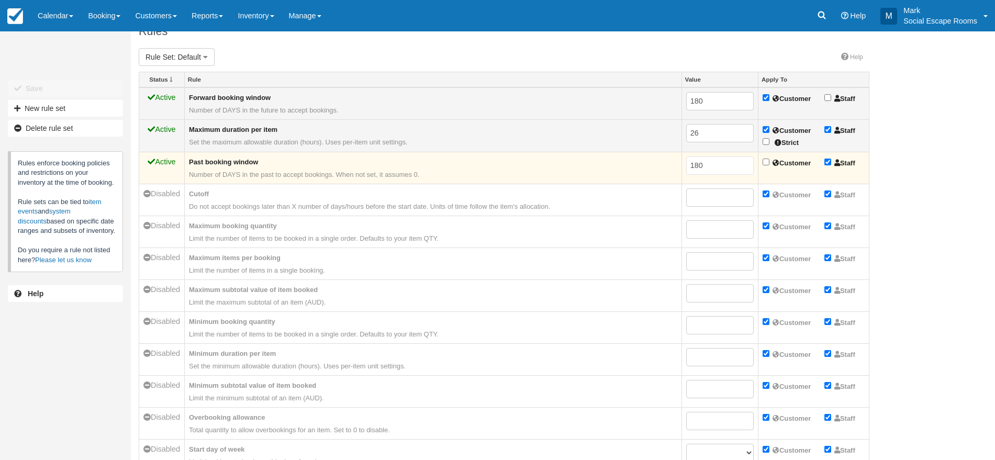
scroll to position [18, 0]
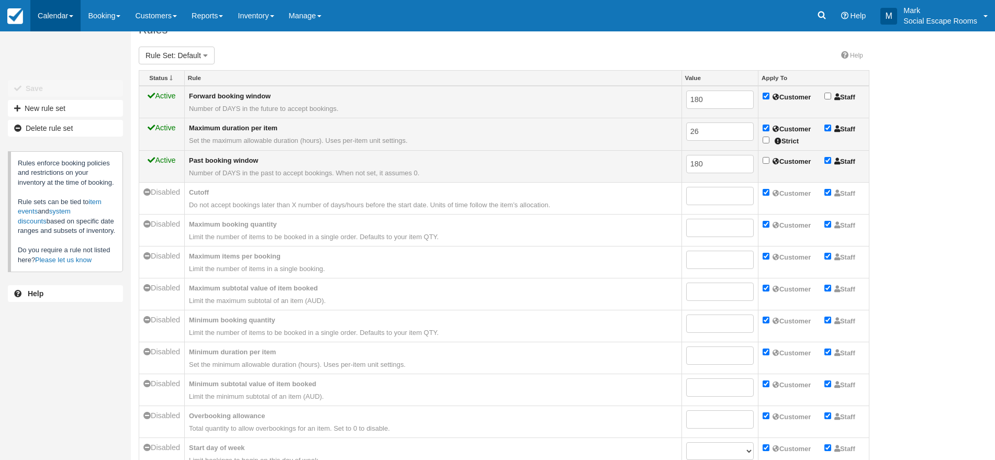
click at [51, 12] on link "Calendar" at bounding box center [55, 15] width 50 height 31
click at [63, 71] on link "Inventory" at bounding box center [72, 67] width 83 height 22
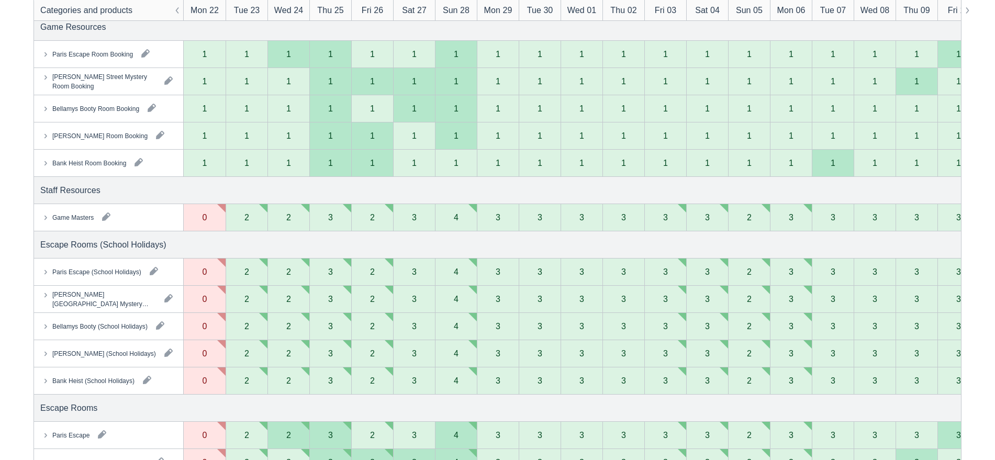
scroll to position [171, 0]
click at [63, 268] on div "Paris Escape (School Holidays)" at bounding box center [96, 270] width 89 height 9
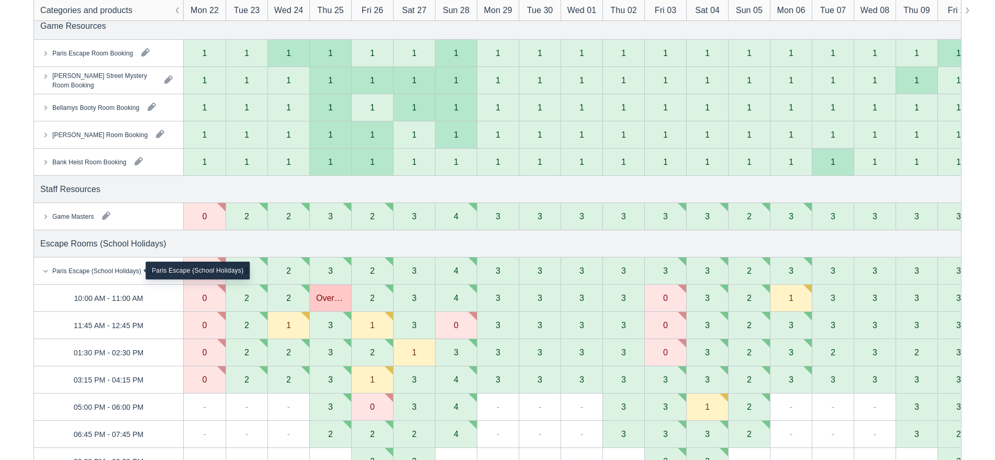
click at [63, 268] on div "Paris Escape (School Holidays)" at bounding box center [96, 270] width 89 height 9
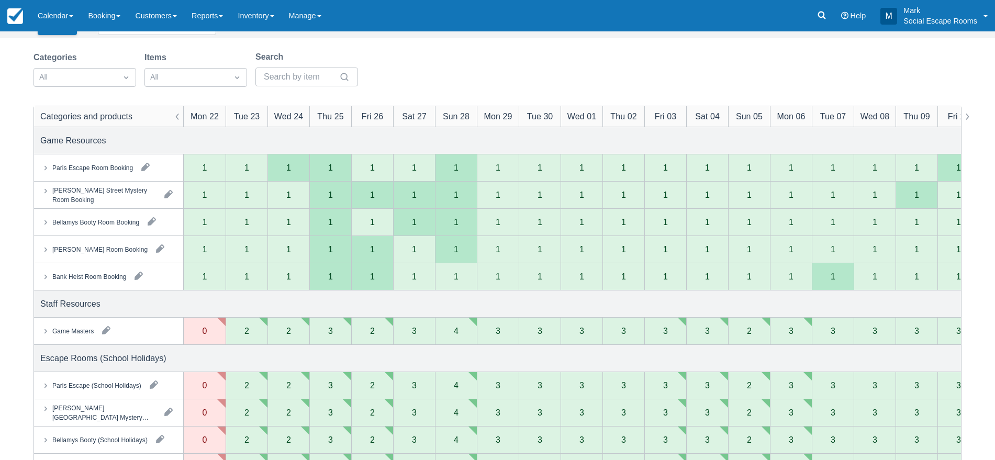
scroll to position [0, 0]
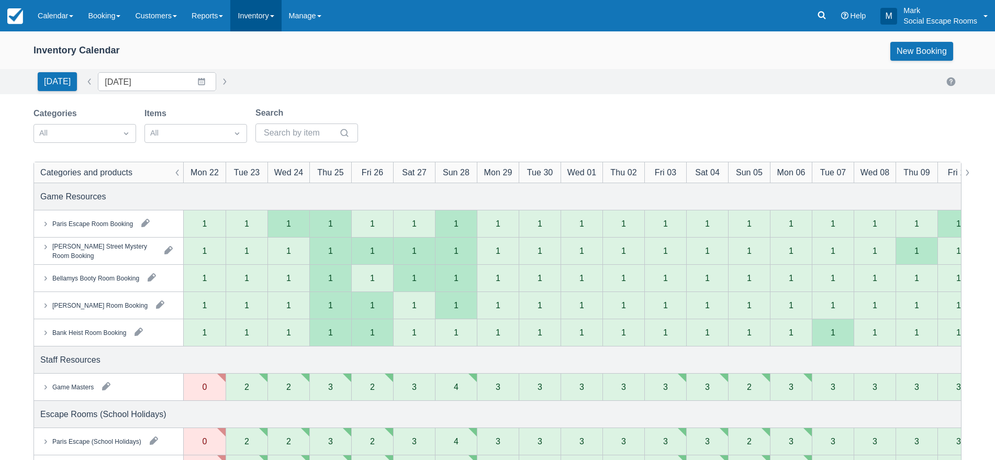
click at [253, 23] on link "Inventory" at bounding box center [255, 15] width 51 height 31
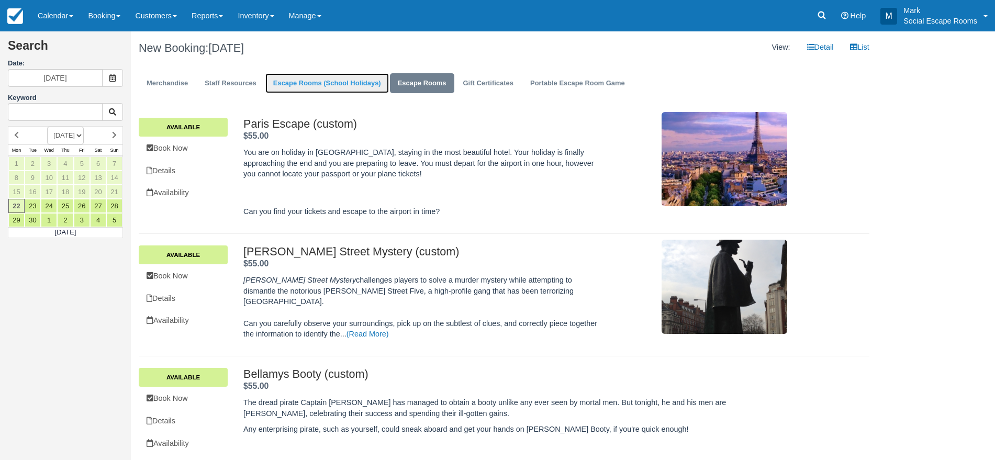
click at [338, 84] on link "Escape Rooms (School Holidays)" at bounding box center [327, 83] width 124 height 20
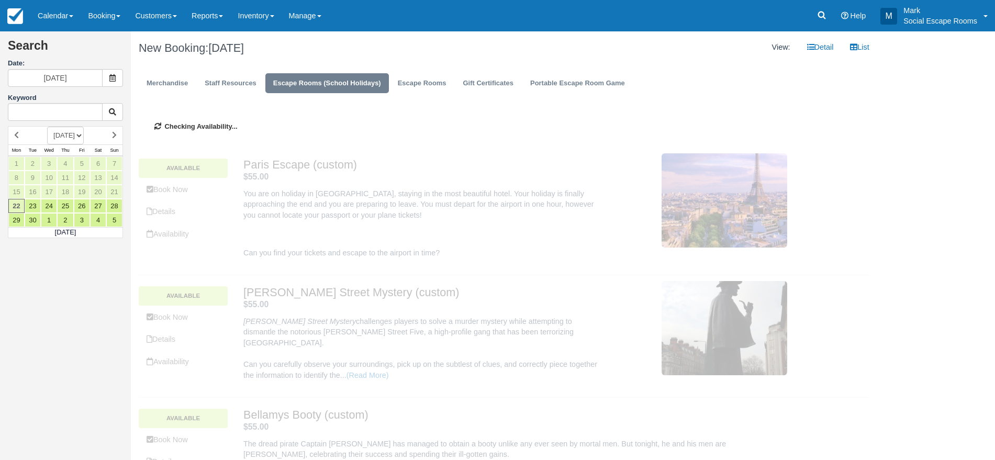
type input "[DATE]"
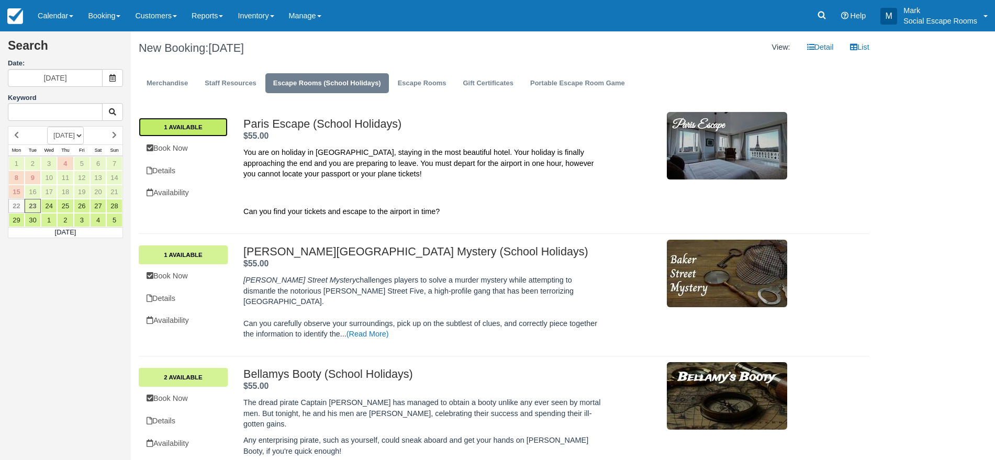
click at [209, 129] on link "1 Available" at bounding box center [183, 127] width 89 height 19
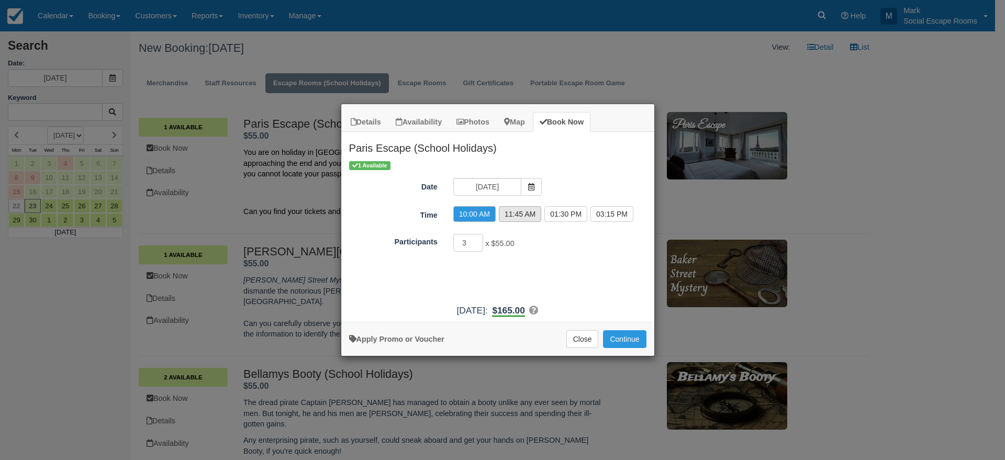
click at [521, 216] on label "11:45 AM" at bounding box center [520, 214] width 42 height 16
radio input "true"
click at [577, 340] on button "Close" at bounding box center [582, 339] width 32 height 18
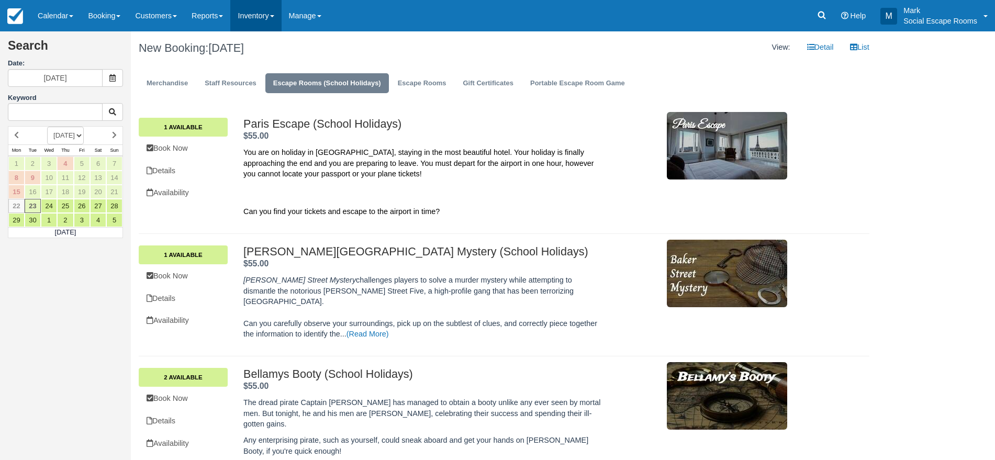
click at [281, 10] on link "Inventory" at bounding box center [255, 15] width 51 height 31
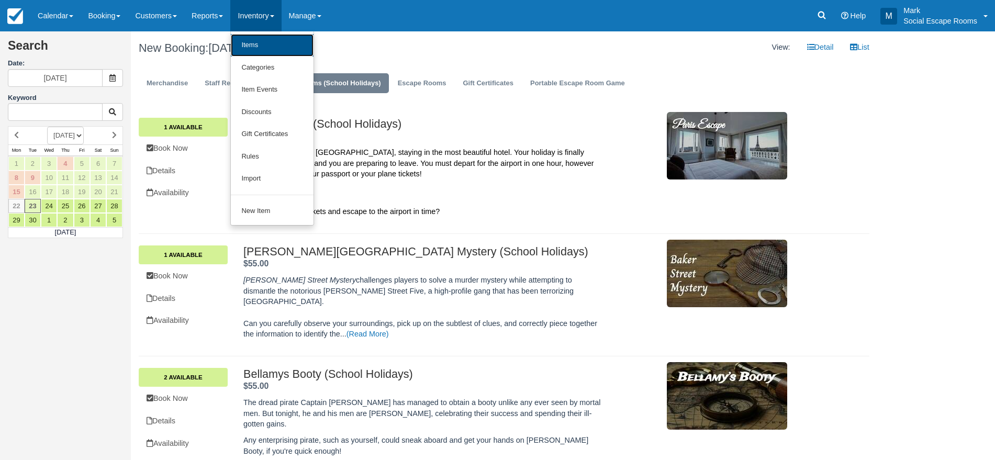
click at [276, 52] on link "Items" at bounding box center [272, 45] width 83 height 23
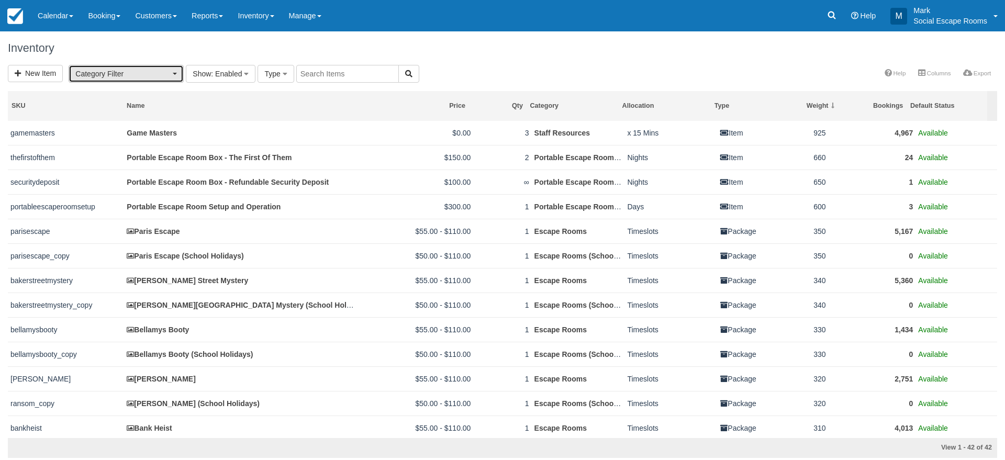
click at [167, 76] on span "Category Filter" at bounding box center [122, 74] width 95 height 10
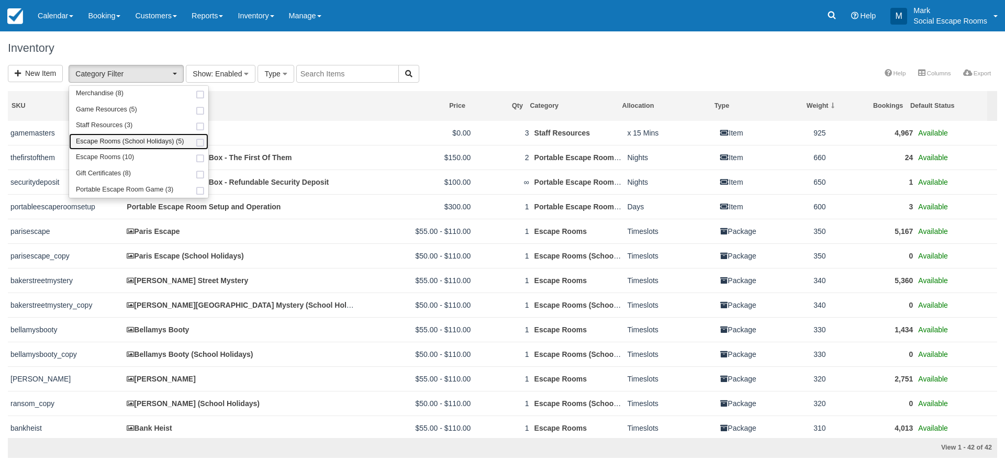
click at [165, 141] on span "Escape Rooms (School Holidays) (5)" at bounding box center [130, 141] width 108 height 9
select select "41"
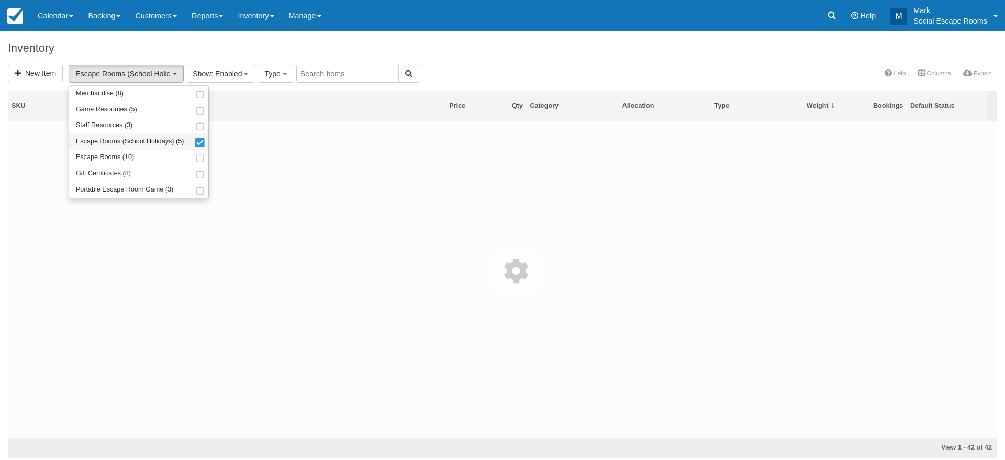
scroll to position [19, 0]
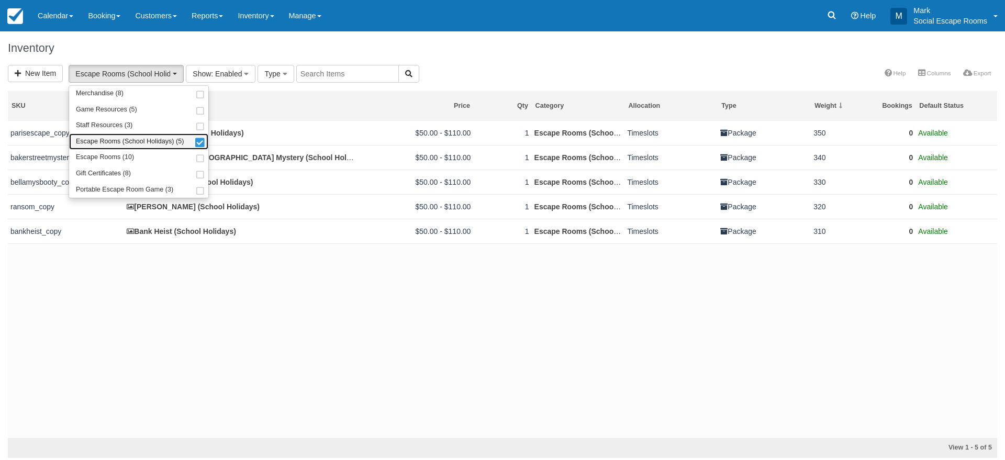
click at [164, 136] on link "Escape Rooms (School Holidays) (5)" at bounding box center [138, 141] width 139 height 16
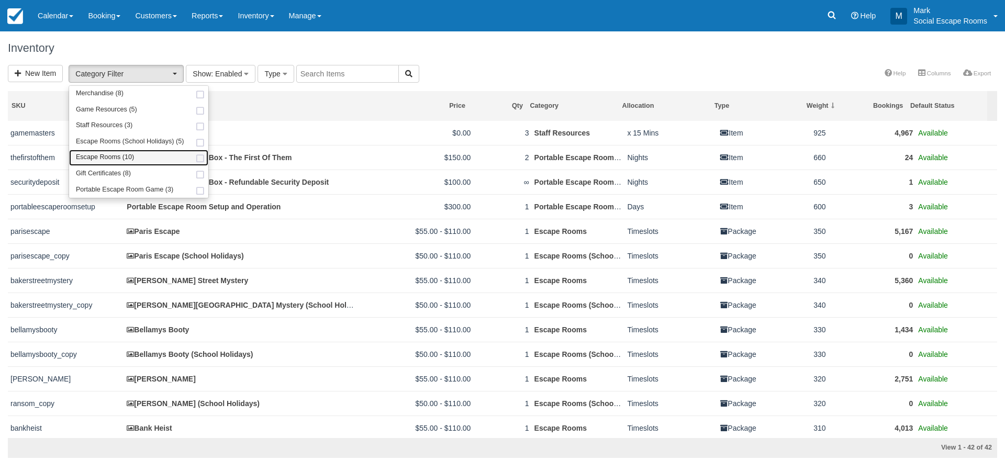
click at [155, 155] on link "Escape Rooms (10)" at bounding box center [138, 158] width 139 height 16
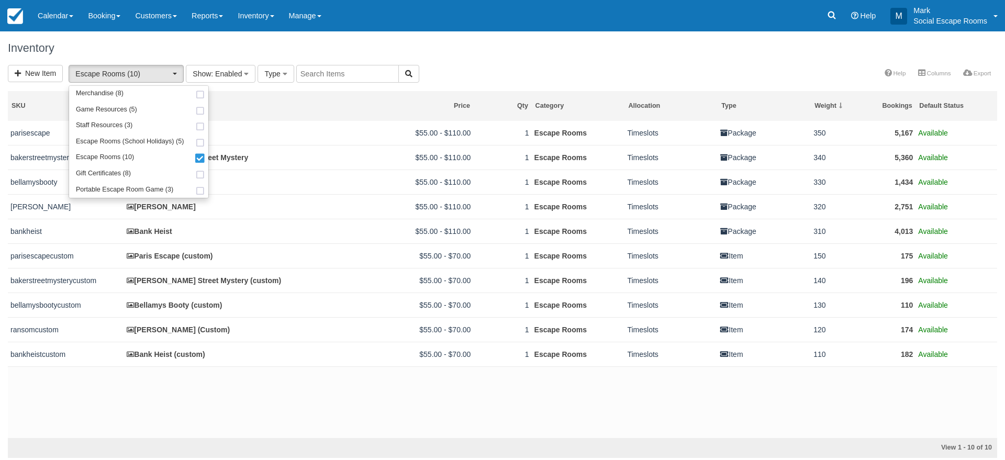
click at [142, 63] on div "Inventory" at bounding box center [502, 47] width 1005 height 33
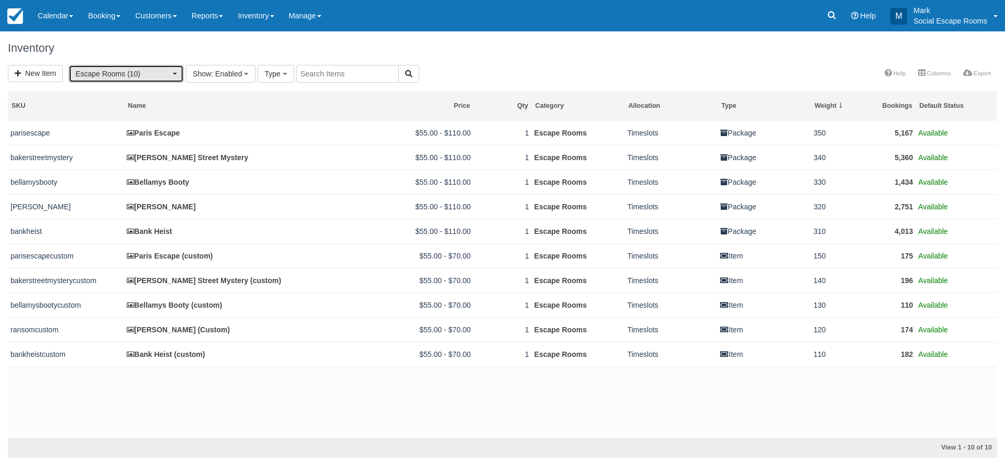
click at [133, 72] on span "Escape Rooms (10)" at bounding box center [122, 74] width 95 height 10
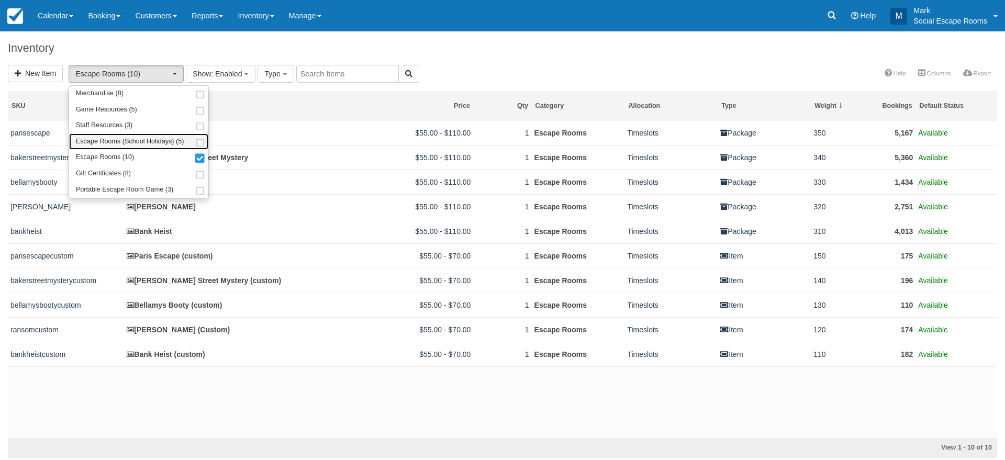
click at [140, 140] on span "Escape Rooms (School Holidays) (5)" at bounding box center [130, 141] width 108 height 9
select select "41"
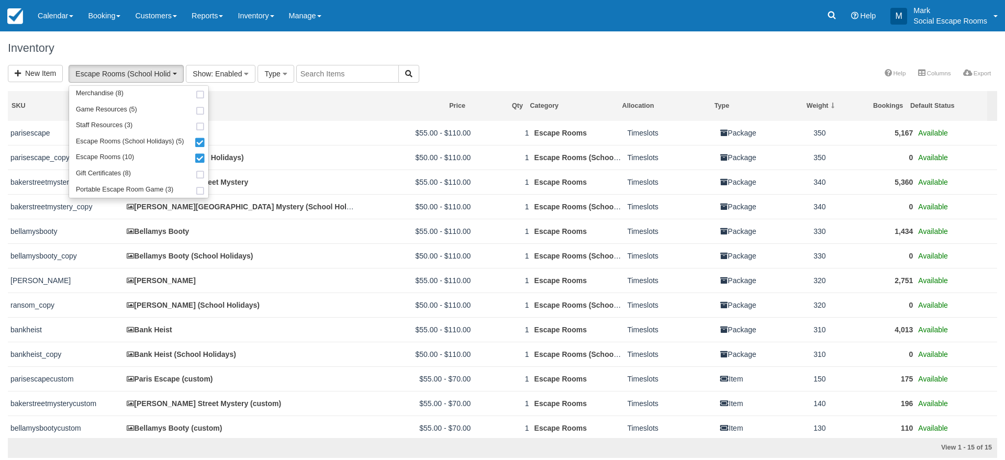
click at [586, 81] on div "New Item Escape Rooms (School Holidays) (5), Escape Rooms (10) Merchandise (8) …" at bounding box center [502, 74] width 1005 height 19
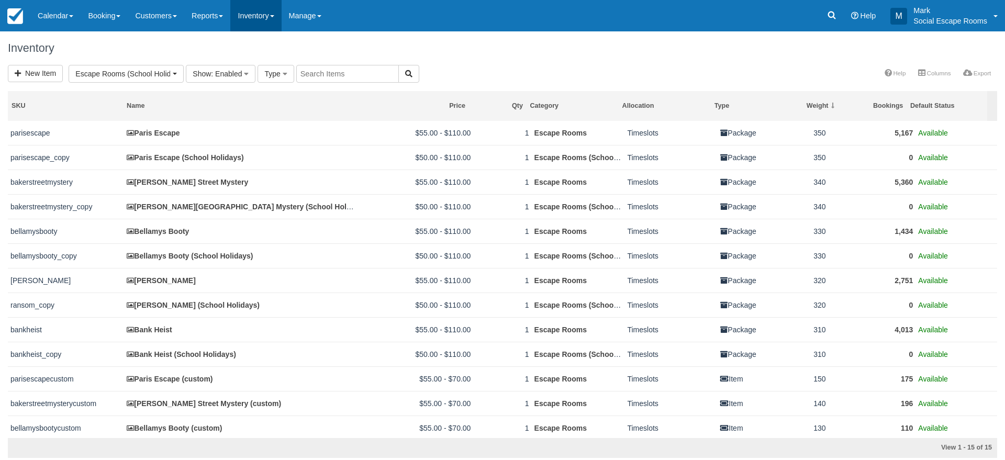
click at [264, 14] on link "Inventory" at bounding box center [255, 15] width 51 height 31
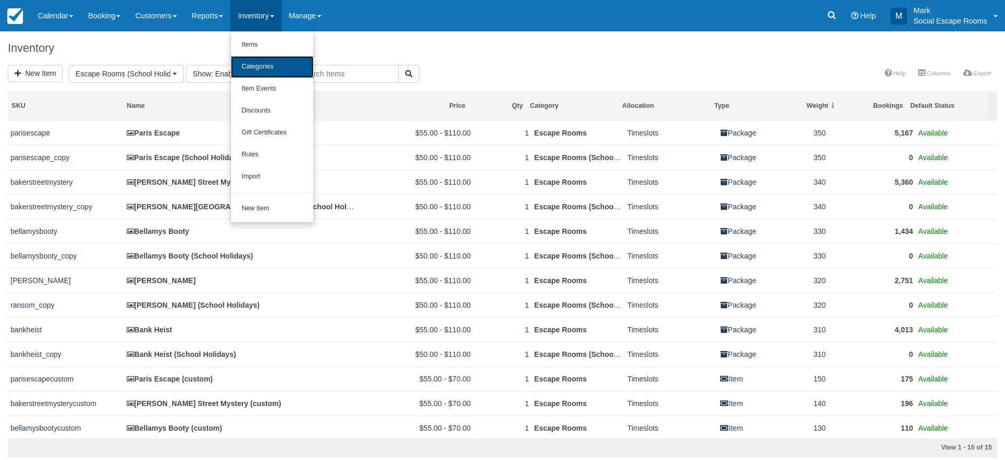
click at [265, 64] on link "Categories" at bounding box center [272, 67] width 83 height 22
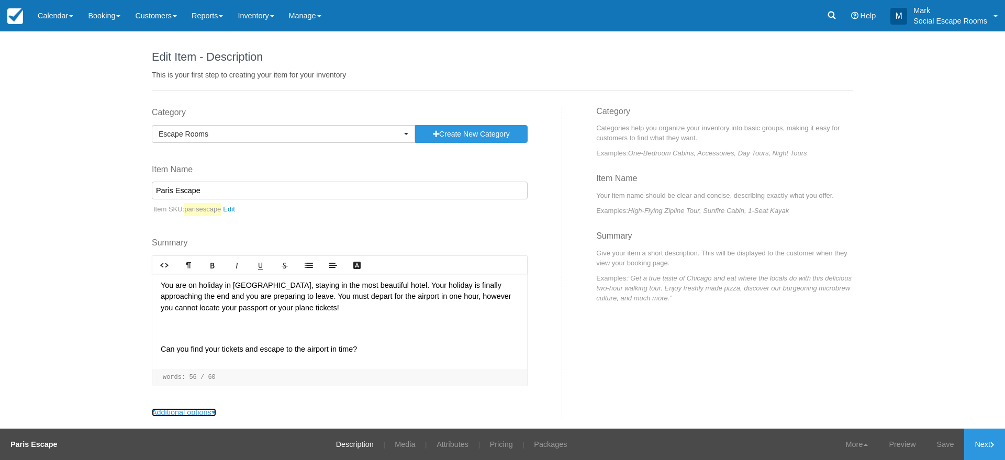
click at [182, 411] on link "Additional options" at bounding box center [184, 412] width 64 height 8
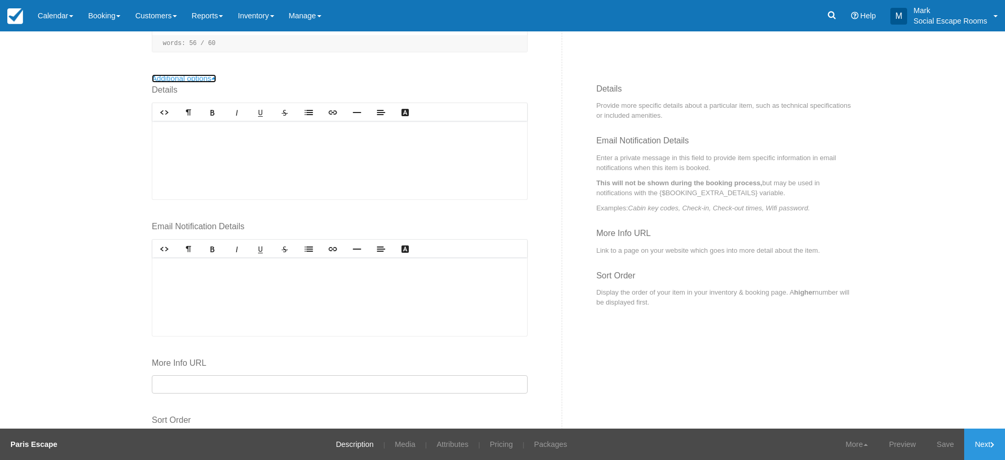
scroll to position [334, 0]
click at [461, 443] on link "Attributes" at bounding box center [453, 444] width 48 height 31
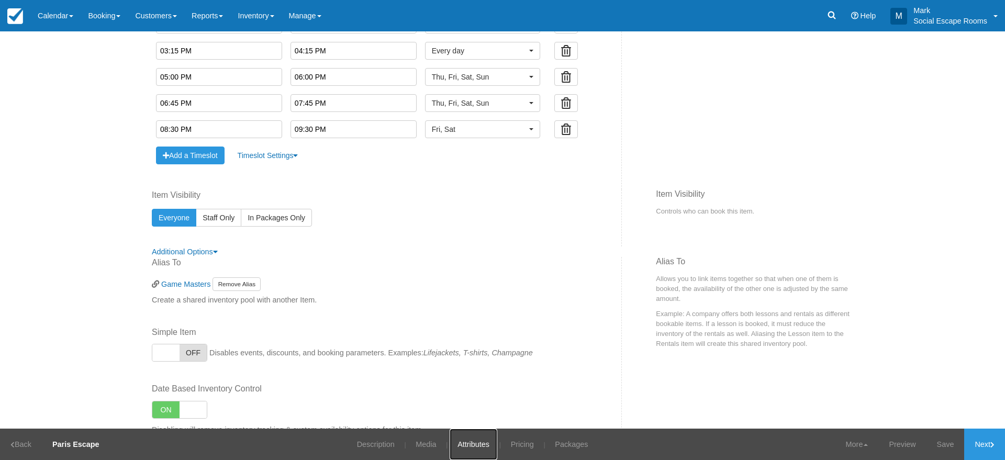
scroll to position [626, 0]
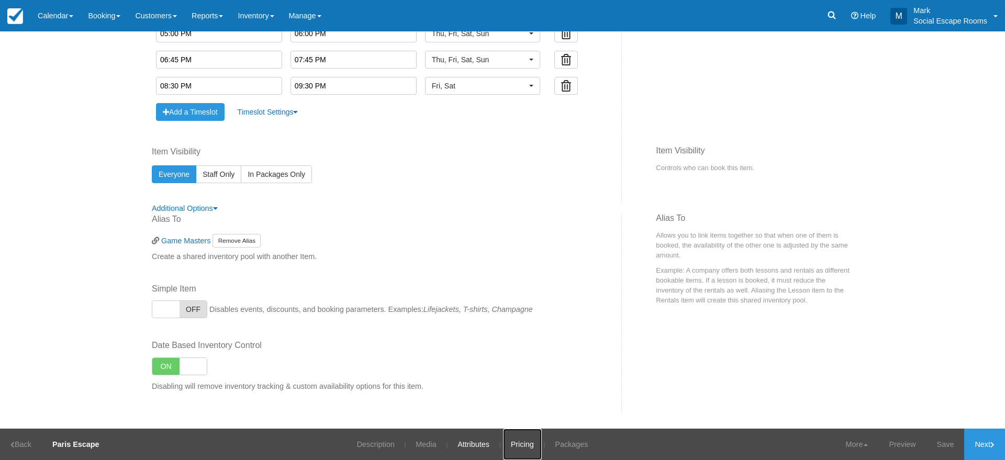
click at [523, 445] on link "Pricing" at bounding box center [522, 444] width 39 height 31
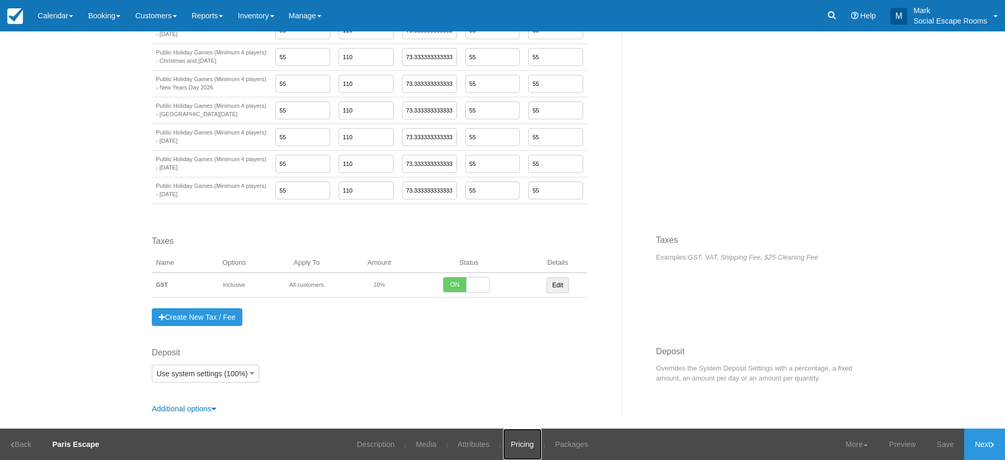
scroll to position [1033, 0]
click at [199, 409] on link "Additional options" at bounding box center [184, 407] width 64 height 8
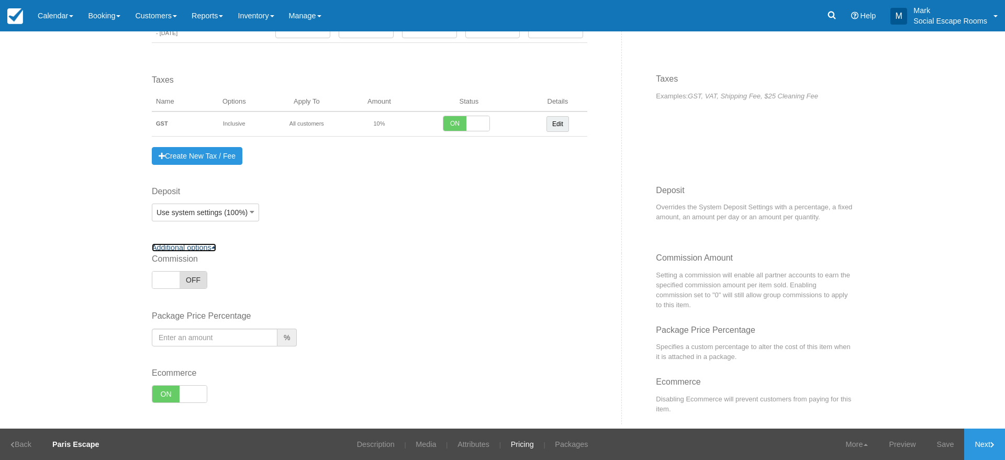
scroll to position [1209, 0]
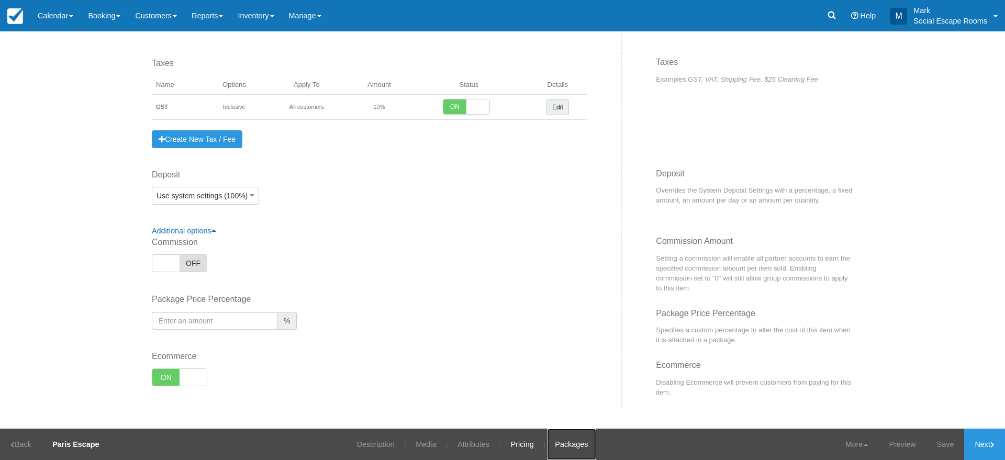
click at [572, 442] on link "Packages" at bounding box center [571, 444] width 49 height 31
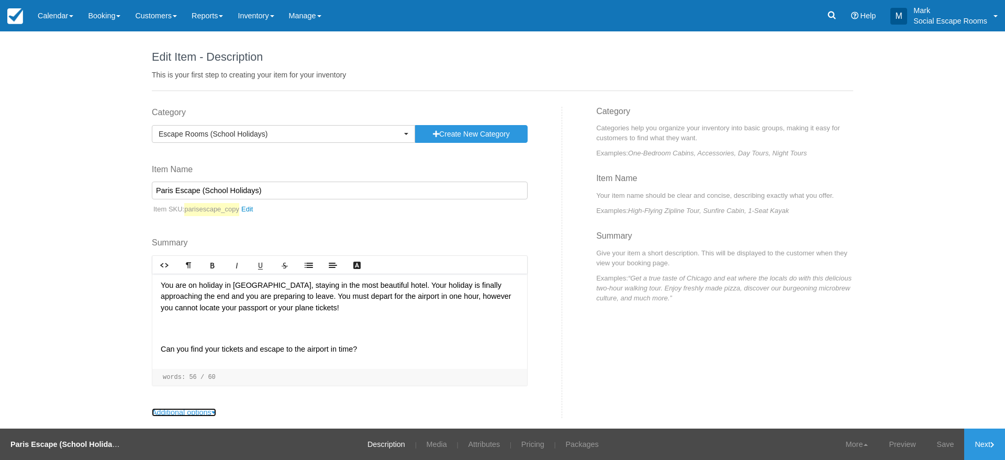
click at [182, 411] on link "Additional options" at bounding box center [184, 412] width 64 height 8
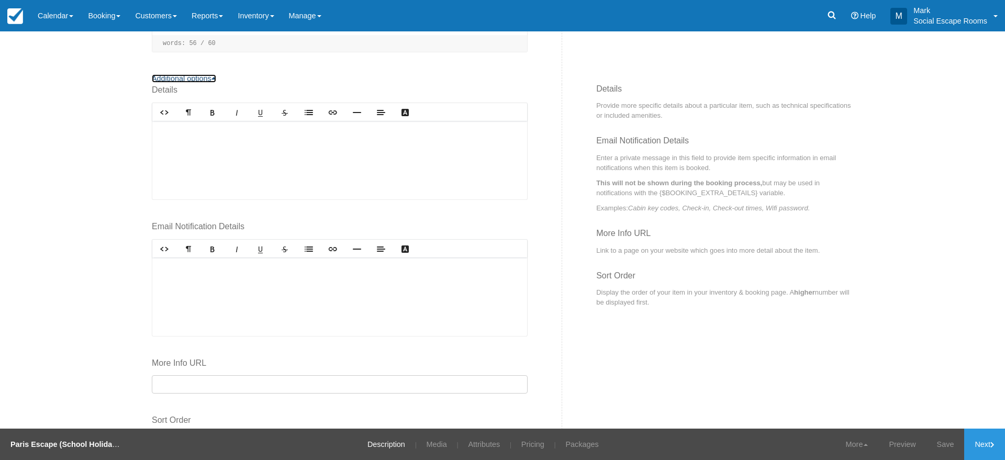
scroll to position [334, 0]
click at [461, 443] on link "Attributes" at bounding box center [484, 444] width 48 height 31
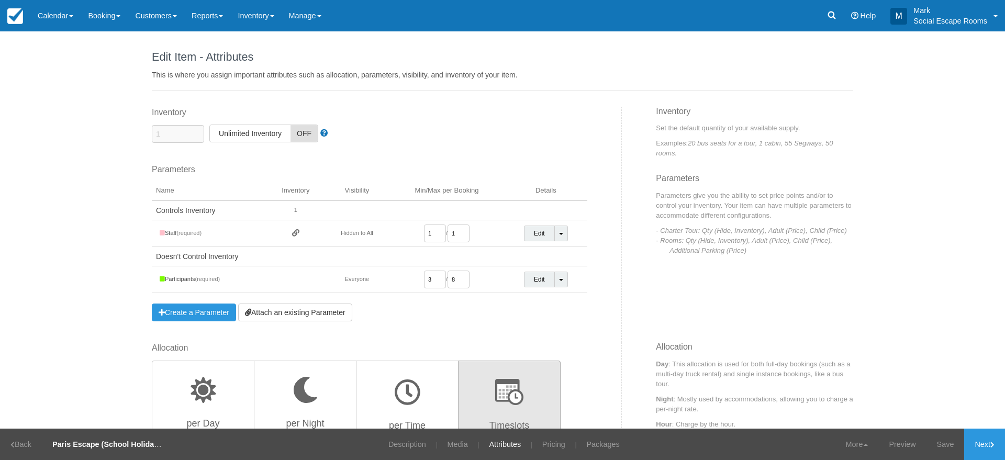
click at [432, 282] on input "3" at bounding box center [435, 280] width 22 height 18
type input "2"
click at [942, 442] on link "Save" at bounding box center [945, 444] width 38 height 31
click at [105, 302] on div "Edit Item - Description This is your first step to creating your item for your …" at bounding box center [502, 229] width 1005 height 397
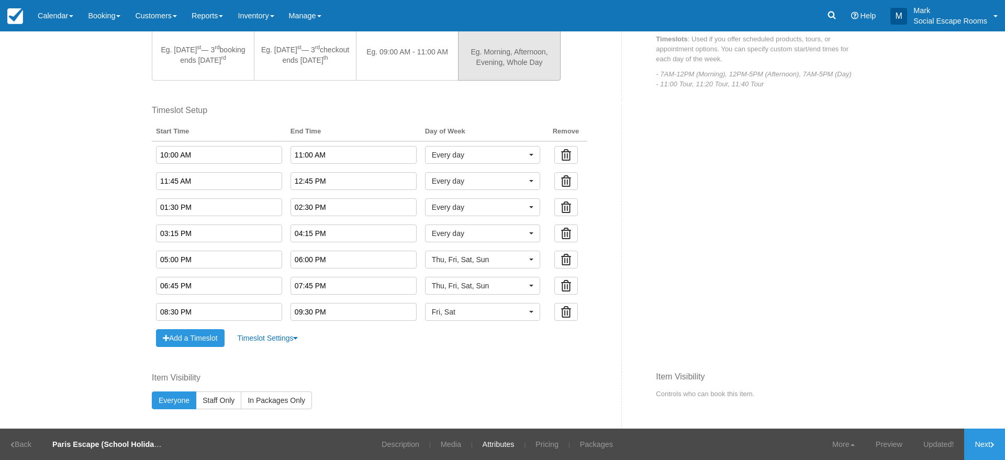
scroll to position [626, 0]
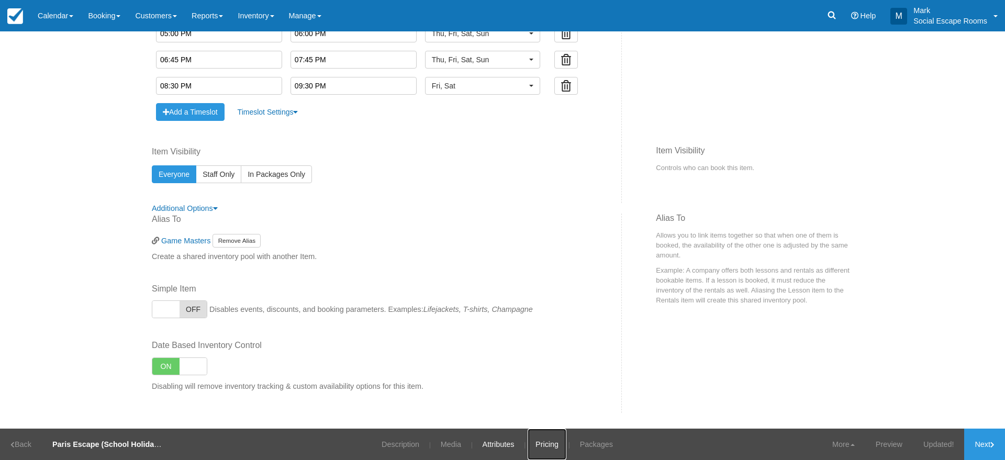
click at [550, 451] on link "Pricing" at bounding box center [547, 444] width 39 height 31
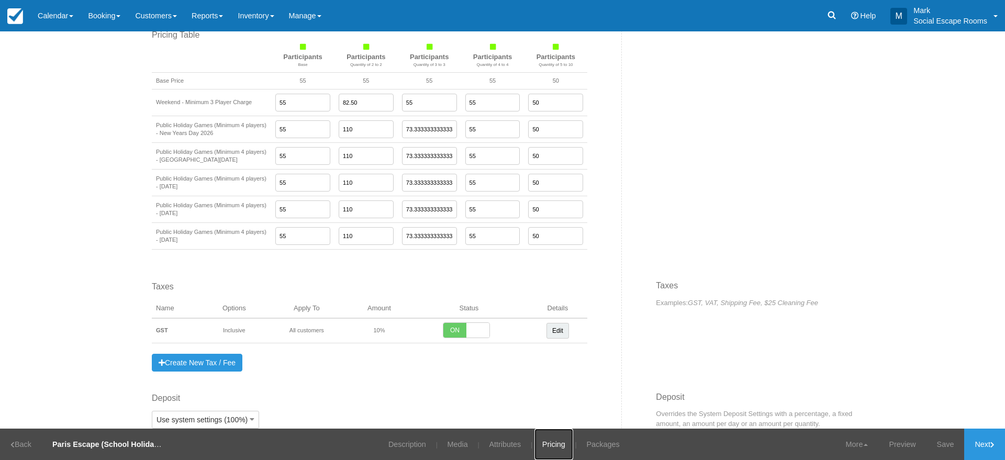
scroll to position [922, 0]
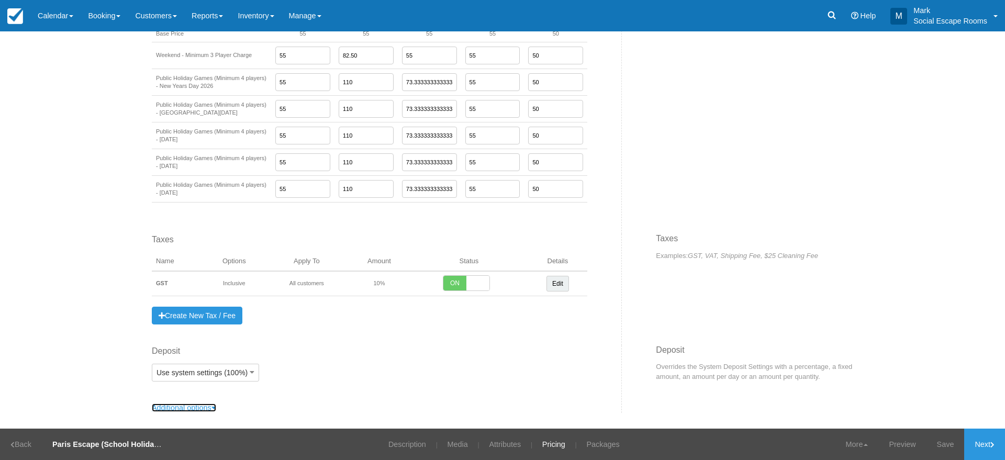
click at [199, 409] on link "Additional options" at bounding box center [184, 408] width 64 height 8
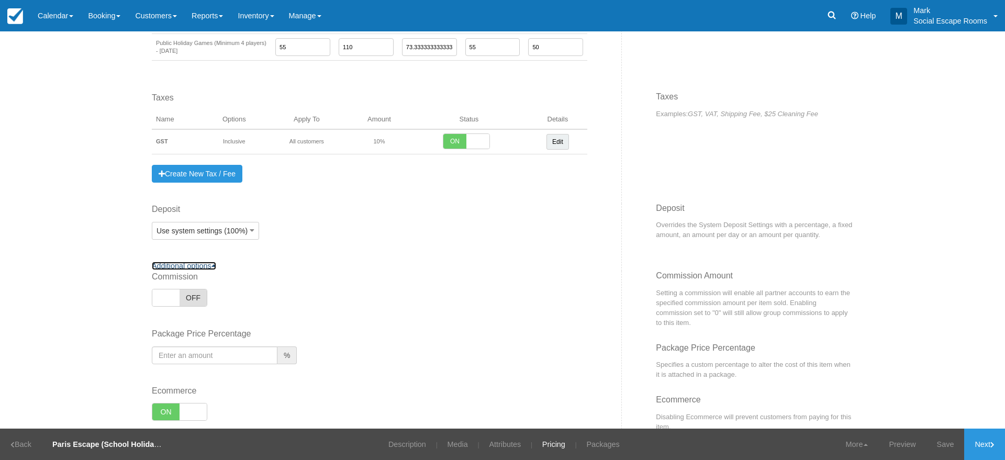
scroll to position [1098, 0]
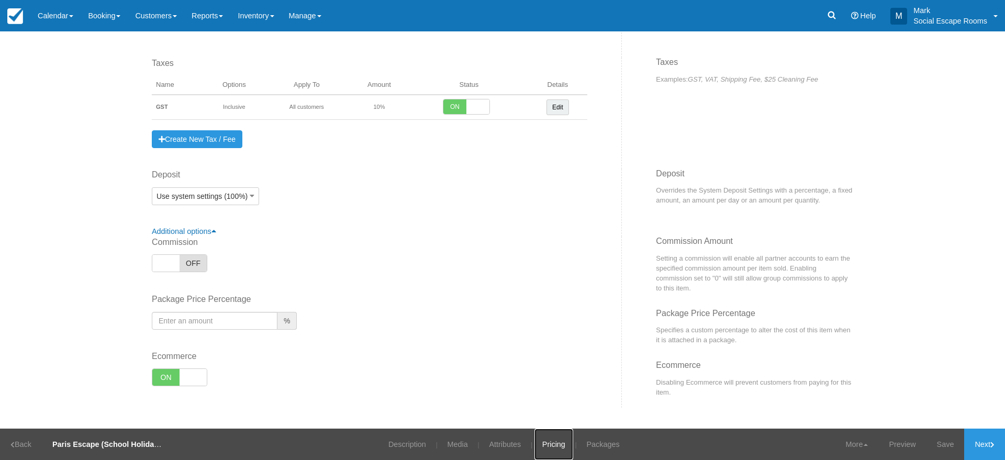
click at [572, 442] on link "Pricing" at bounding box center [553, 444] width 39 height 31
click at [591, 445] on link "Packages" at bounding box center [603, 444] width 49 height 31
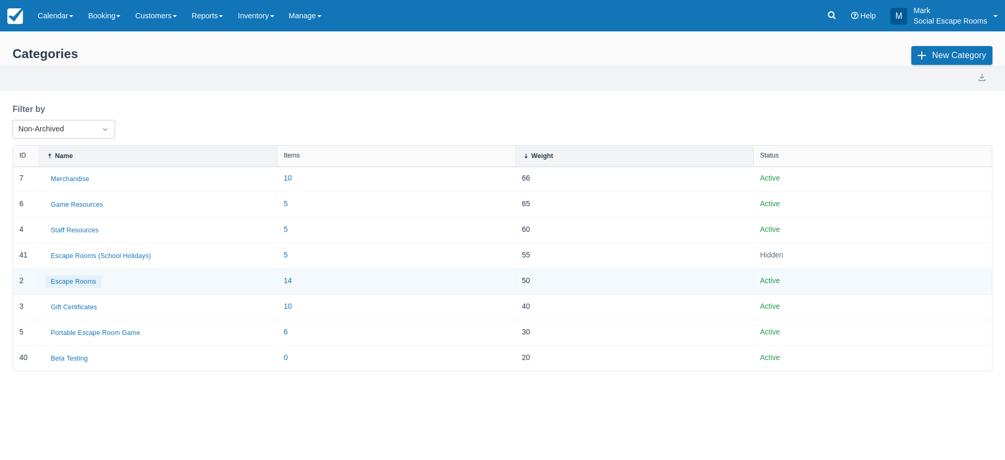
click at [85, 283] on button "Escape Rooms" at bounding box center [74, 281] width 56 height 13
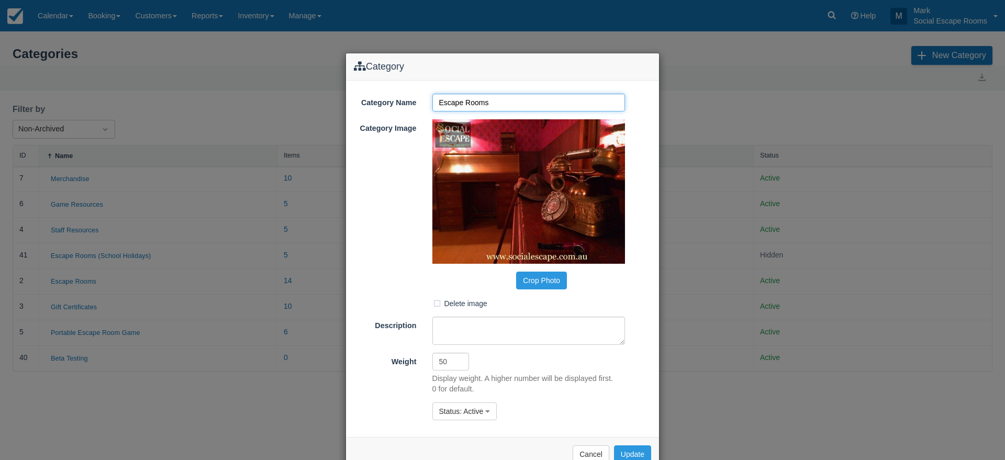
scroll to position [69, 0]
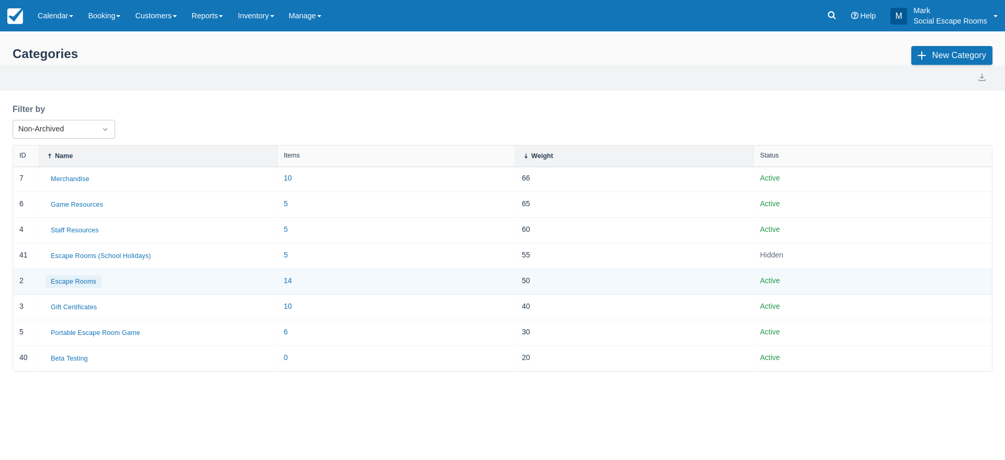
click at [84, 282] on button "Escape Rooms" at bounding box center [74, 281] width 56 height 13
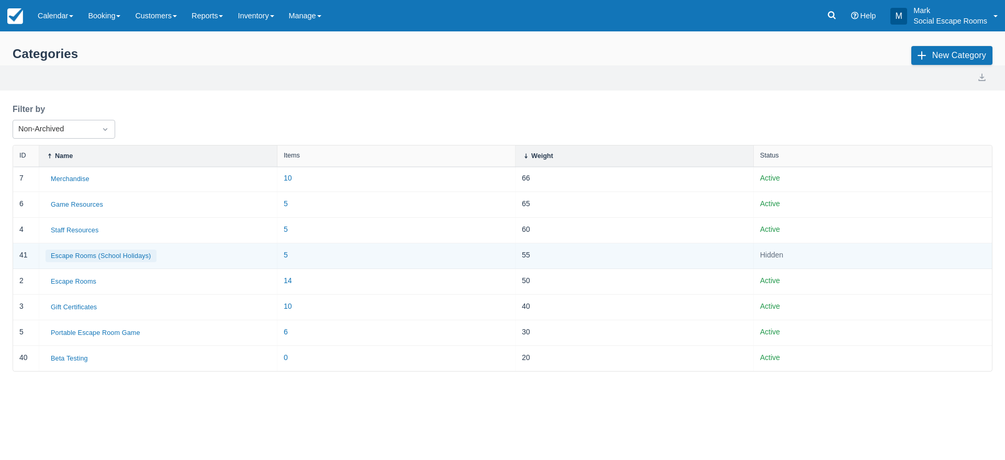
click at [108, 254] on button "Escape Rooms (School Holidays)" at bounding box center [101, 256] width 111 height 13
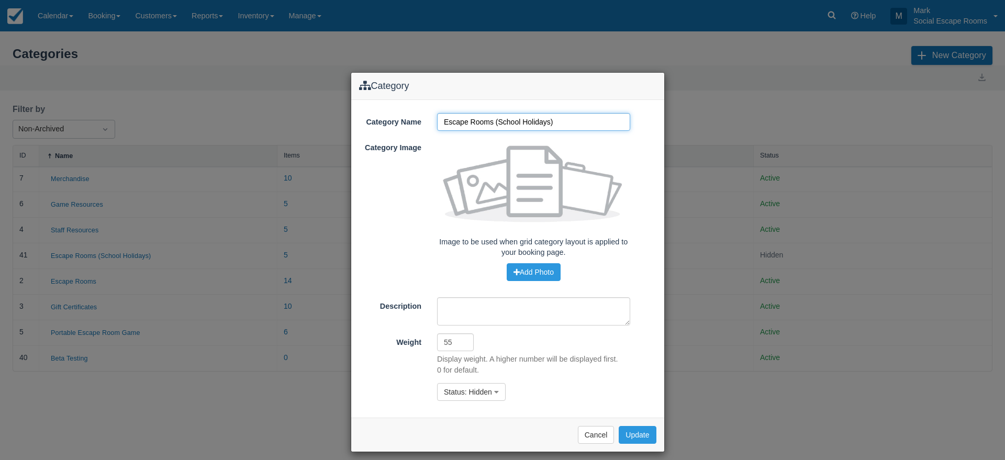
scroll to position [24, 0]
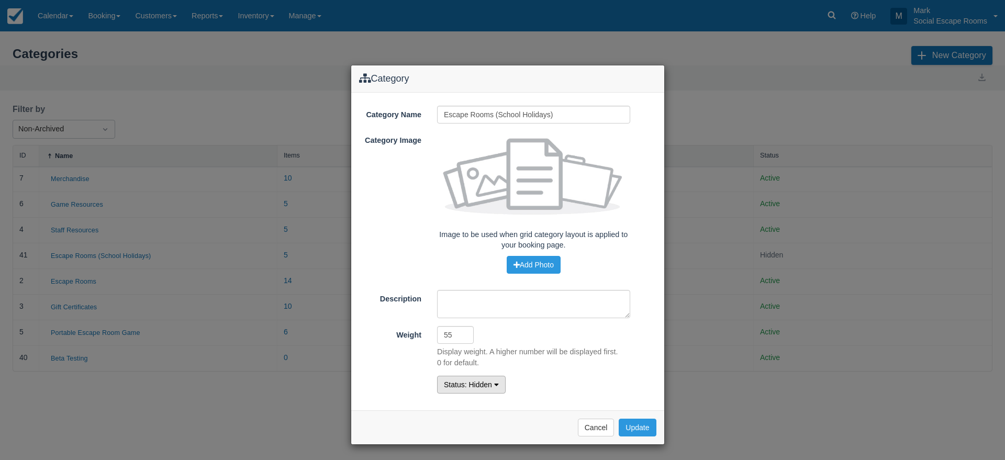
click at [455, 384] on span "Status" at bounding box center [454, 384] width 21 height 8
click at [458, 398] on link "Active" at bounding box center [479, 405] width 83 height 15
click at [627, 433] on button "Update" at bounding box center [637, 428] width 37 height 18
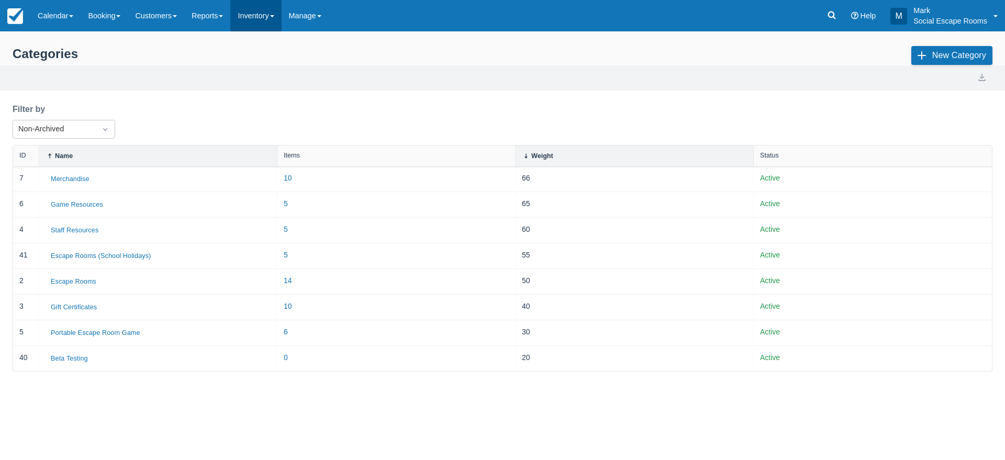
click at [253, 13] on link "Inventory" at bounding box center [255, 15] width 51 height 31
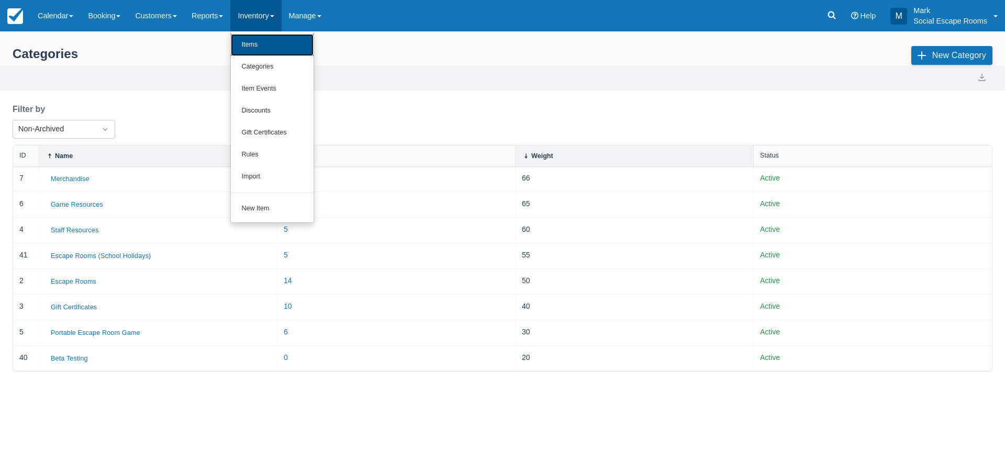
click at [260, 53] on link "Items" at bounding box center [272, 45] width 83 height 22
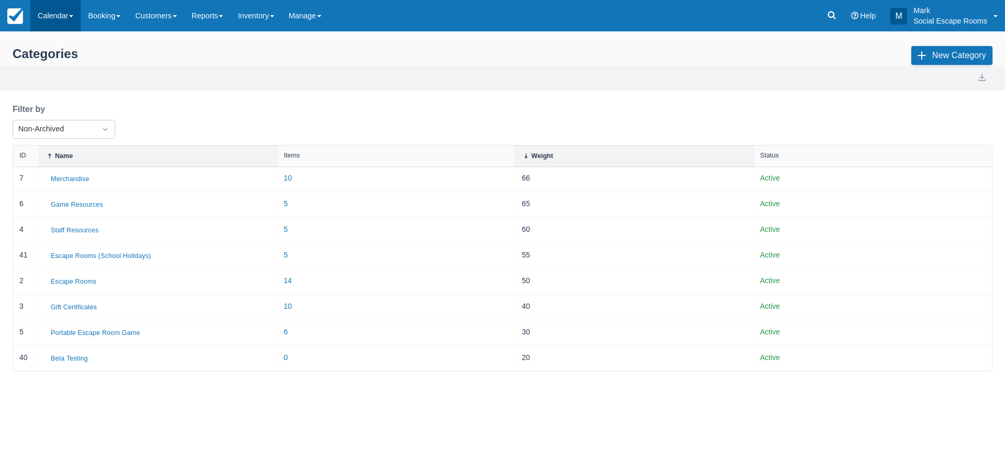
click at [79, 22] on link "Calendar" at bounding box center [55, 15] width 50 height 31
click at [87, 144] on link "Day" at bounding box center [72, 143] width 83 height 22
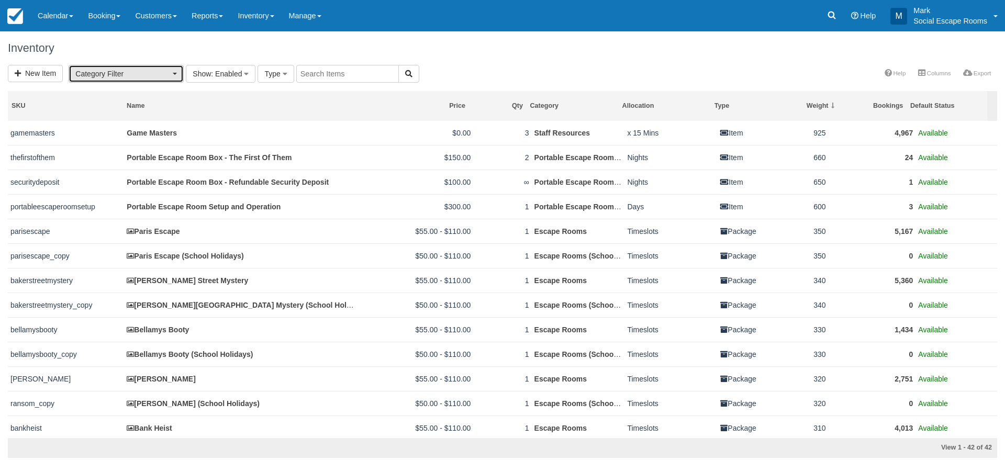
click at [158, 71] on span "Category Filter" at bounding box center [122, 74] width 95 height 10
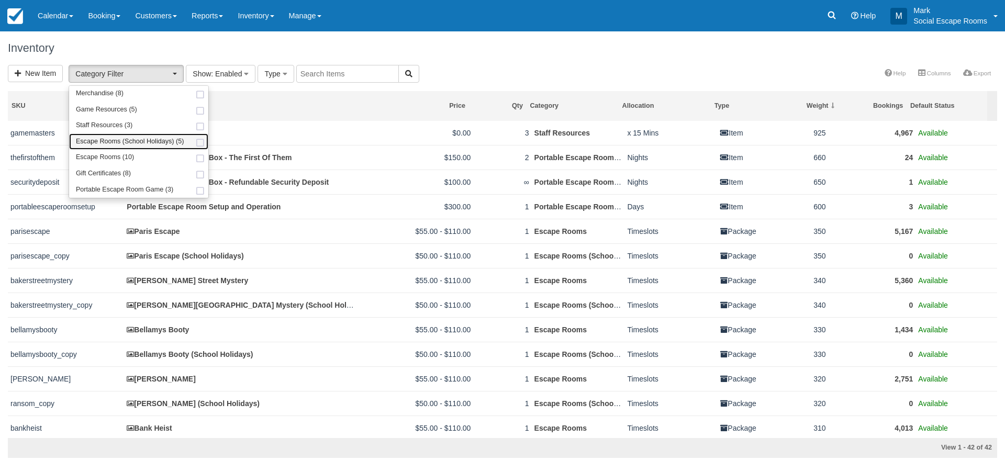
click at [160, 140] on span "Escape Rooms (School Holidays) (5)" at bounding box center [130, 141] width 108 height 9
select select "41"
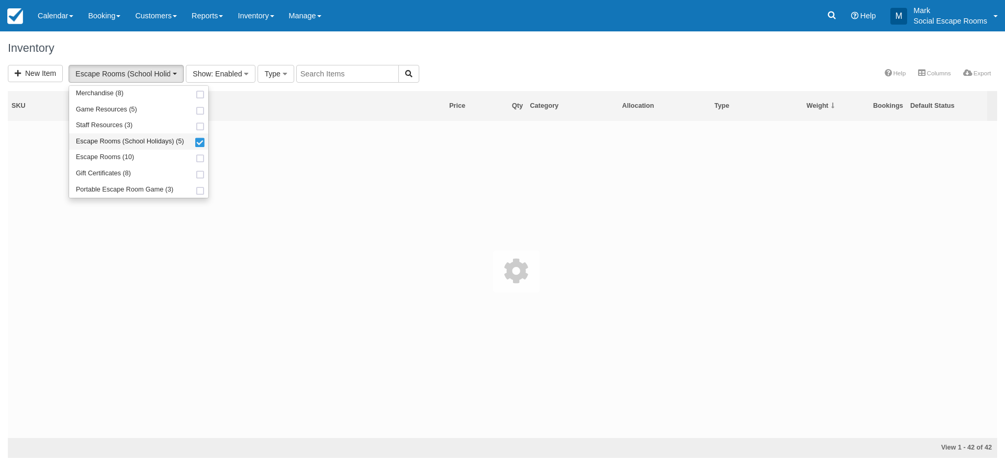
scroll to position [19, 0]
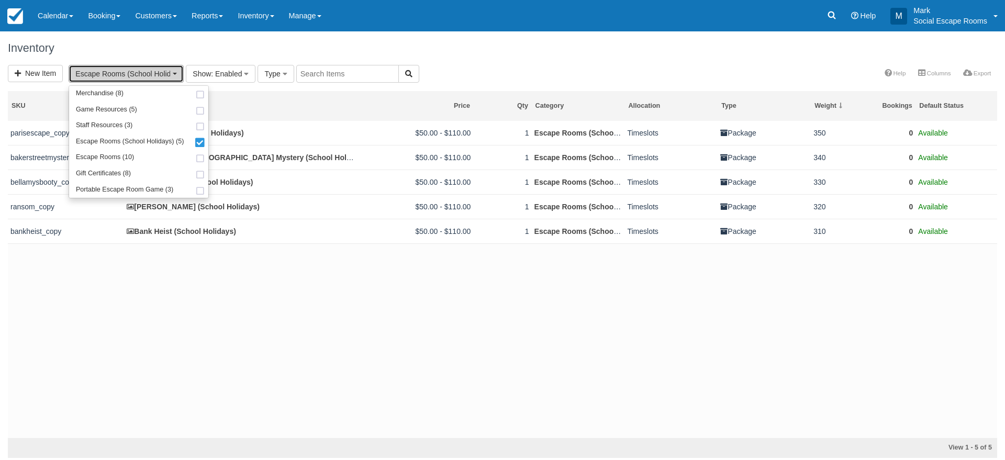
click at [160, 74] on span "Escape Rooms (School Holidays) (5)" at bounding box center [122, 74] width 95 height 10
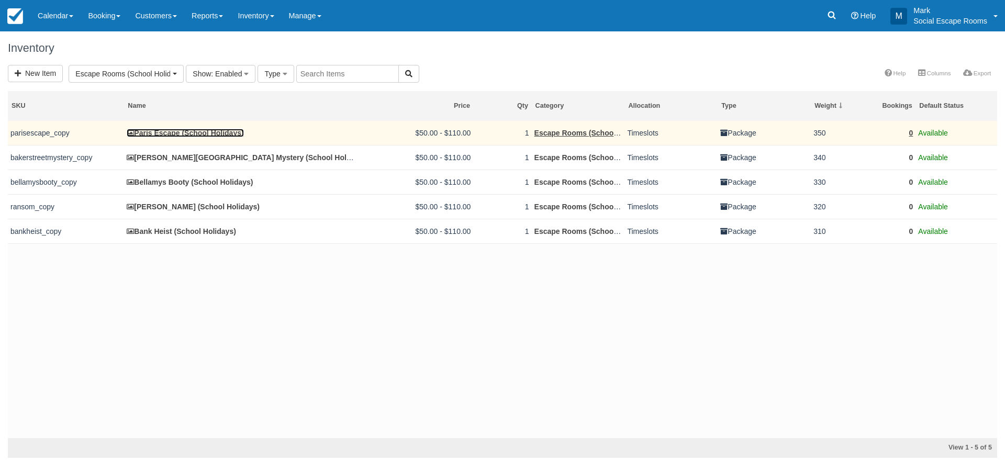
click at [162, 130] on link "Paris Escape (School Holidays)" at bounding box center [185, 133] width 117 height 8
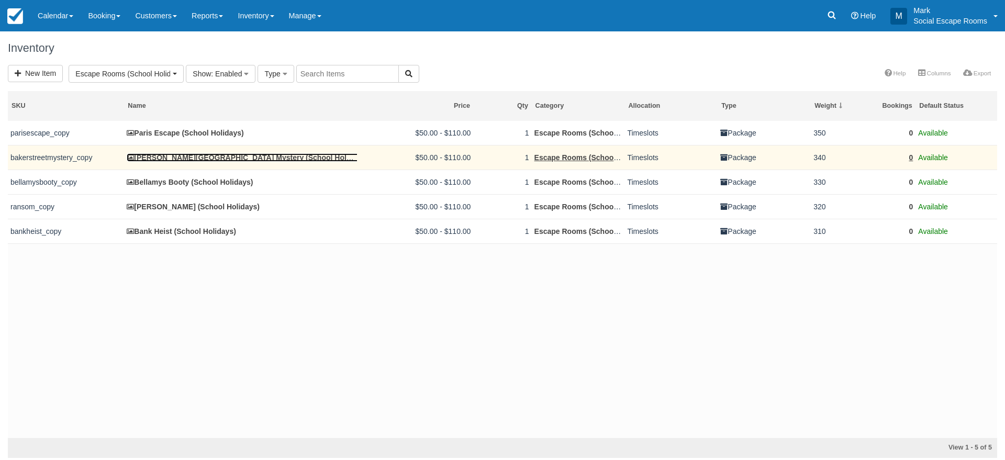
click at [162, 153] on link "Baker Street Mystery (School Holidays)" at bounding box center [247, 157] width 241 height 8
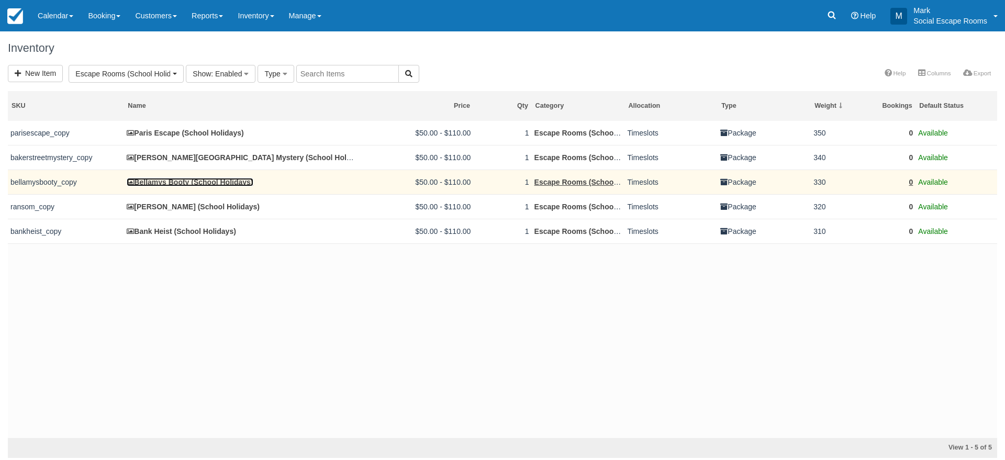
click at [162, 178] on link "Bellamys Booty (School Holidays)" at bounding box center [190, 182] width 126 height 8
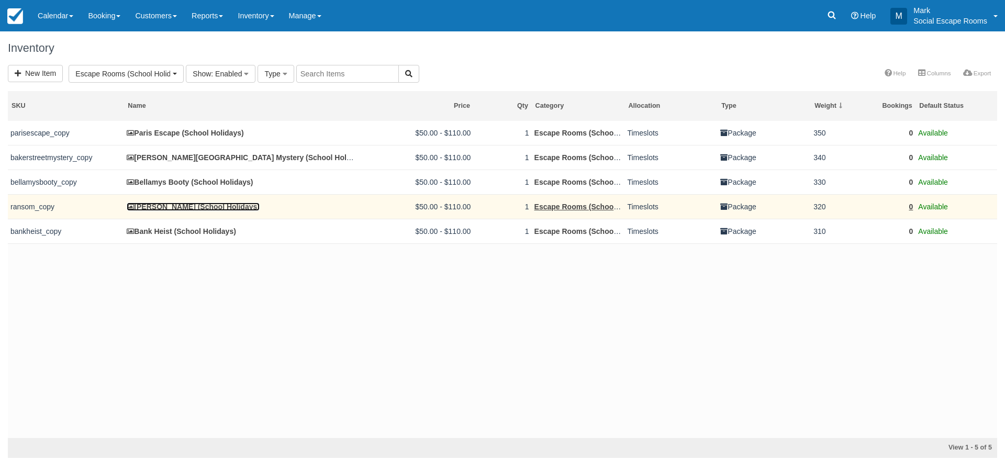
click at [162, 206] on link "Ransom (School Holidays)" at bounding box center [193, 207] width 133 height 8
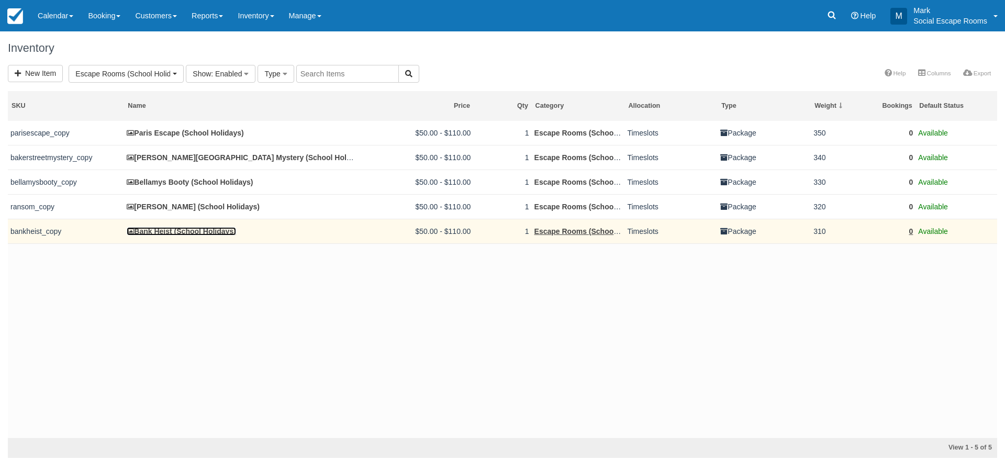
click at [162, 230] on link "Bank Heist (School Holidays)" at bounding box center [181, 231] width 109 height 8
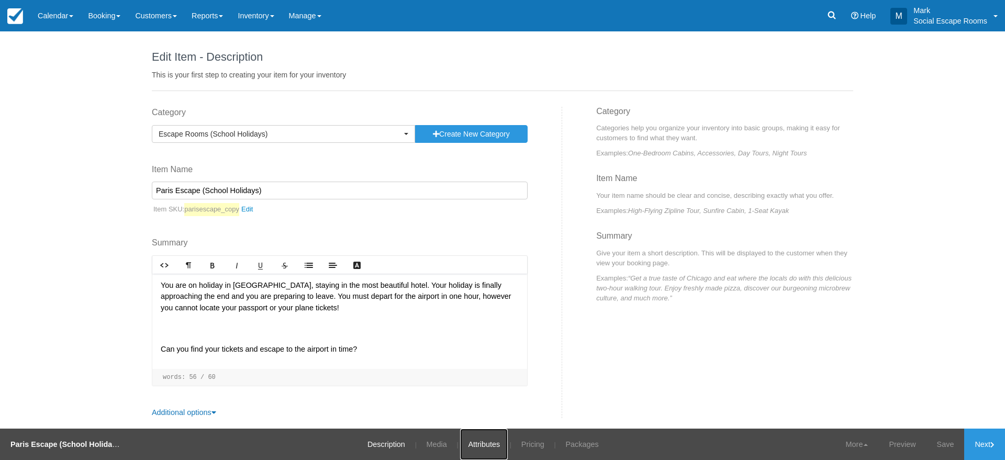
click at [499, 446] on link "Attributes" at bounding box center [484, 444] width 48 height 31
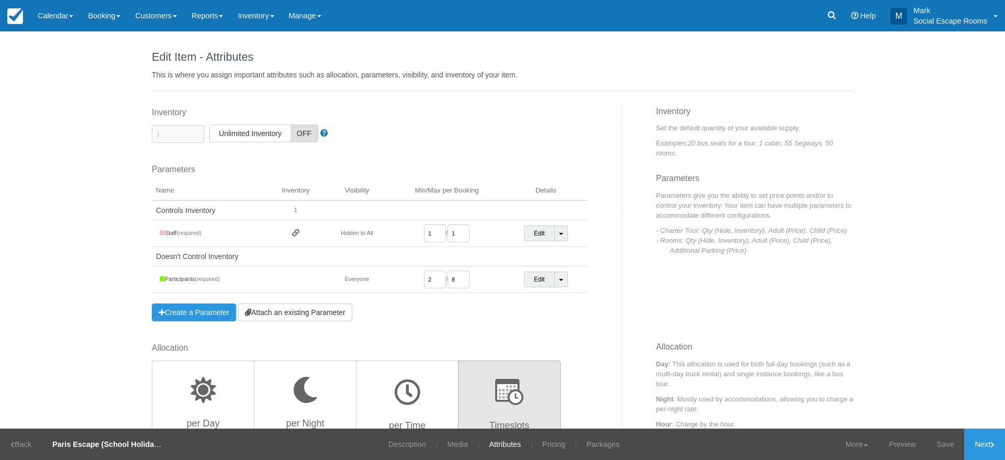
click at [434, 284] on input "2" at bounding box center [435, 280] width 22 height 18
type input "4"
click at [935, 447] on link "Save" at bounding box center [945, 444] width 38 height 31
click at [546, 442] on link "Pricing" at bounding box center [547, 444] width 39 height 31
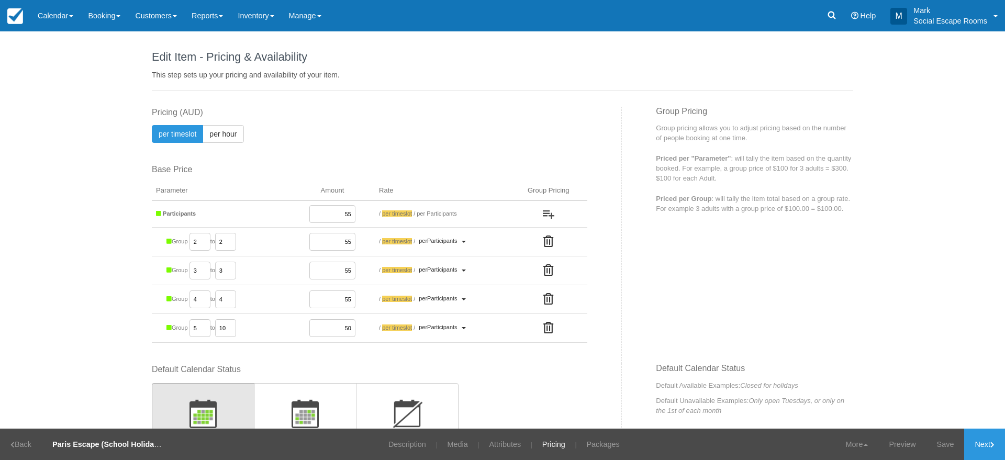
click at [338, 300] on input "55" at bounding box center [332, 299] width 46 height 18
click at [338, 332] on input "50" at bounding box center [332, 328] width 46 height 18
paste input "5"
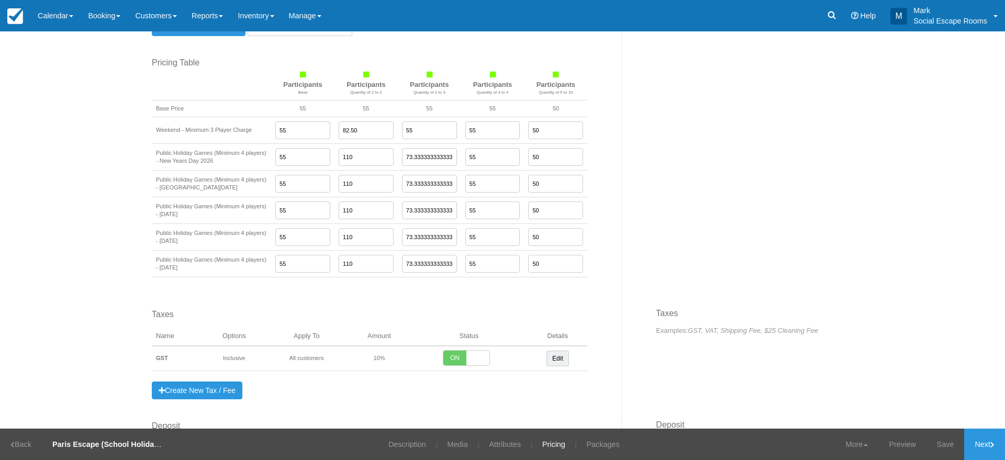
scroll to position [854, 0]
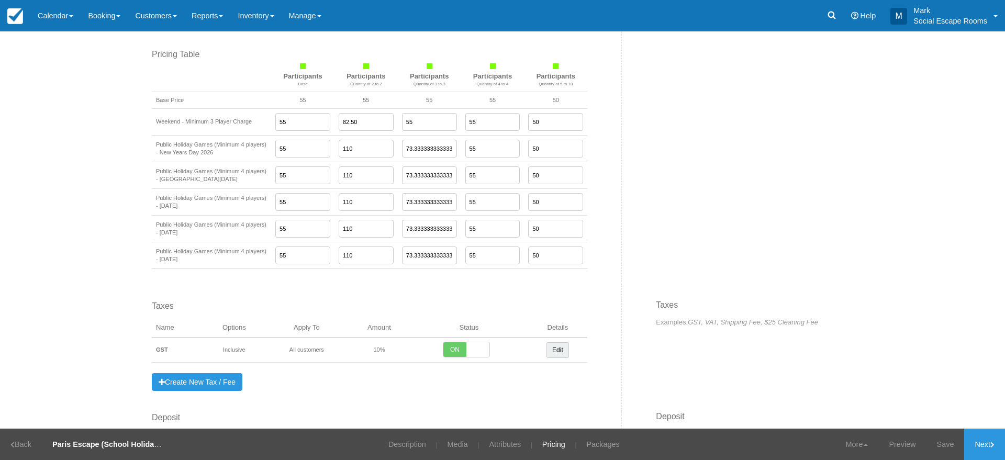
type input "55"
click at [540, 119] on input "50" at bounding box center [555, 122] width 55 height 18
click at [540, 127] on input "50" at bounding box center [555, 122] width 55 height 18
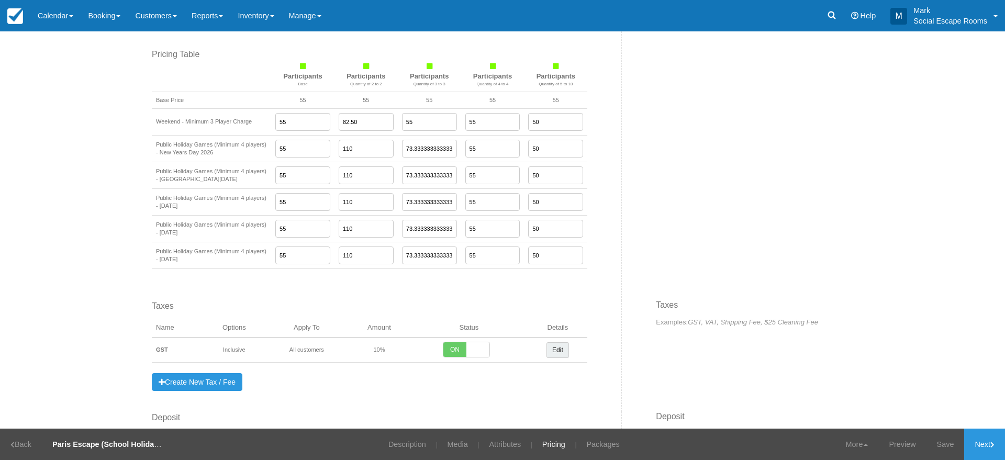
paste input "5"
type input "55"
click at [540, 144] on input "50" at bounding box center [555, 149] width 55 height 18
paste input "5"
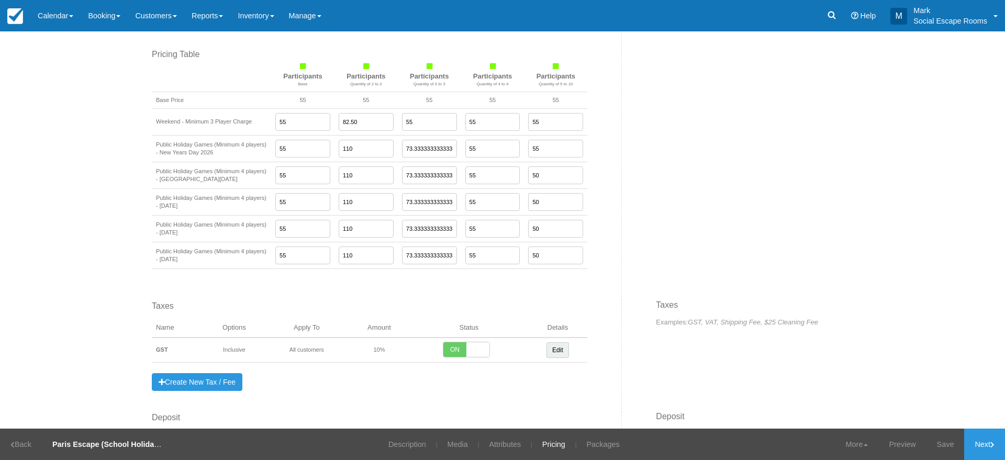
type input "55"
click at [538, 174] on input "50" at bounding box center [555, 175] width 55 height 18
paste input "5"
type input "55"
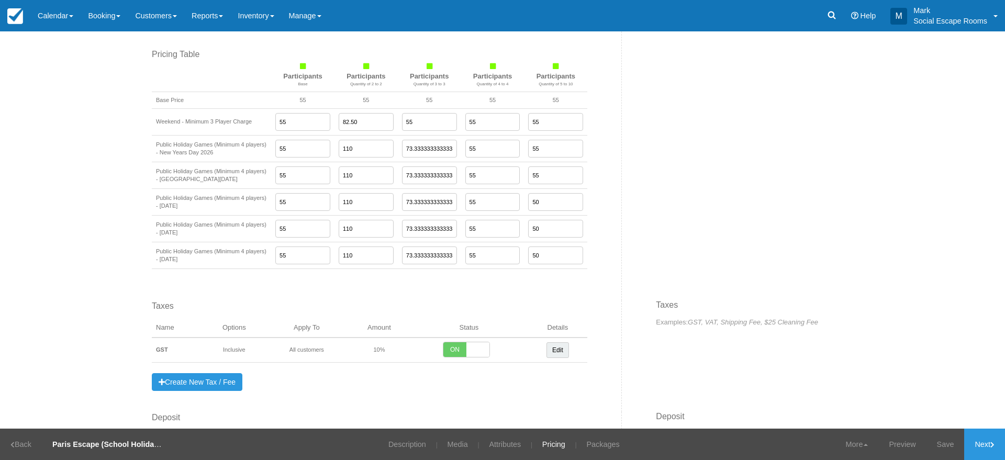
click at [538, 202] on input "50" at bounding box center [555, 202] width 55 height 18
paste input "5"
type input "55"
click at [539, 229] on input "50" at bounding box center [555, 229] width 55 height 18
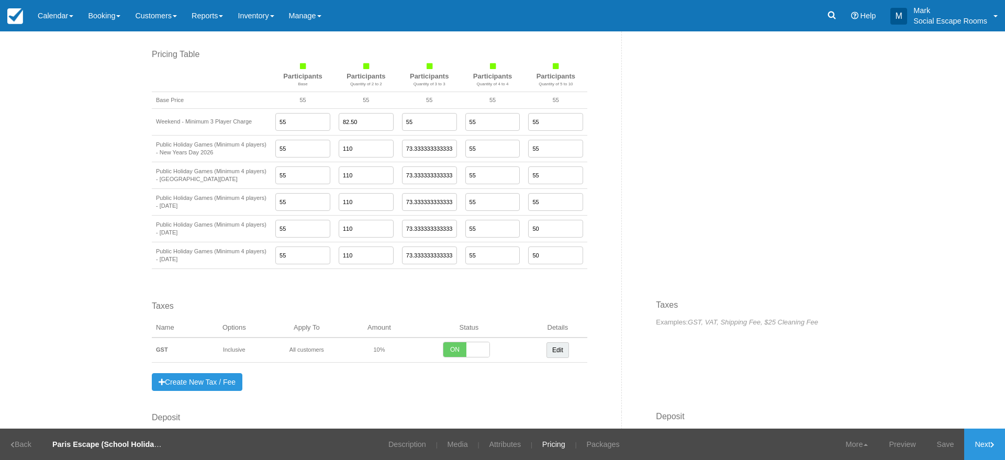
click at [539, 229] on input "50" at bounding box center [555, 229] width 55 height 18
paste input "5"
type input "55"
click at [539, 253] on input "50" at bounding box center [555, 256] width 55 height 18
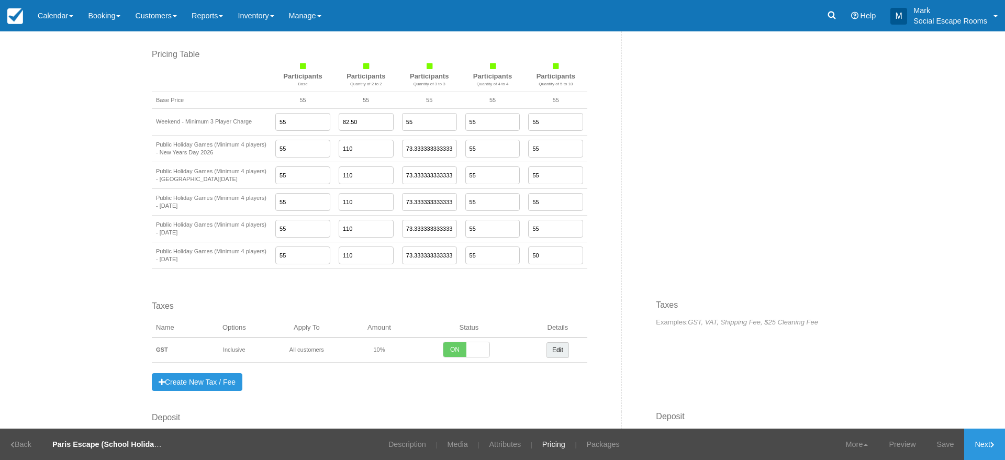
paste input "5"
type input "55"
click at [940, 449] on link "Save" at bounding box center [945, 444] width 38 height 31
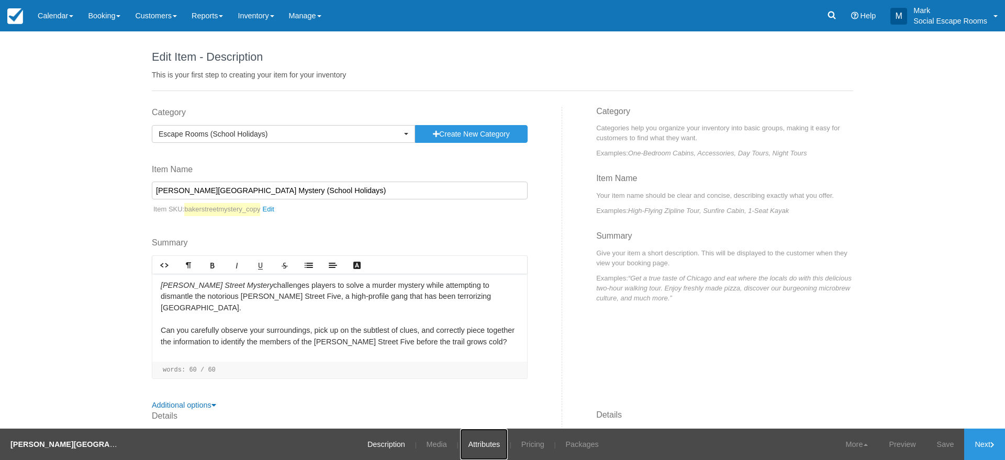
click at [494, 441] on link "Attributes" at bounding box center [484, 444] width 48 height 31
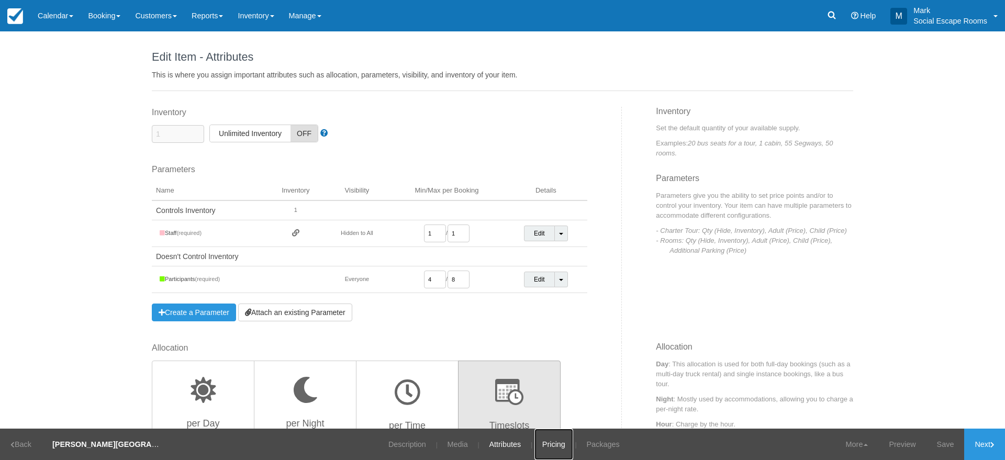
click at [558, 442] on link "Pricing" at bounding box center [553, 444] width 39 height 31
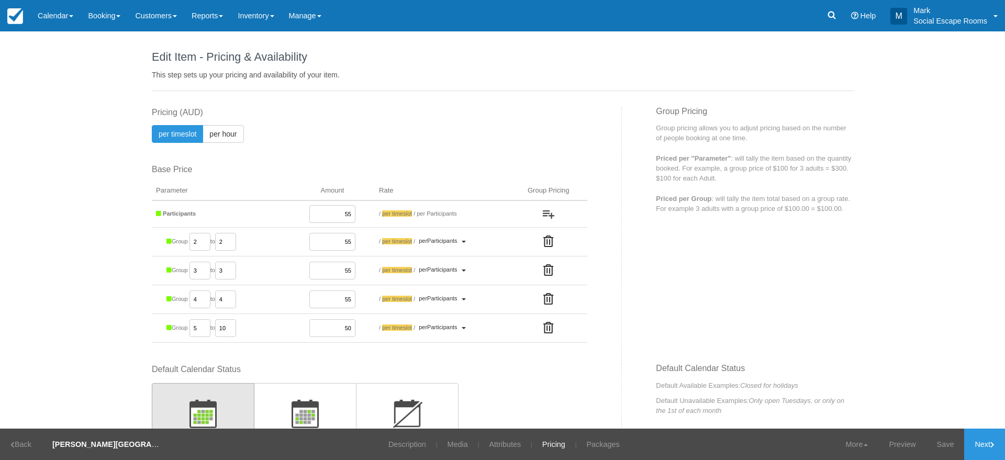
click at [340, 324] on input "50" at bounding box center [332, 328] width 46 height 18
paste input "5"
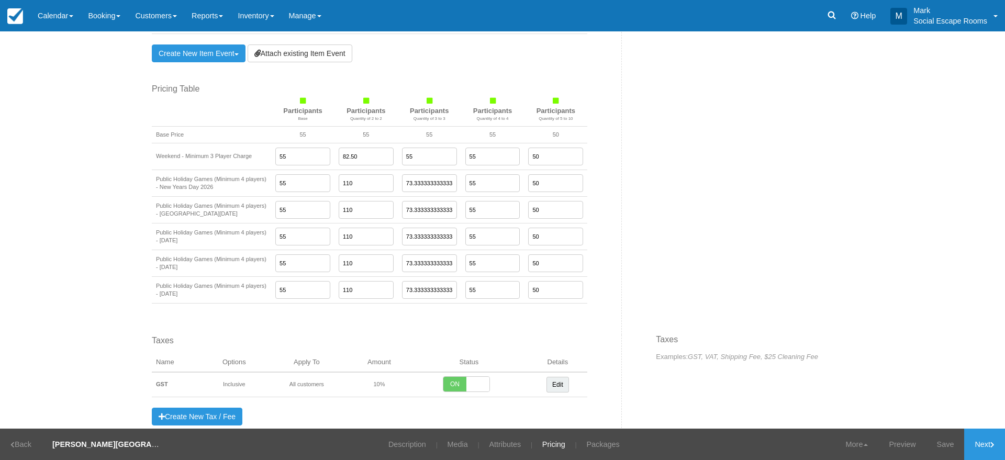
scroll to position [820, 0]
type input "55"
click at [544, 152] on input "50" at bounding box center [555, 156] width 55 height 18
click at [544, 159] on input "50" at bounding box center [555, 156] width 55 height 18
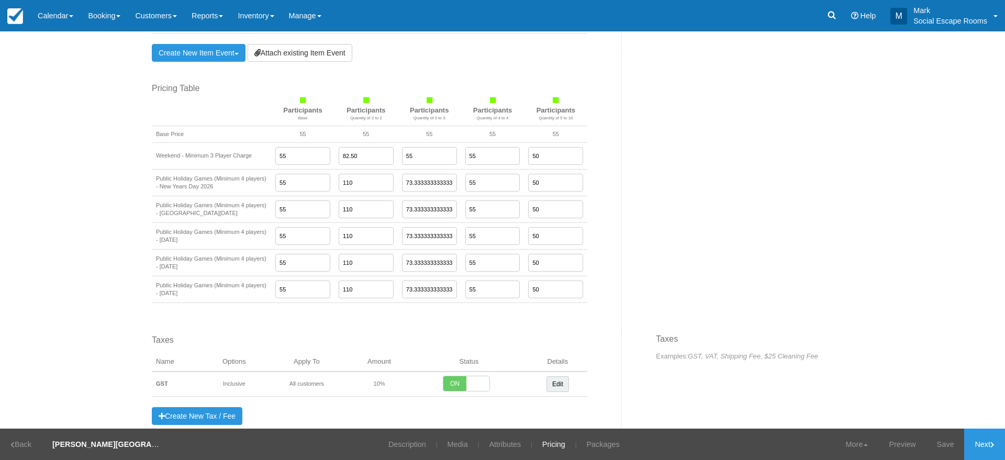
click at [544, 159] on input "50" at bounding box center [555, 156] width 55 height 18
paste input "5"
type input "55"
click at [544, 182] on input "50" at bounding box center [555, 183] width 55 height 18
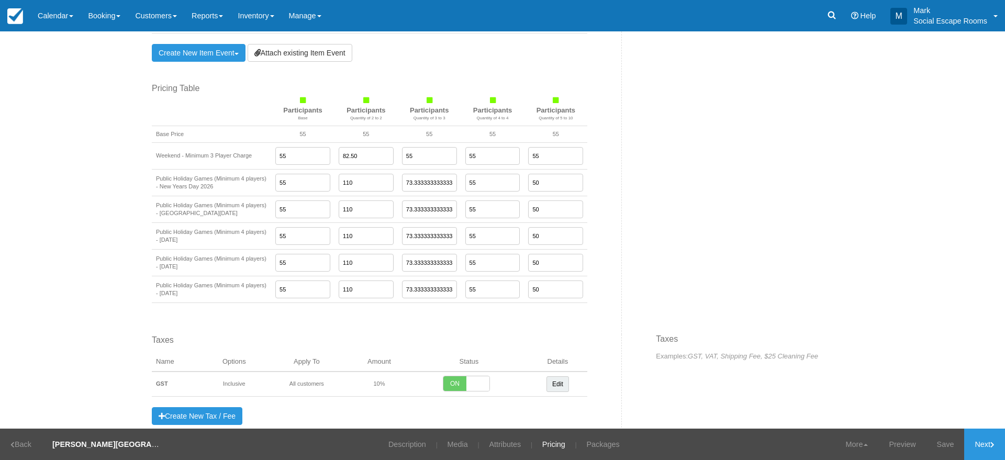
paste input "5"
type input "55"
click at [543, 218] on input "50" at bounding box center [555, 209] width 55 height 18
paste input "5"
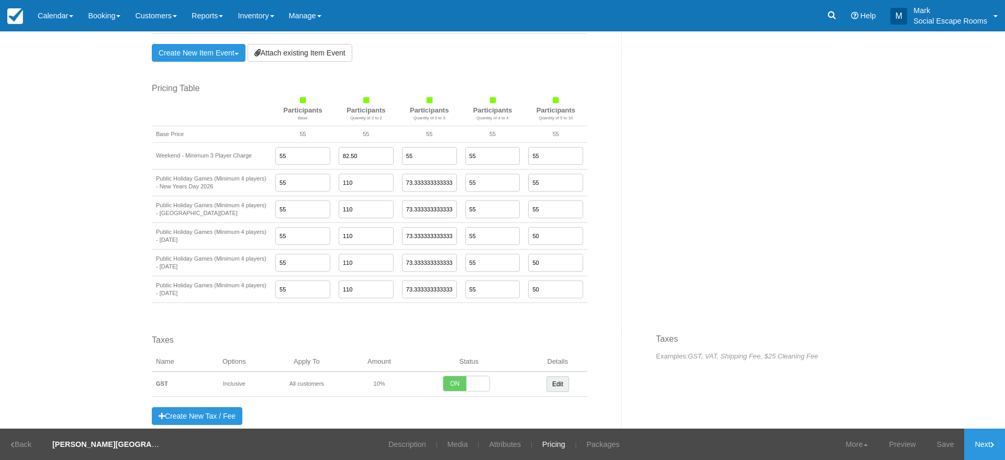
type input "55"
click at [542, 238] on input "50" at bounding box center [555, 236] width 55 height 18
paste input "5"
type input "55"
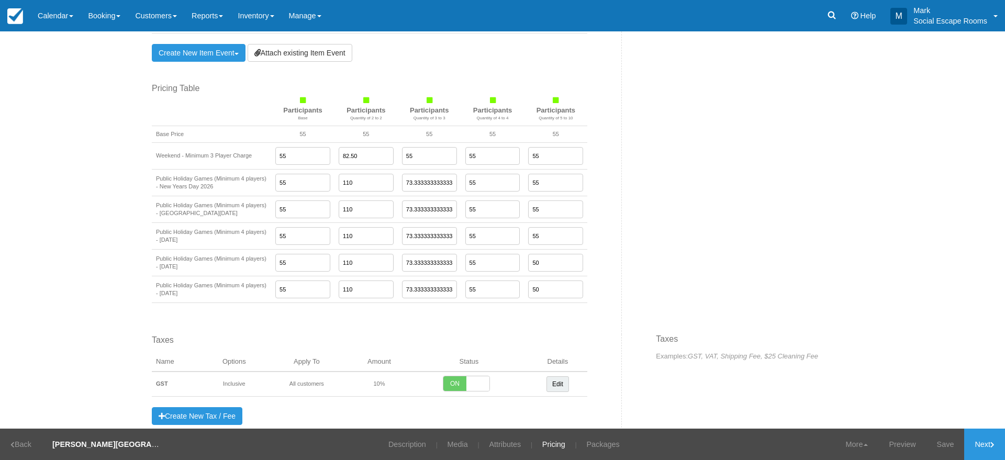
click at [543, 263] on input "50" at bounding box center [555, 263] width 55 height 18
paste input "5"
type input "55"
click at [542, 289] on input "50" at bounding box center [555, 290] width 55 height 18
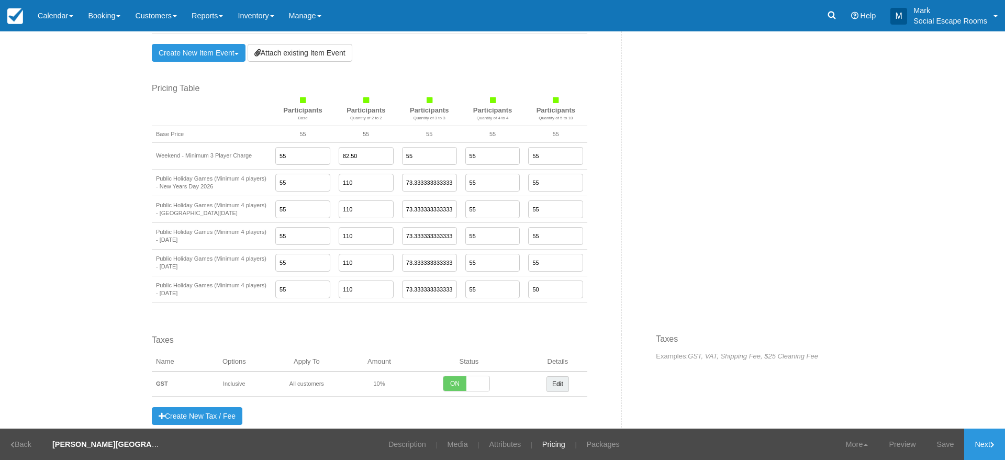
click at [542, 289] on input "50" at bounding box center [555, 290] width 55 height 18
paste input "5"
type input "55"
click at [938, 445] on link "Save" at bounding box center [945, 444] width 38 height 31
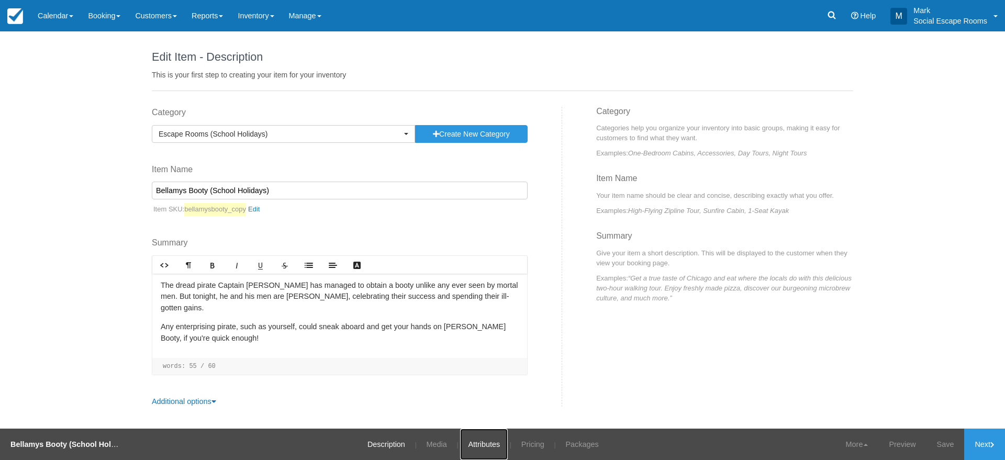
click at [482, 446] on link "Attributes" at bounding box center [484, 444] width 48 height 31
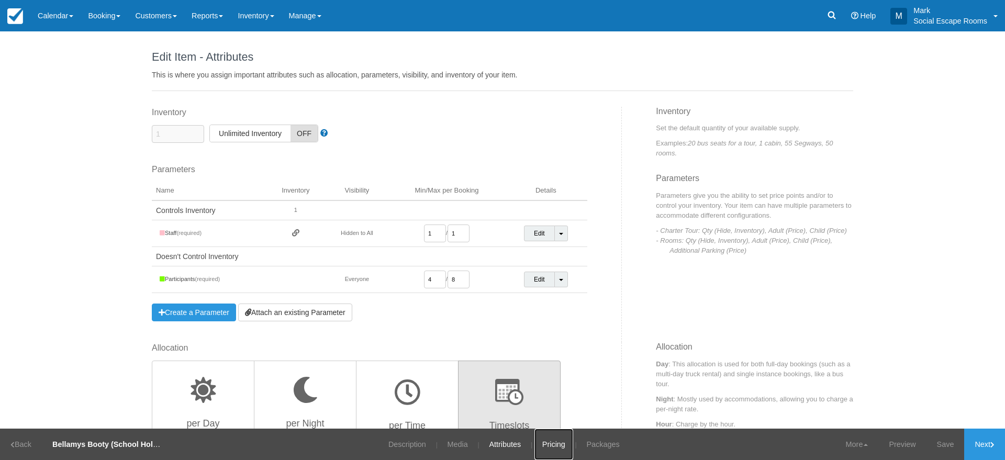
click at [547, 440] on link "Pricing" at bounding box center [553, 444] width 39 height 31
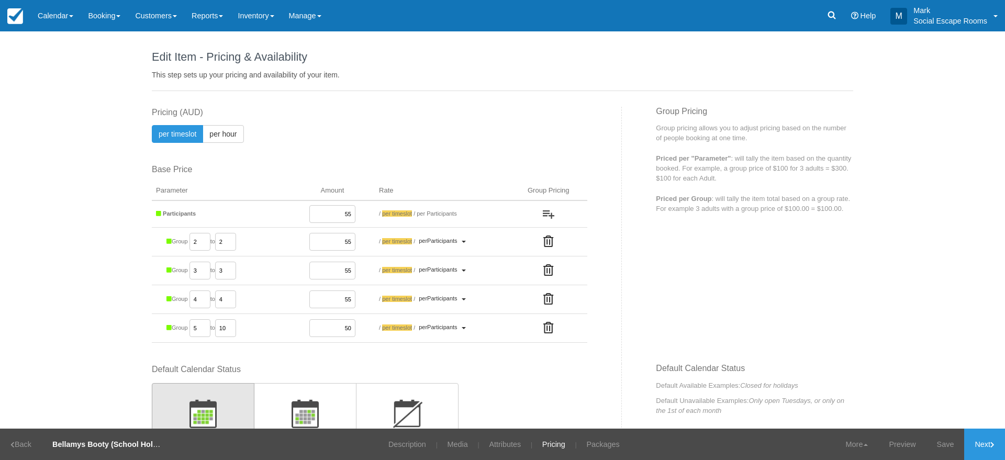
click at [328, 326] on input "50" at bounding box center [332, 328] width 46 height 18
paste input "5"
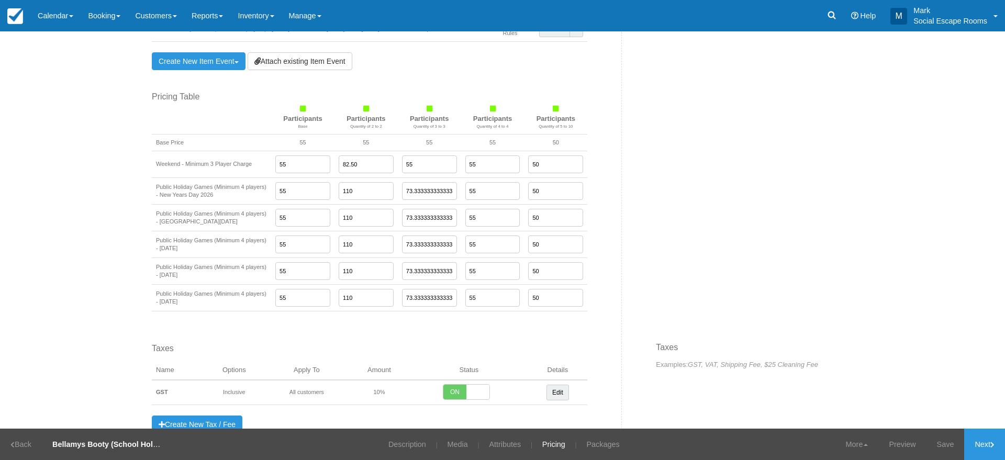
scroll to position [812, 0]
type input "55"
click at [558, 162] on input "50" at bounding box center [555, 164] width 55 height 18
click at [548, 166] on input "50" at bounding box center [555, 164] width 55 height 18
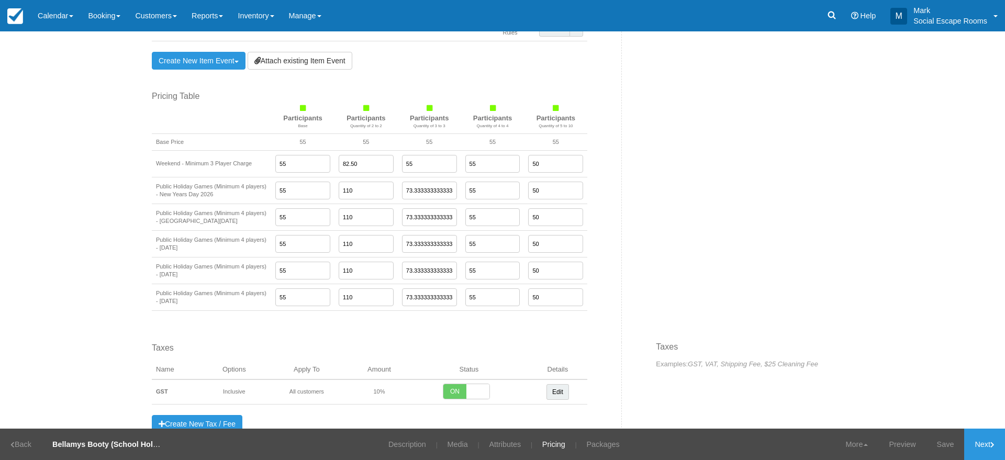
click at [548, 166] on input "50" at bounding box center [555, 164] width 55 height 18
paste input "5"
type input "55"
click at [548, 186] on input "50" at bounding box center [555, 191] width 55 height 18
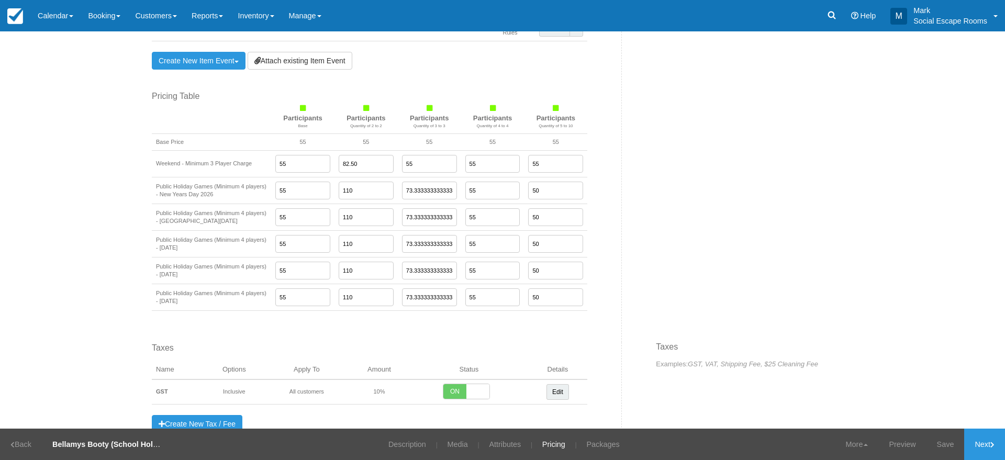
paste input "5"
type input "55"
click at [547, 219] on input "50" at bounding box center [555, 217] width 55 height 18
paste input "5"
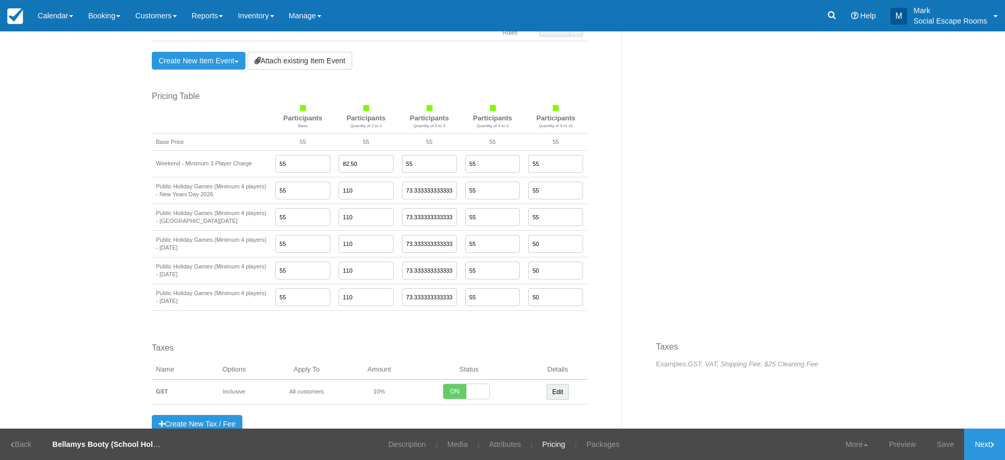
type input "55"
click at [546, 250] on input "50" at bounding box center [555, 244] width 55 height 18
paste input "5"
type input "55"
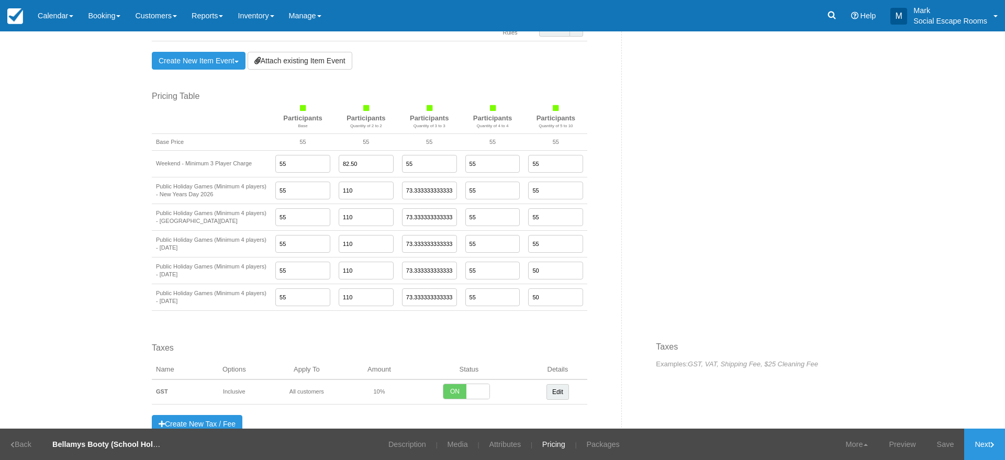
click at [546, 268] on input "50" at bounding box center [555, 271] width 55 height 18
paste input "5"
type input "55"
click at [543, 306] on input "50" at bounding box center [555, 297] width 55 height 18
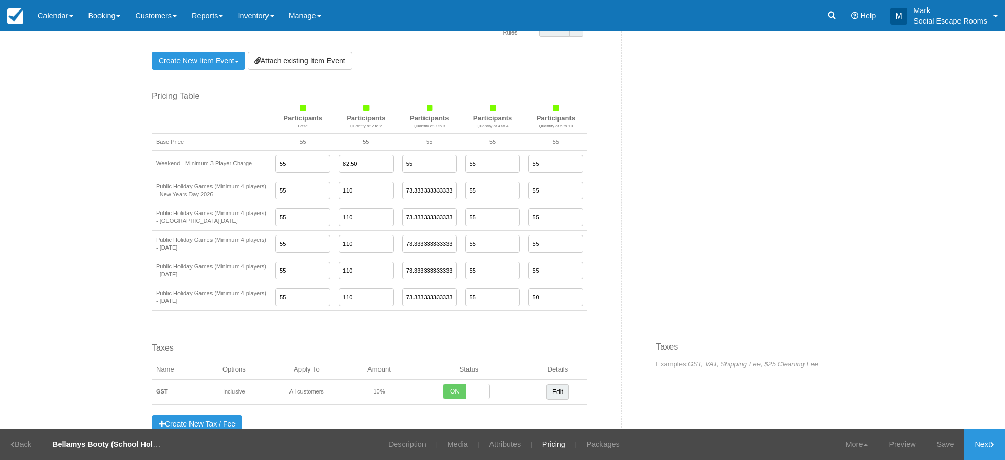
click at [543, 306] on input "50" at bounding box center [555, 297] width 55 height 18
paste input "5"
type input "55"
click at [934, 446] on link "Save" at bounding box center [945, 444] width 38 height 31
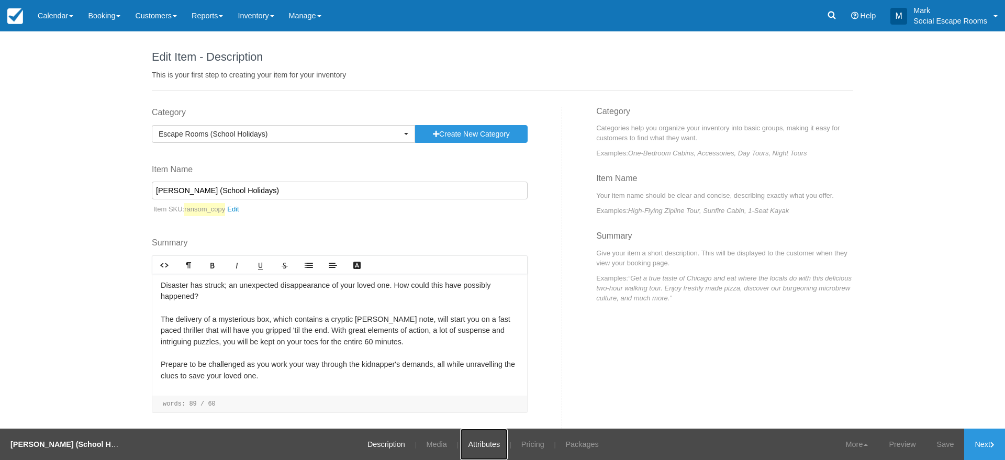
click at [488, 447] on link "Attributes" at bounding box center [484, 444] width 48 height 31
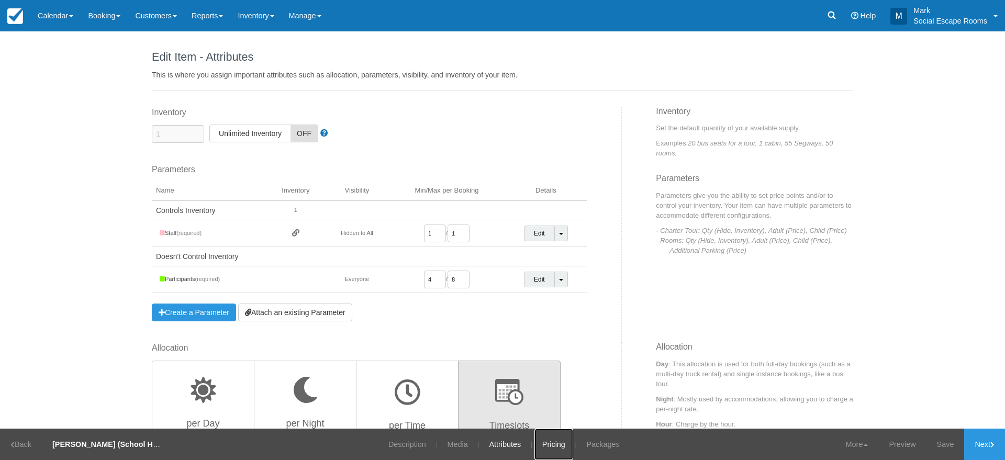
click at [552, 440] on link "Pricing" at bounding box center [553, 444] width 39 height 31
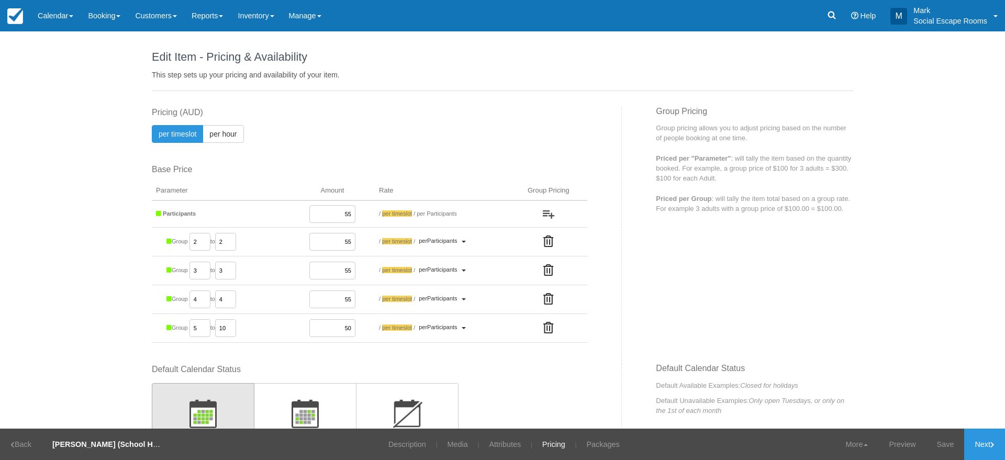
click at [330, 324] on input "50" at bounding box center [332, 328] width 46 height 18
paste input "5"
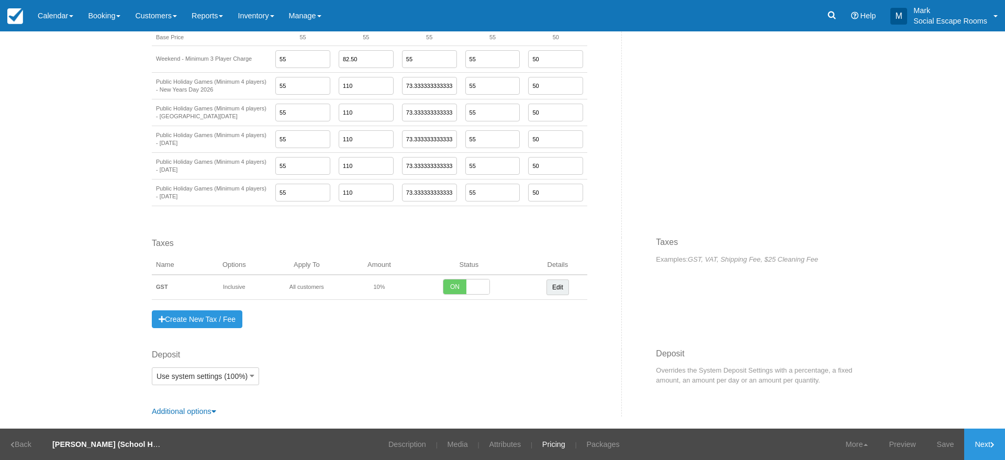
scroll to position [846, 0]
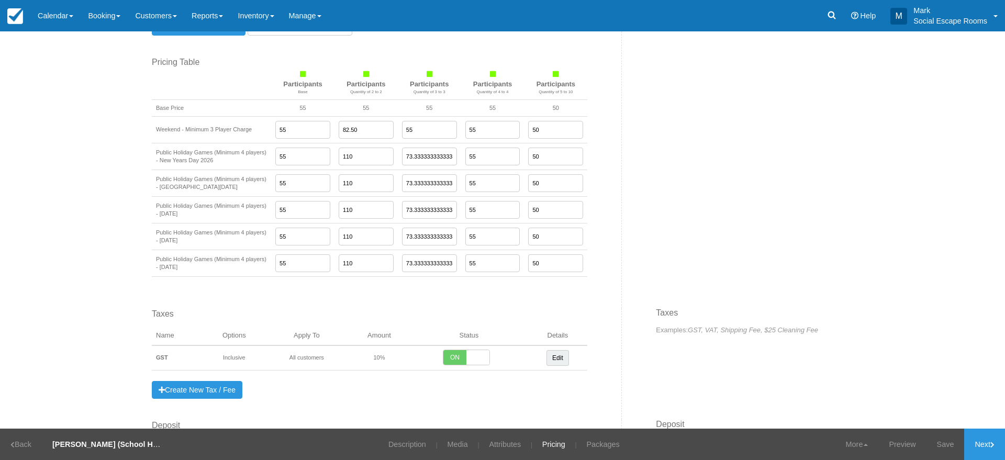
type input "55"
click at [549, 129] on input "50" at bounding box center [555, 130] width 55 height 18
click at [547, 131] on input "50" at bounding box center [555, 130] width 55 height 18
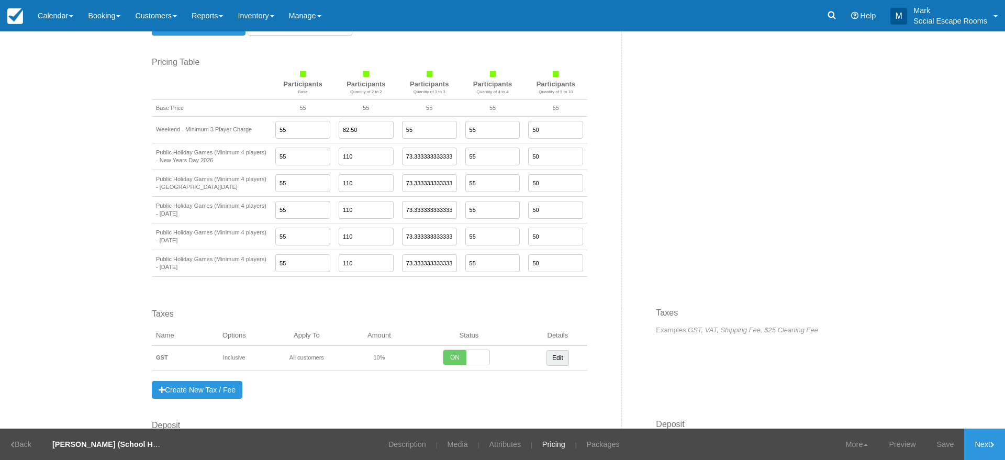
paste input "5"
type input "55"
click at [544, 155] on input "50" at bounding box center [555, 157] width 55 height 18
paste input "5"
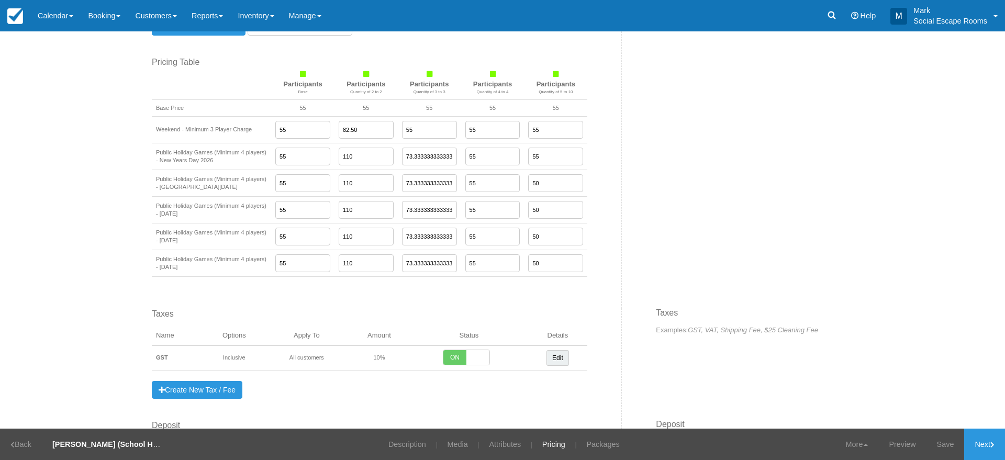
type input "55"
click at [543, 182] on input "50" at bounding box center [555, 183] width 55 height 18
paste input "5"
type input "55"
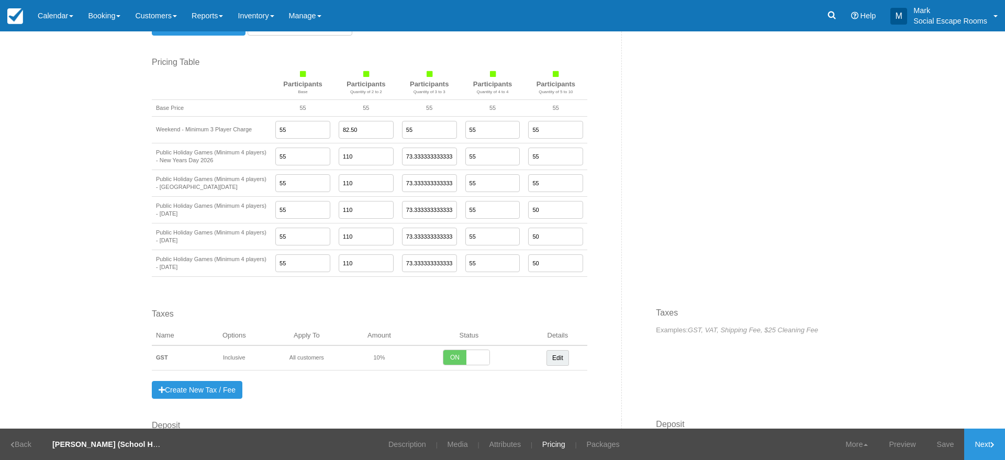
click at [541, 212] on input "50" at bounding box center [555, 210] width 55 height 18
paste input "5"
type input "55"
click at [541, 236] on input "50" at bounding box center [555, 237] width 55 height 18
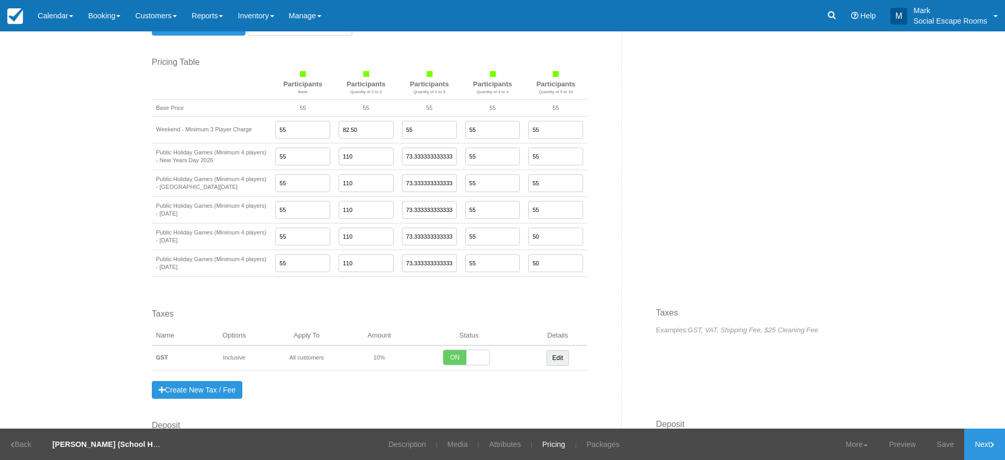
click at [541, 236] on input "50" at bounding box center [555, 237] width 55 height 18
paste input "5"
type input "55"
click at [541, 265] on input "50" at bounding box center [555, 263] width 55 height 18
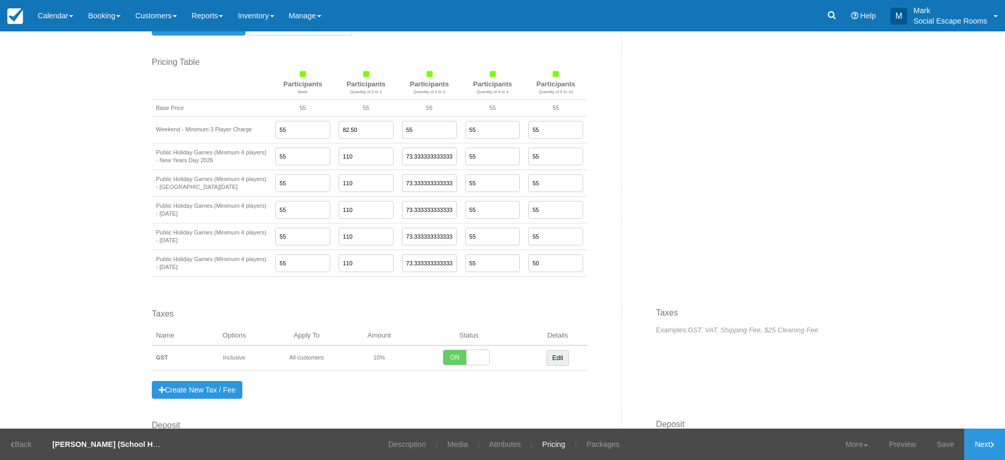
paste input "5"
type input "55"
click at [935, 436] on link "Save" at bounding box center [945, 444] width 38 height 31
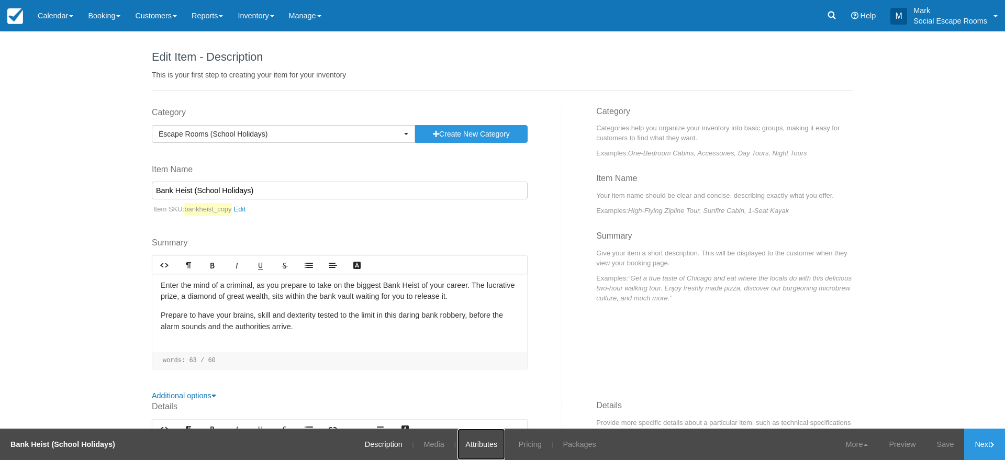
click at [487, 441] on link "Attributes" at bounding box center [481, 444] width 48 height 31
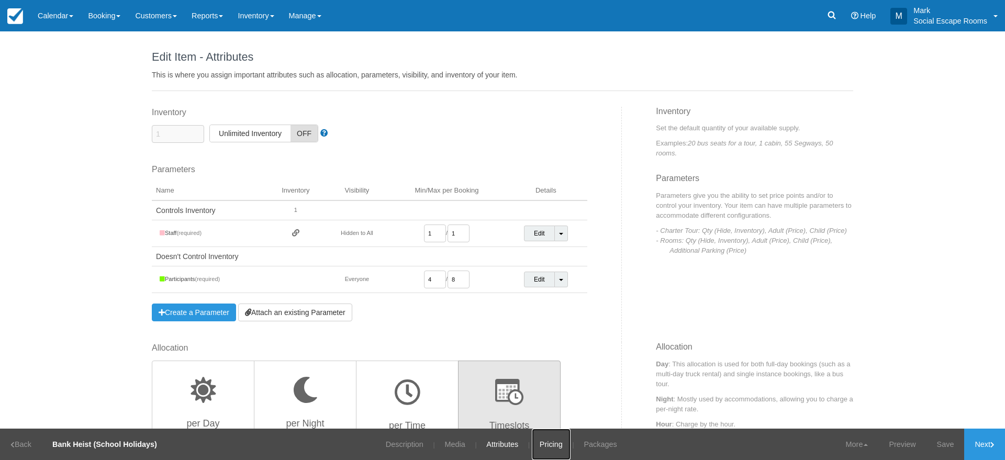
click at [559, 445] on link "Pricing" at bounding box center [551, 444] width 39 height 31
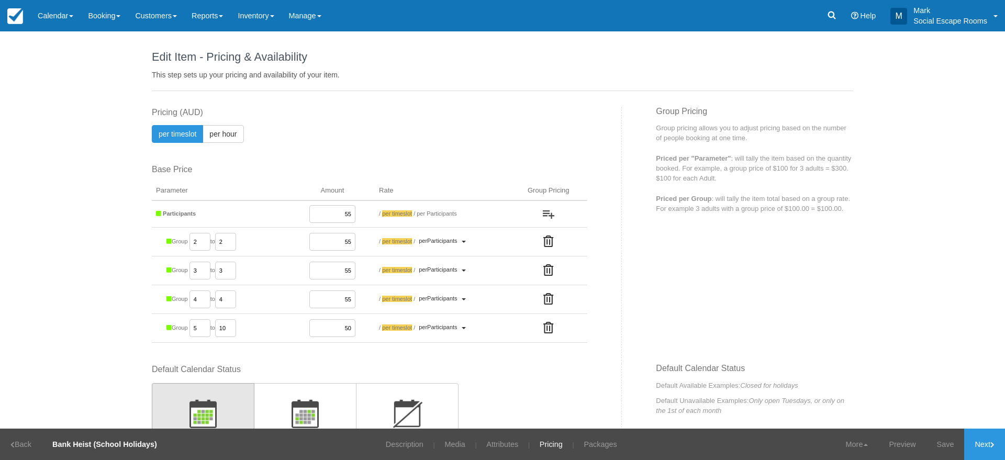
click at [324, 326] on input "50" at bounding box center [332, 328] width 46 height 18
paste input "5"
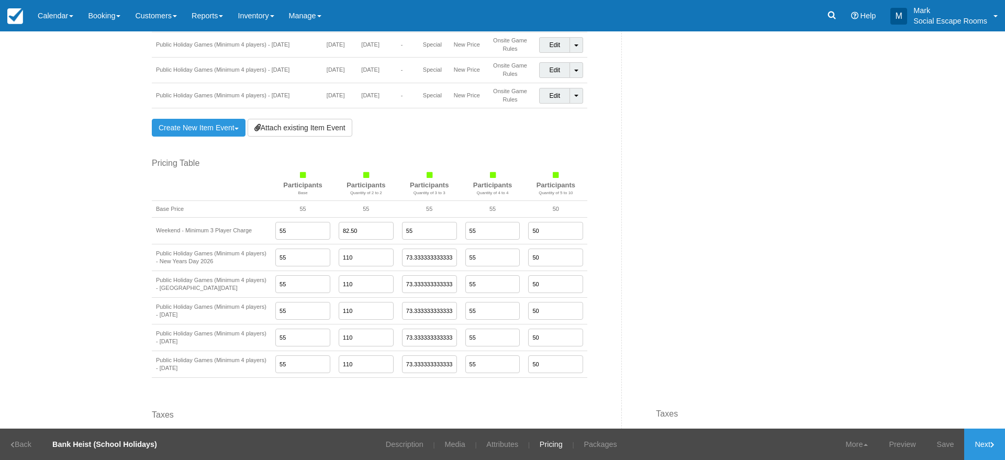
scroll to position [766, 0]
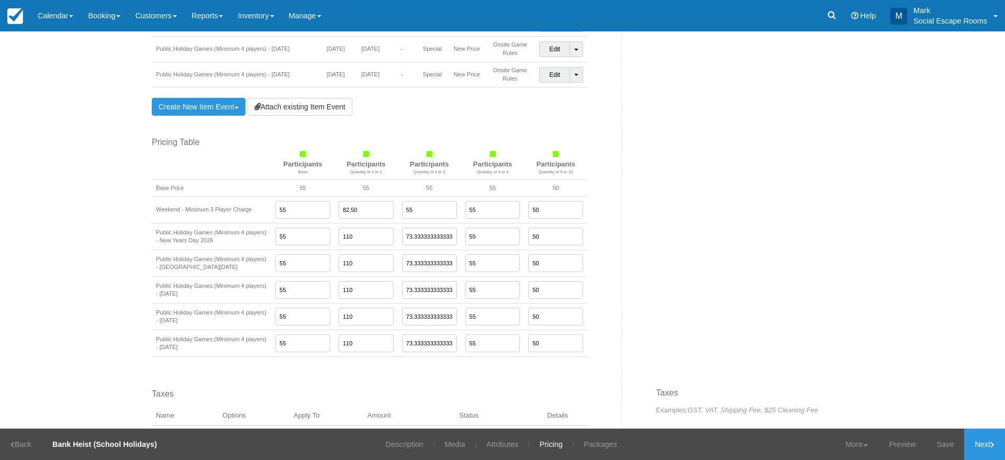
type input "55"
click at [555, 212] on input "50" at bounding box center [555, 210] width 55 height 18
click at [548, 209] on input "50" at bounding box center [555, 210] width 55 height 18
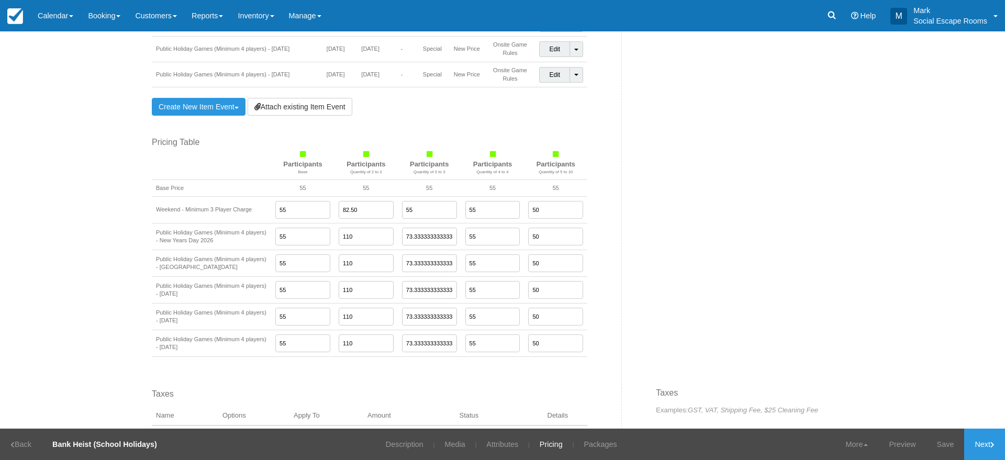
paste input "5"
type input "55"
click at [544, 236] on input "50" at bounding box center [555, 237] width 55 height 18
paste input "5"
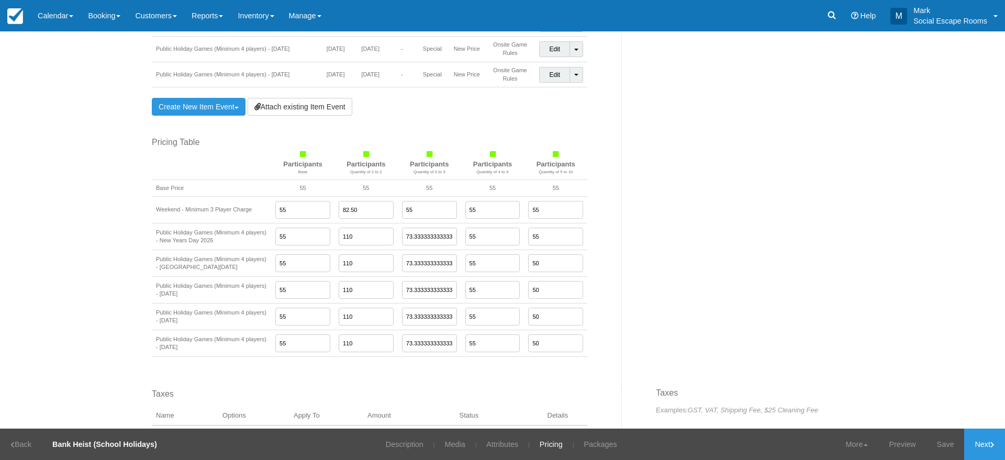
type input "55"
click at [539, 261] on input "50" at bounding box center [555, 263] width 55 height 18
paste input "5"
type input "55"
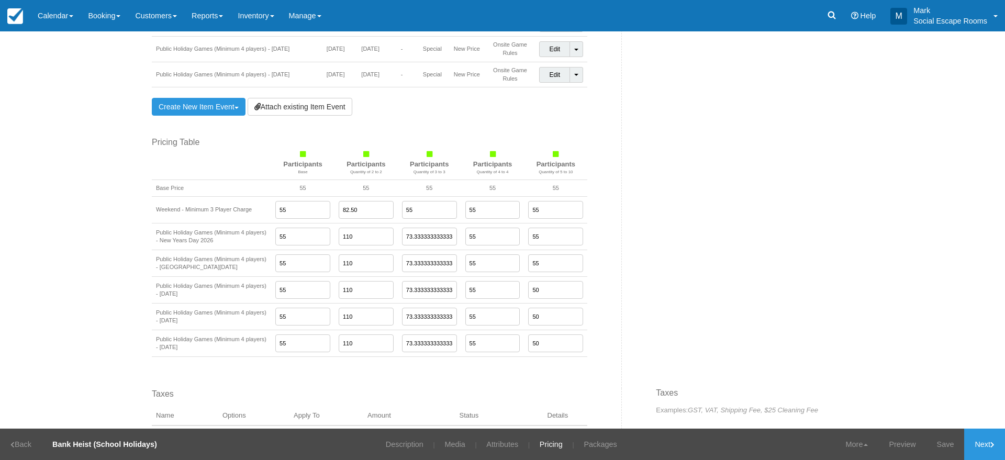
click at [540, 294] on input "50" at bounding box center [555, 290] width 55 height 18
paste input "5"
type input "55"
click at [540, 320] on input "50" at bounding box center [555, 317] width 55 height 18
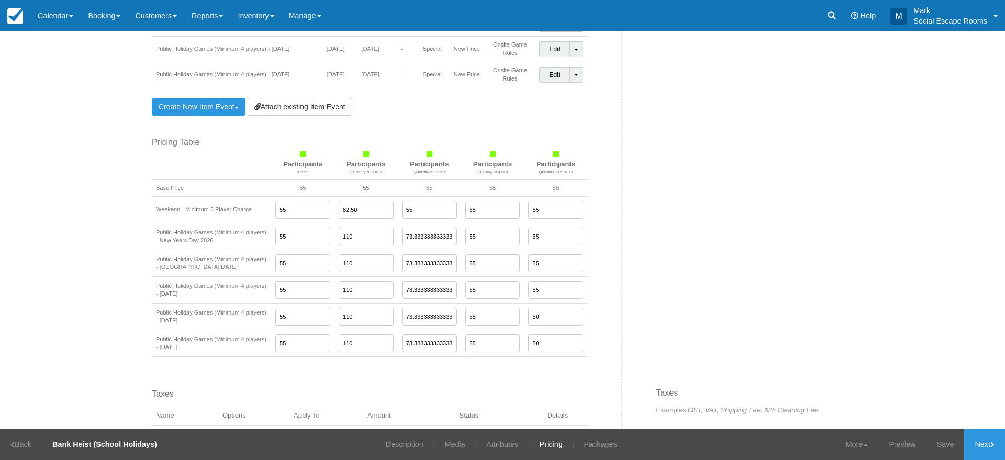
click at [540, 320] on input "50" at bounding box center [555, 317] width 55 height 18
paste input "5"
type input "55"
click at [540, 343] on input "50" at bounding box center [555, 343] width 55 height 18
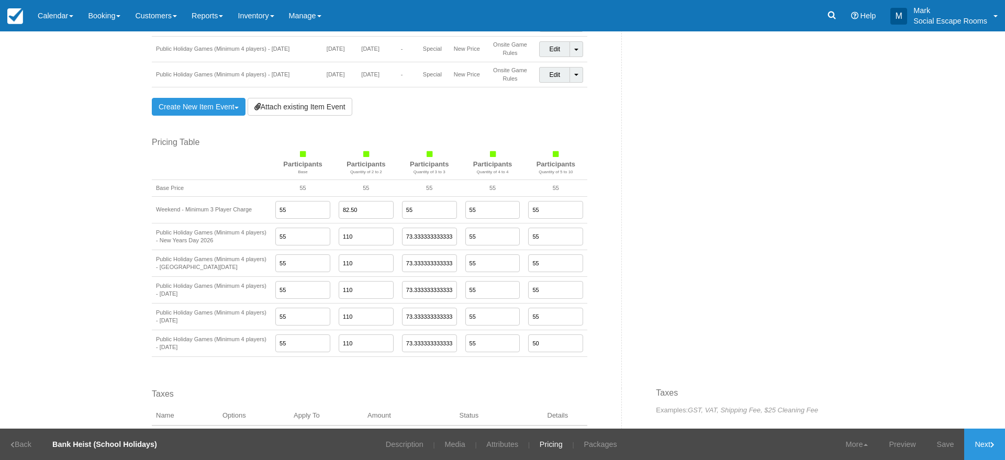
paste input "5"
type input "55"
click at [943, 445] on link "Save" at bounding box center [945, 444] width 38 height 31
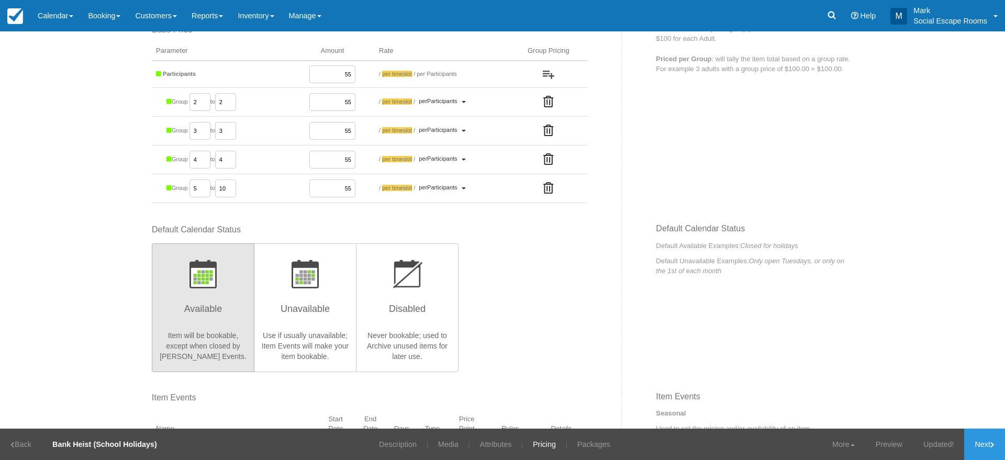
scroll to position [0, 0]
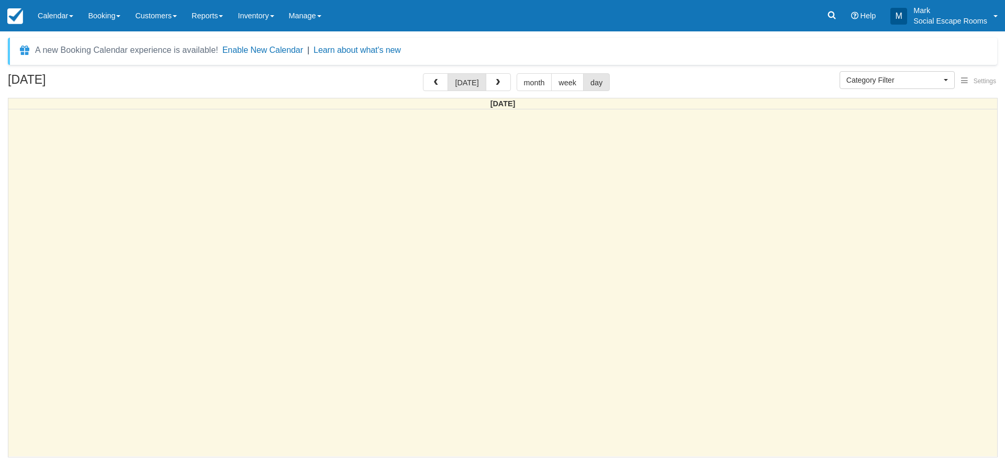
select select
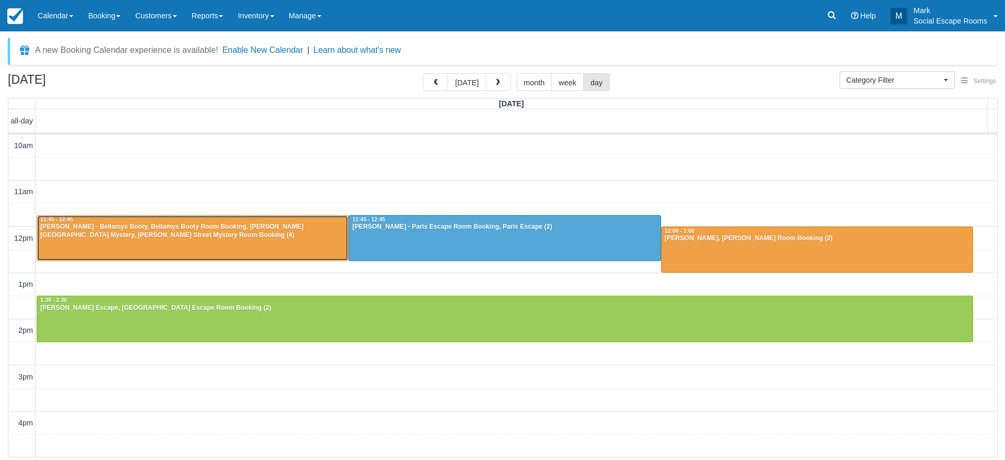
click at [224, 228] on div "Geovanny - Bellamys Booty, Bellamys Booty Room Booking, Baker Street Mystery, B…" at bounding box center [193, 231] width 306 height 17
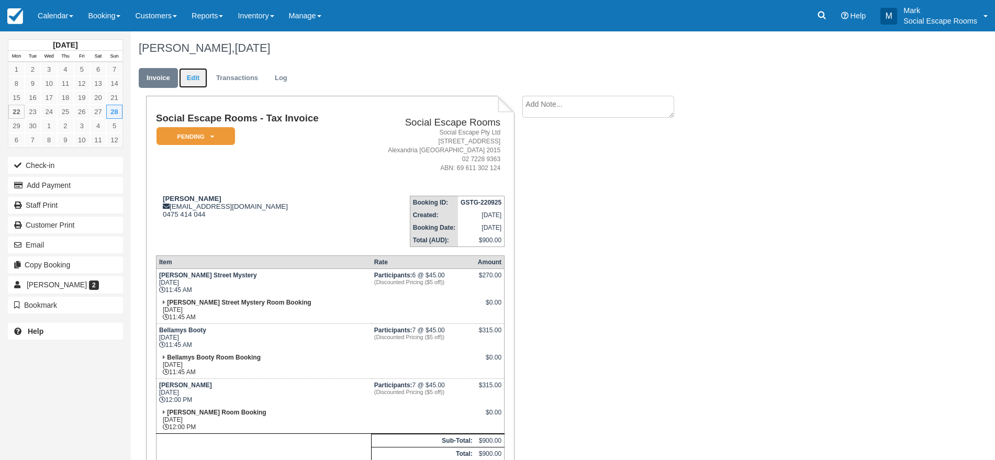
click at [199, 76] on link "Edit" at bounding box center [193, 78] width 28 height 20
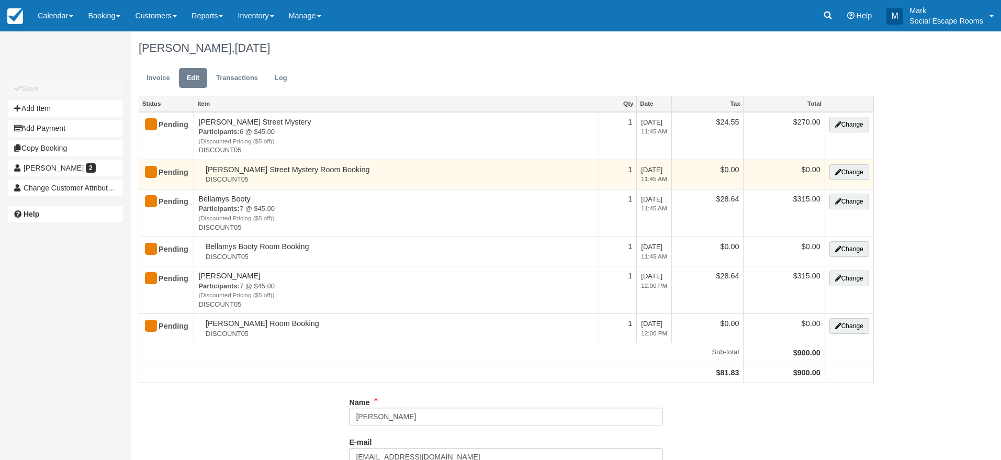
type input "0475 414 044"
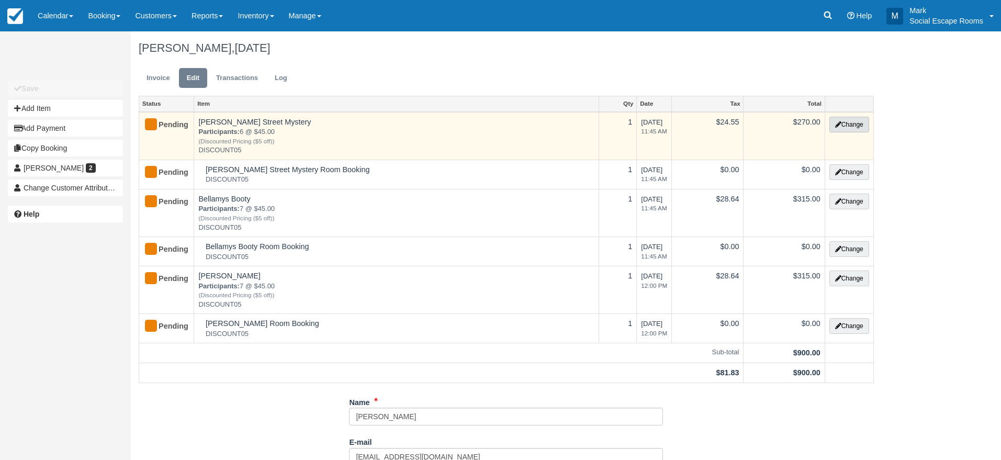
click at [845, 129] on button "Change" at bounding box center [850, 125] width 40 height 16
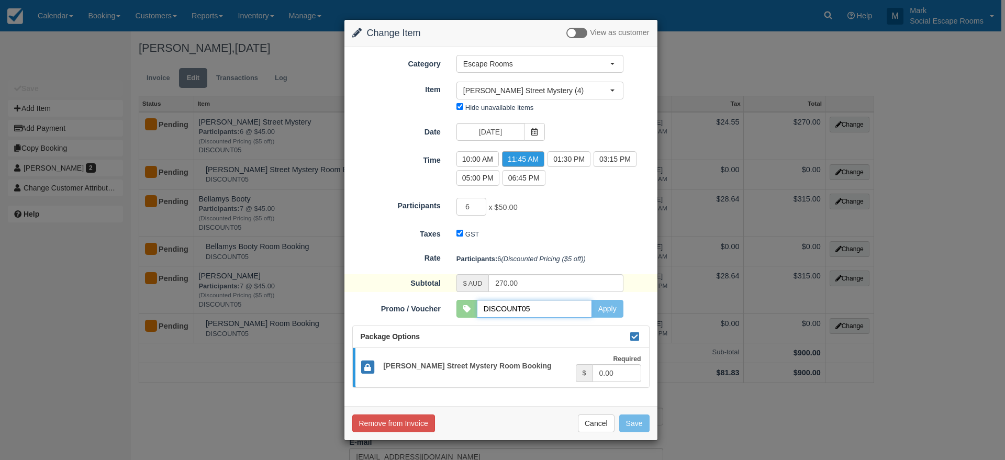
click at [538, 308] on input "DISCOUNT05" at bounding box center [534, 309] width 115 height 18
type input "DISCOUNT10"
click at [604, 306] on button "Apply" at bounding box center [607, 309] width 32 height 18
click at [520, 305] on input "DISCOUNT10" at bounding box center [534, 309] width 115 height 18
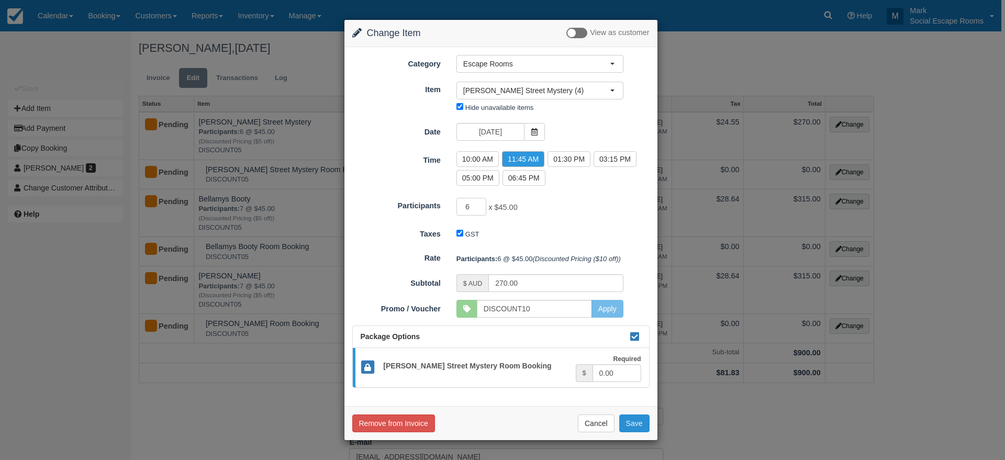
click at [633, 423] on button "Save" at bounding box center [634, 424] width 30 height 18
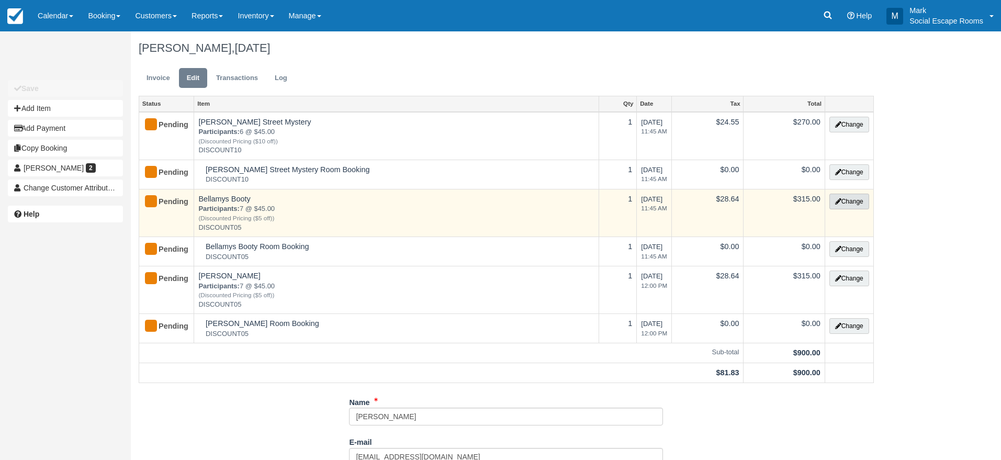
click at [848, 200] on button "Change" at bounding box center [850, 202] width 40 height 16
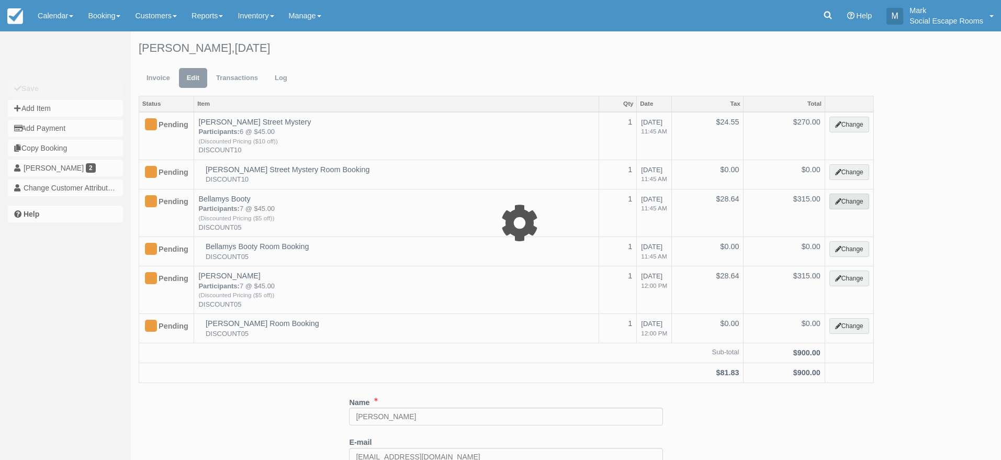
select select "2"
type input "315.00"
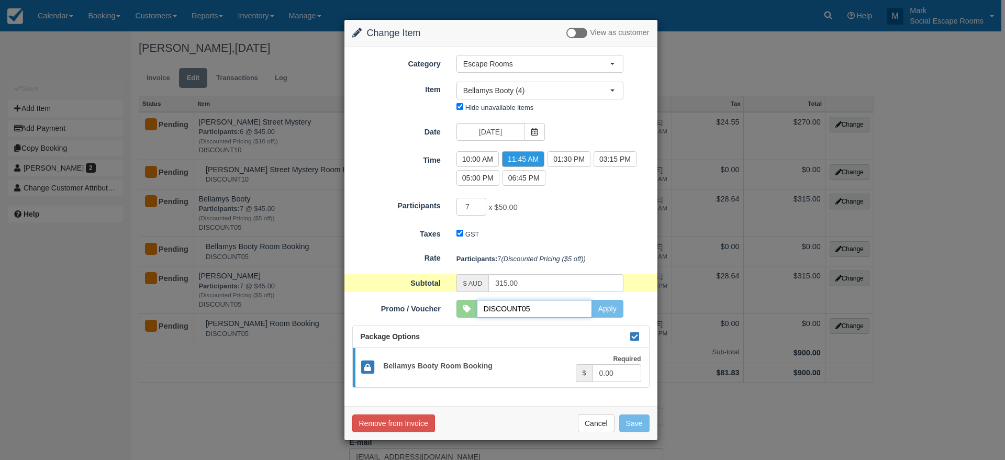
click at [543, 315] on input "DISCOUNT05" at bounding box center [534, 309] width 115 height 18
click at [509, 307] on input "DISCOUNT05" at bounding box center [534, 309] width 115 height 18
paste input "10"
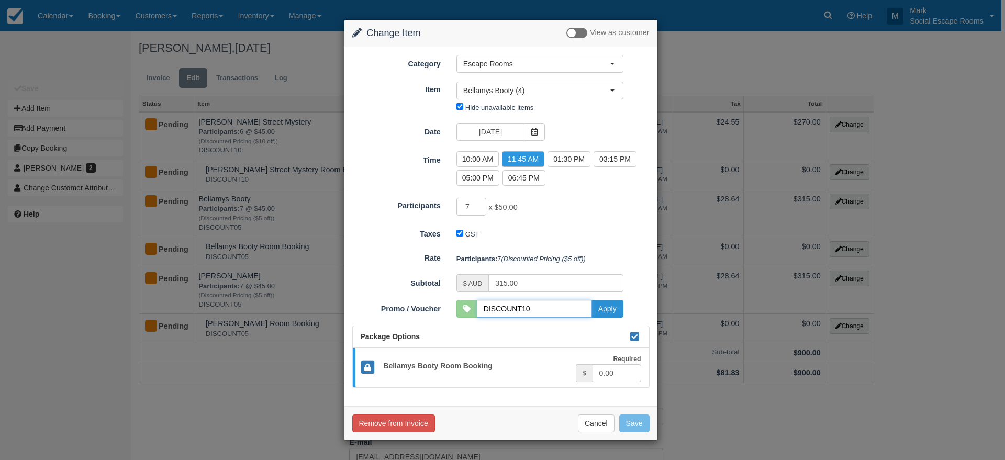
type input "DISCOUNT10"
click at [608, 303] on button "Apply" at bounding box center [607, 309] width 32 height 18
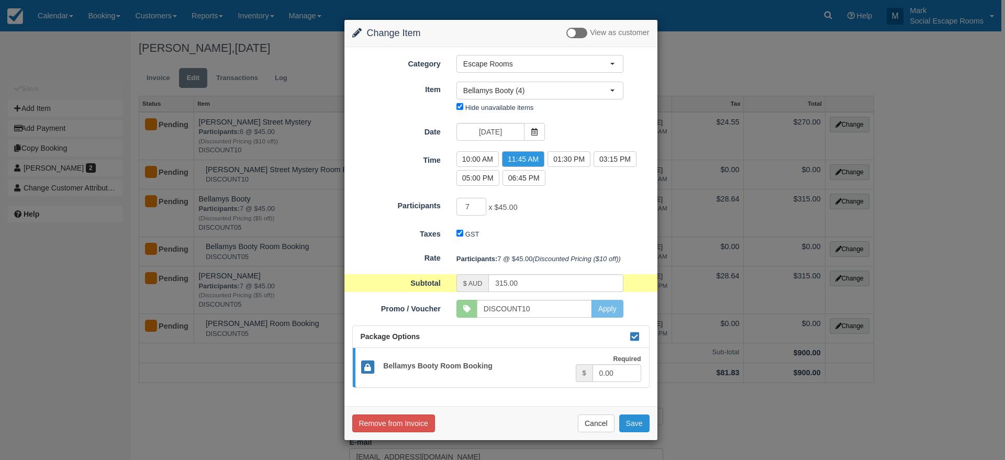
click at [634, 420] on button "Save" at bounding box center [634, 424] width 30 height 18
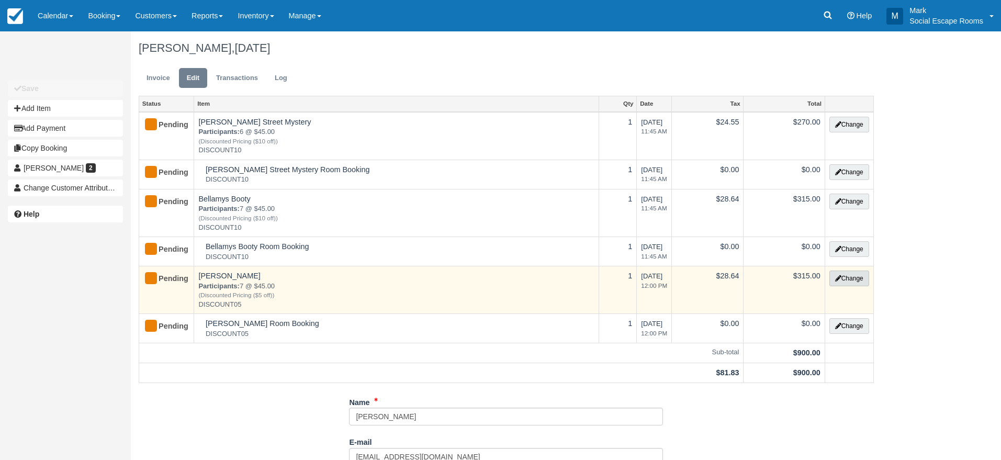
click at [849, 278] on button "Change" at bounding box center [850, 279] width 40 height 16
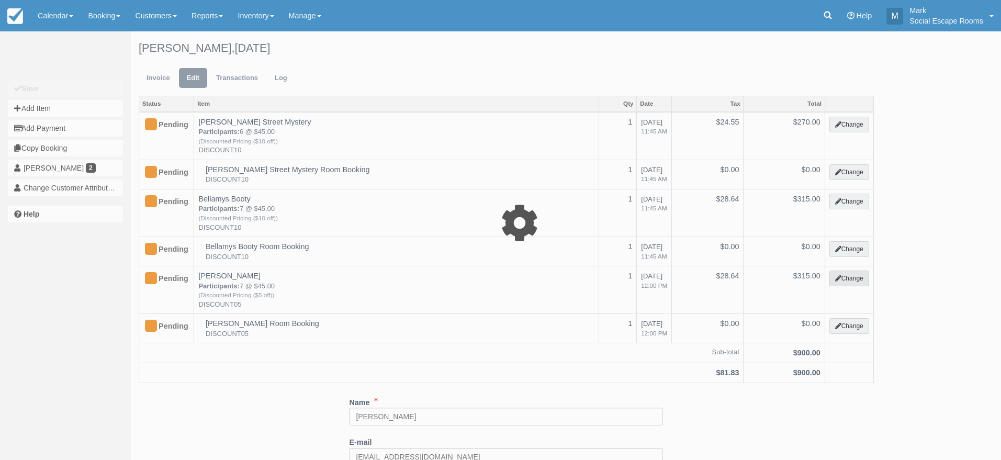
select select "2"
type input "315.00"
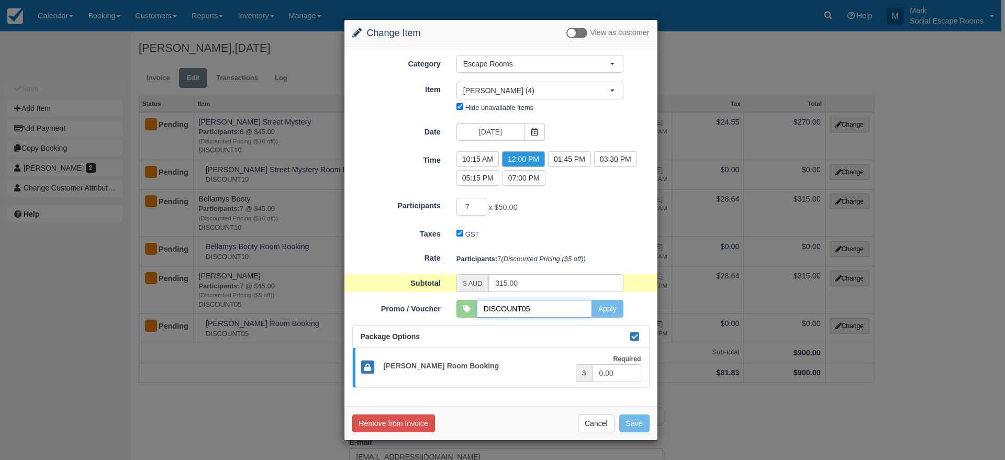
click at [508, 315] on input "DISCOUNT05" at bounding box center [534, 309] width 115 height 18
paste input "10"
type input "DISCOUNT10"
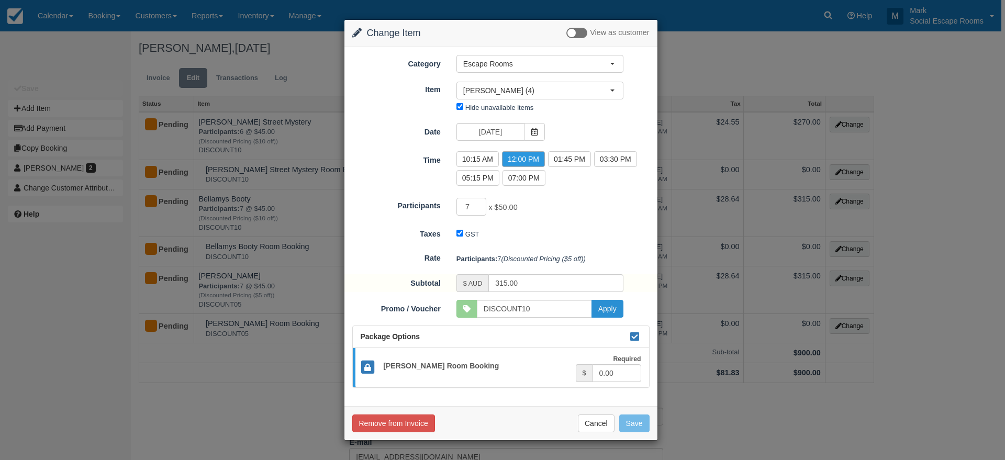
click at [610, 307] on button "Apply" at bounding box center [607, 309] width 32 height 18
click at [635, 421] on button "Save" at bounding box center [634, 424] width 30 height 18
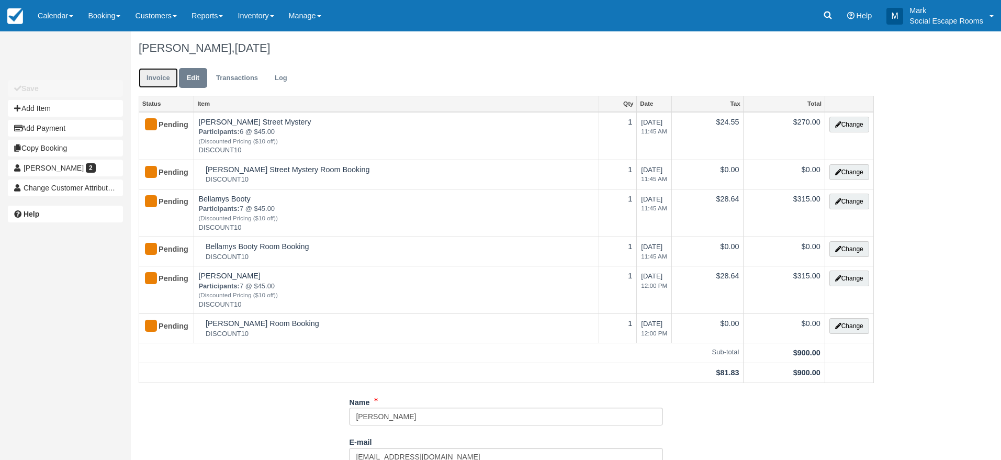
click at [158, 75] on link "Invoice" at bounding box center [158, 78] width 39 height 20
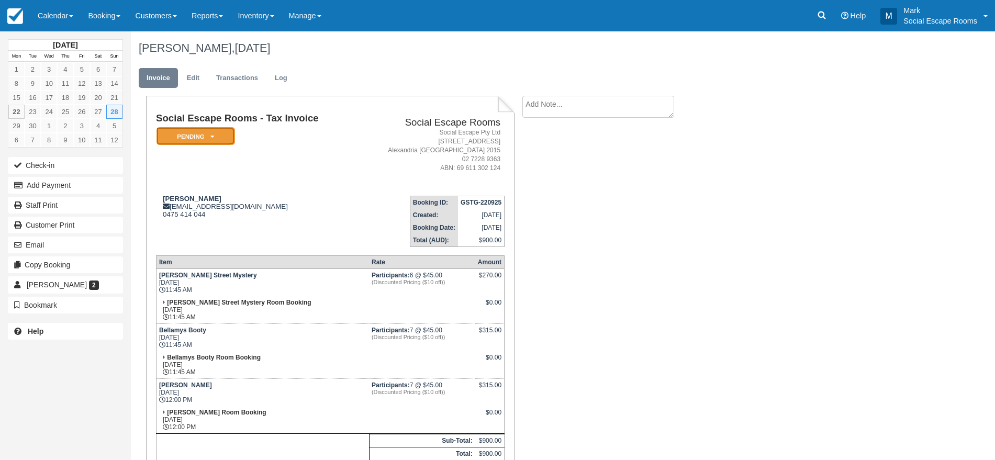
click at [219, 137] on em "Pending" at bounding box center [195, 136] width 79 height 18
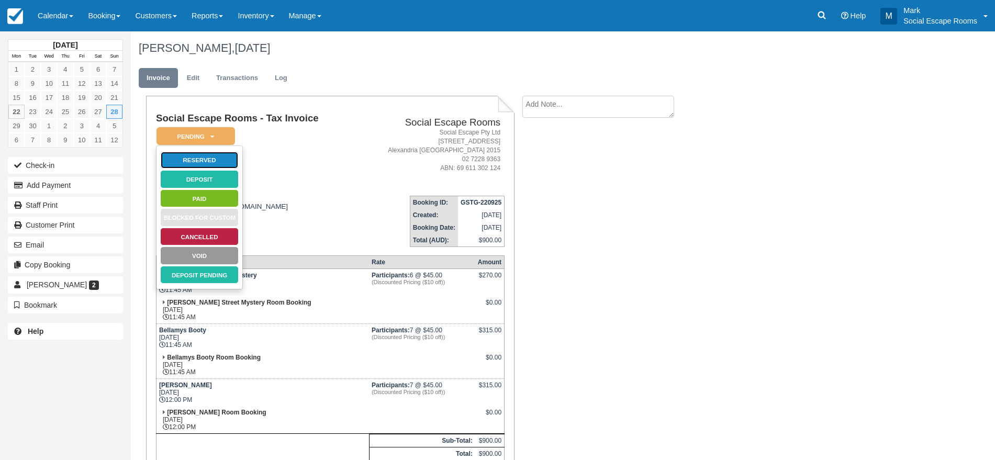
click at [218, 159] on link "Reserved" at bounding box center [199, 160] width 79 height 18
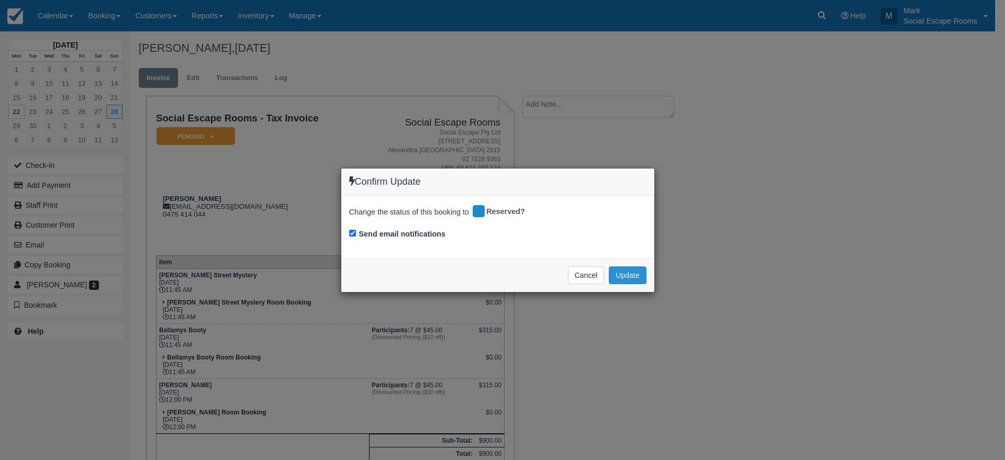
click at [635, 276] on button "Update" at bounding box center [627, 275] width 37 height 18
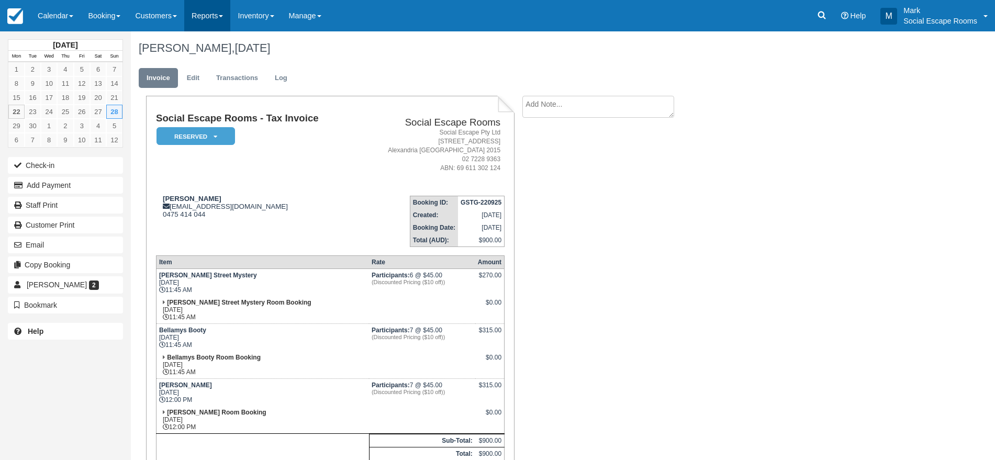
click at [214, 9] on link "Reports" at bounding box center [207, 15] width 46 height 31
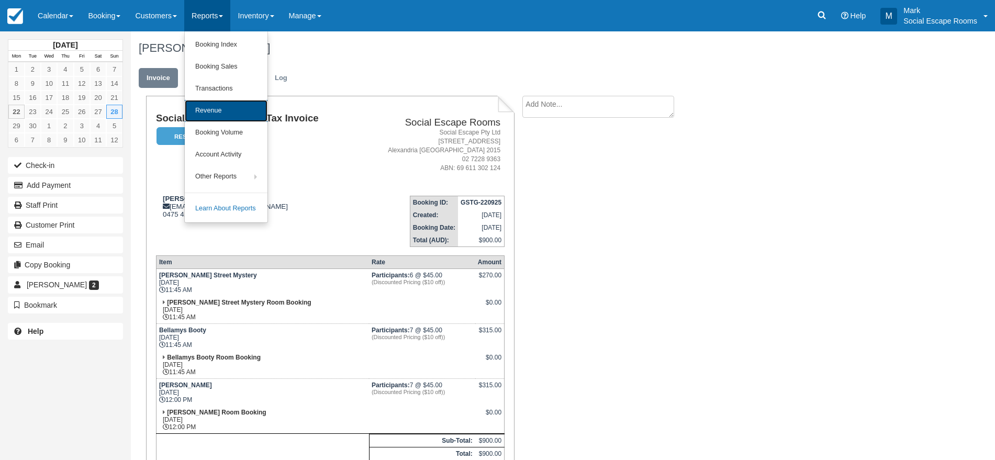
click at [220, 108] on link "Revenue" at bounding box center [226, 111] width 83 height 22
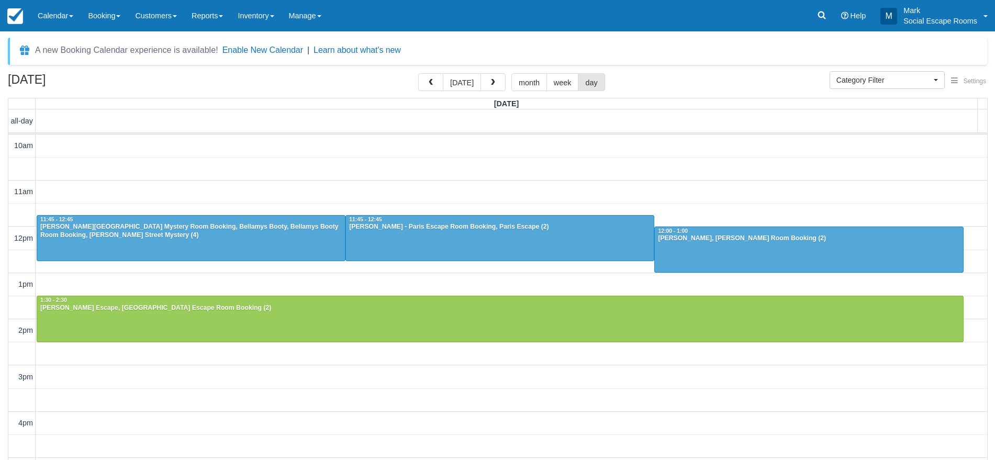
select select
click at [69, 13] on link "Calendar" at bounding box center [55, 15] width 50 height 31
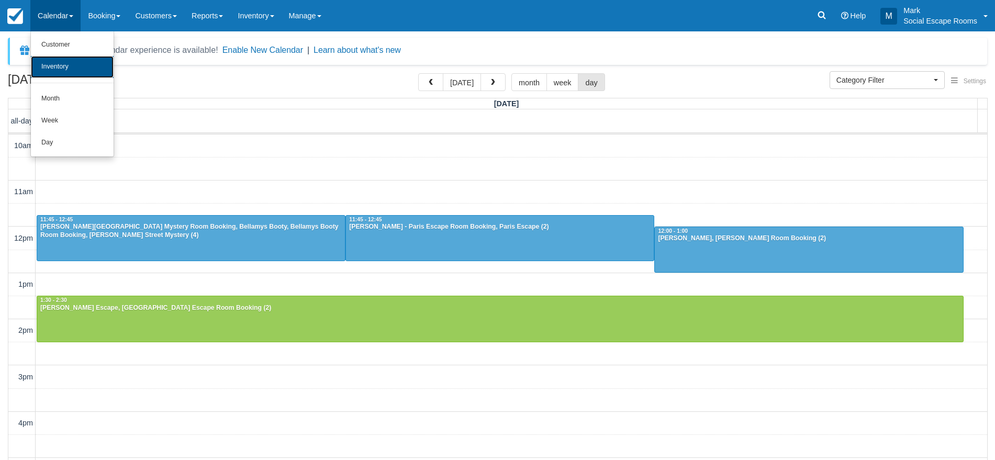
click at [70, 60] on link "Inventory" at bounding box center [72, 67] width 83 height 22
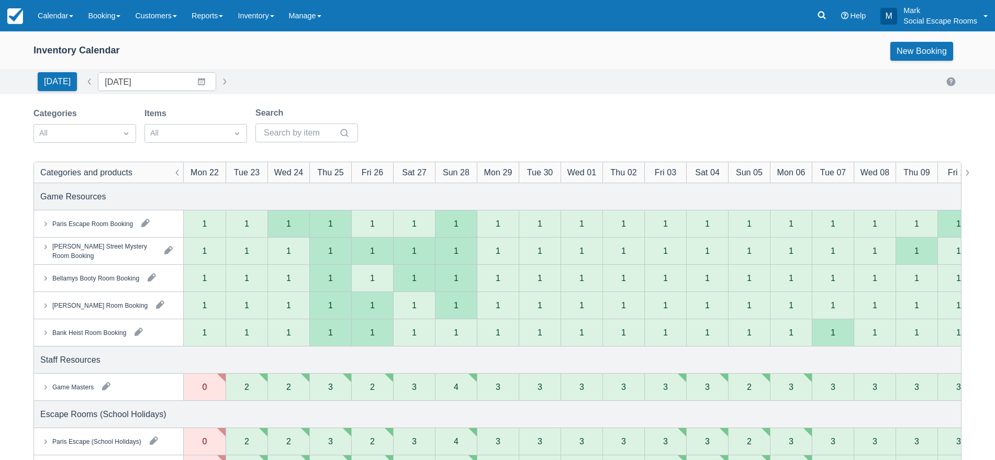
scroll to position [128, 0]
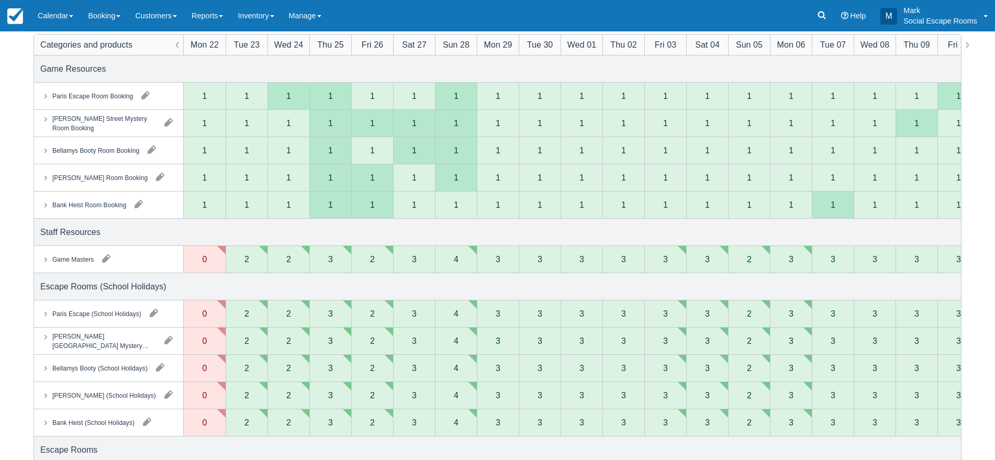
click at [105, 259] on button "button" at bounding box center [106, 258] width 17 height 17
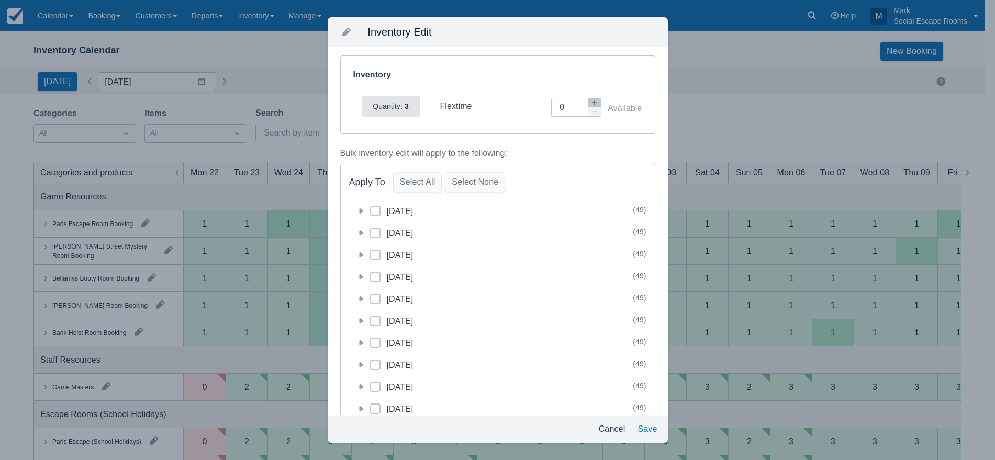
scroll to position [0, 0]
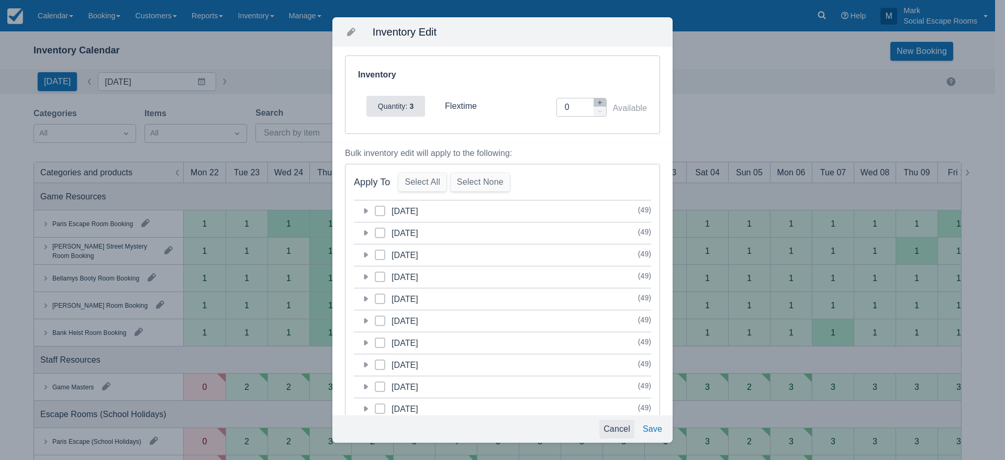
click button "Cancel"
click div "Escape Rooms (School Holidays)"
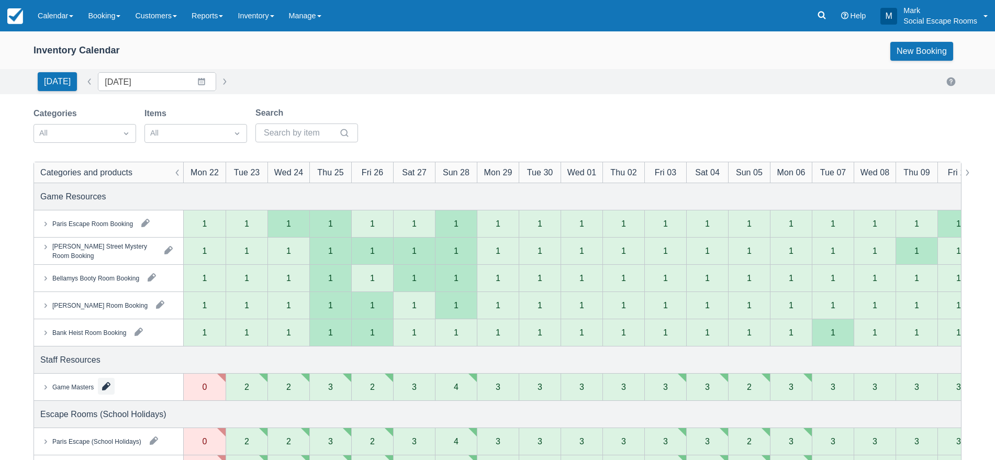
click button "button"
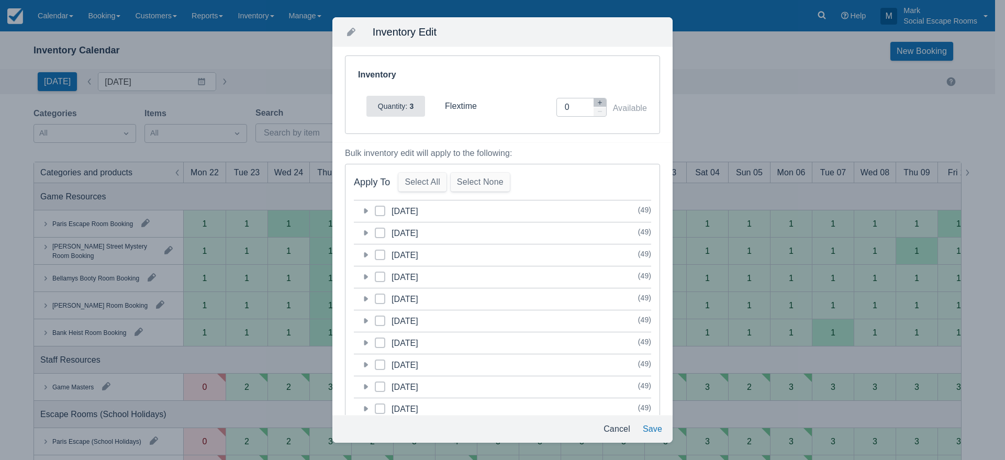
click span
click input "category-1758895200"
checkbox input "true"
click icon "button"
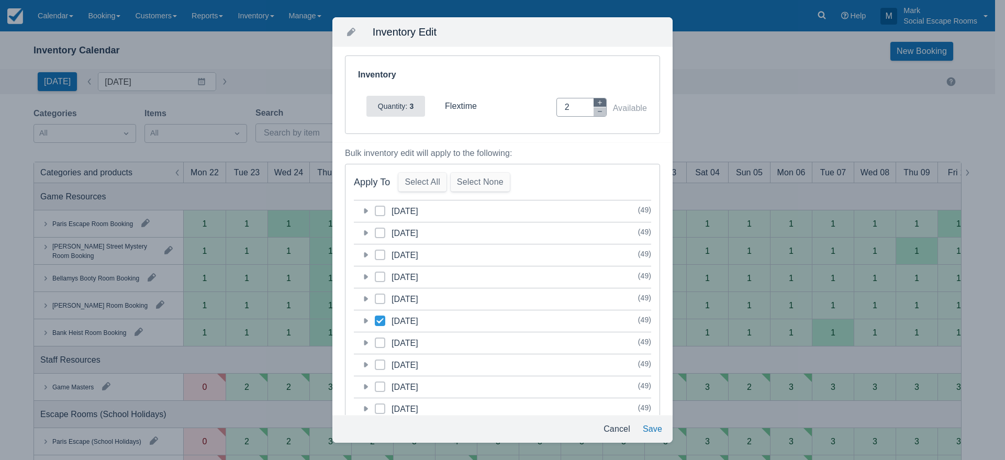
click icon "button"
type input "4"
click button "Save"
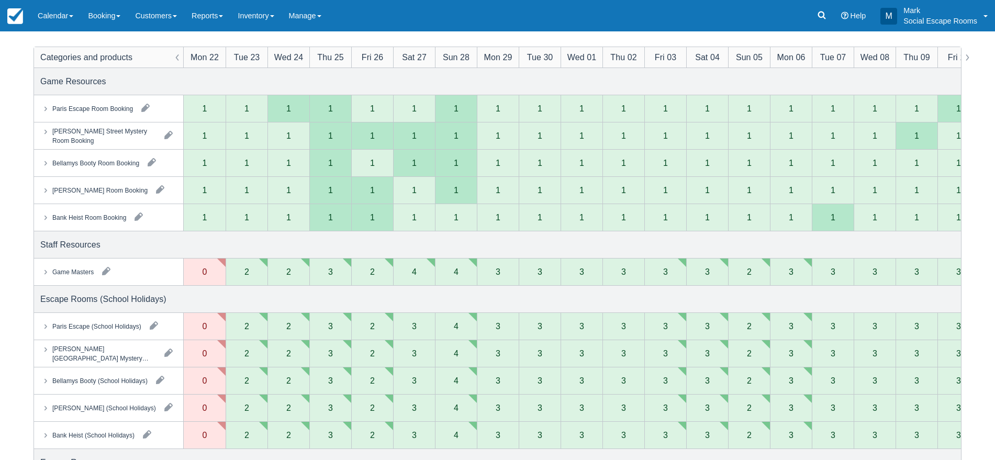
scroll to position [115, 0]
click div "Game Masters"
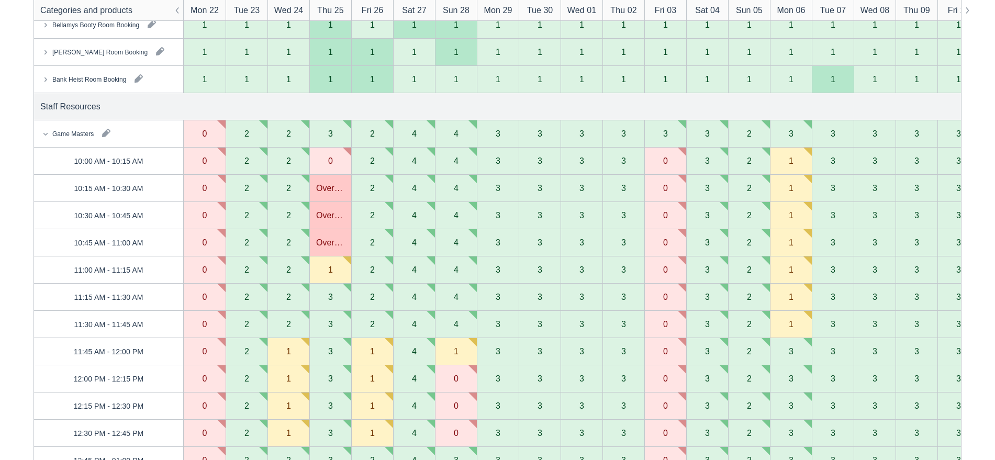
scroll to position [0, 0]
